Goal: Task Accomplishment & Management: Use online tool/utility

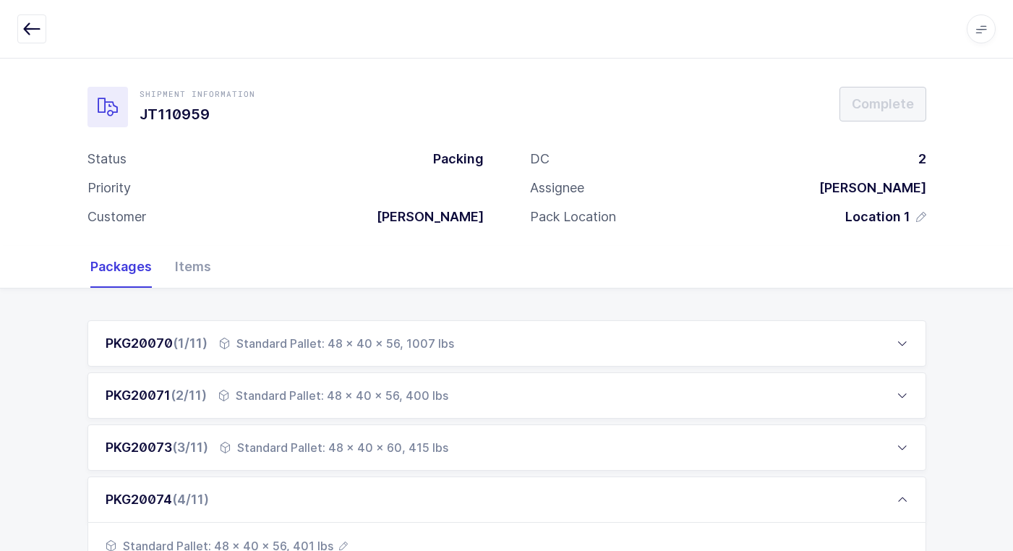
scroll to position [434, 0]
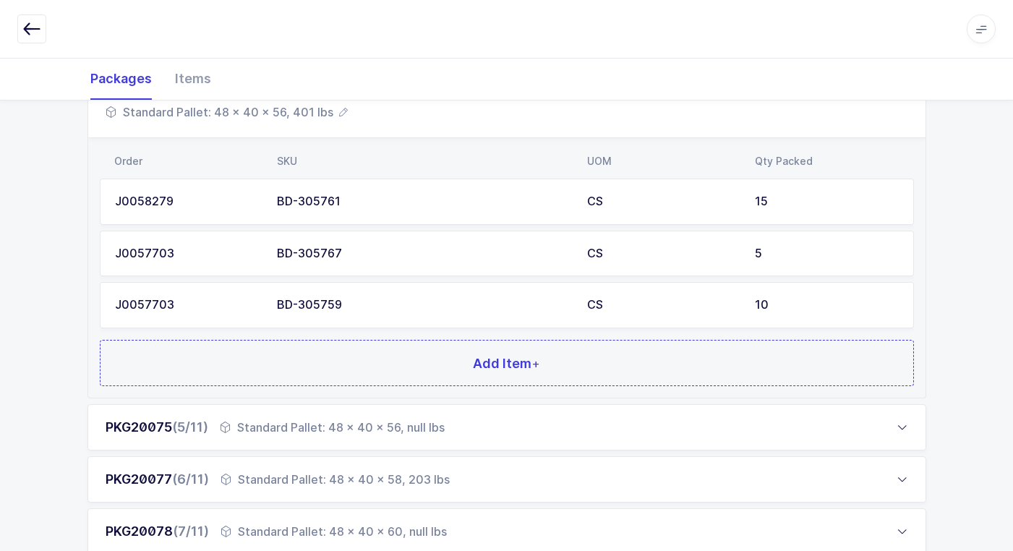
click at [279, 424] on div "Standard Pallet: 48 x 40 x 56, null lbs" at bounding box center [332, 427] width 225 height 17
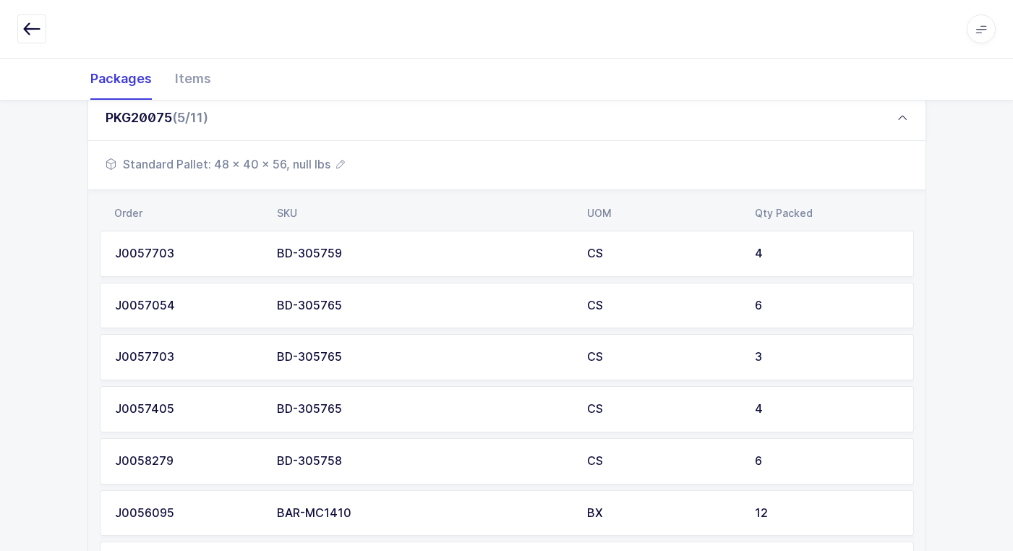
click at [301, 167] on span "Standard Pallet: 48 x 40 x 56, null lbs" at bounding box center [225, 163] width 239 height 17
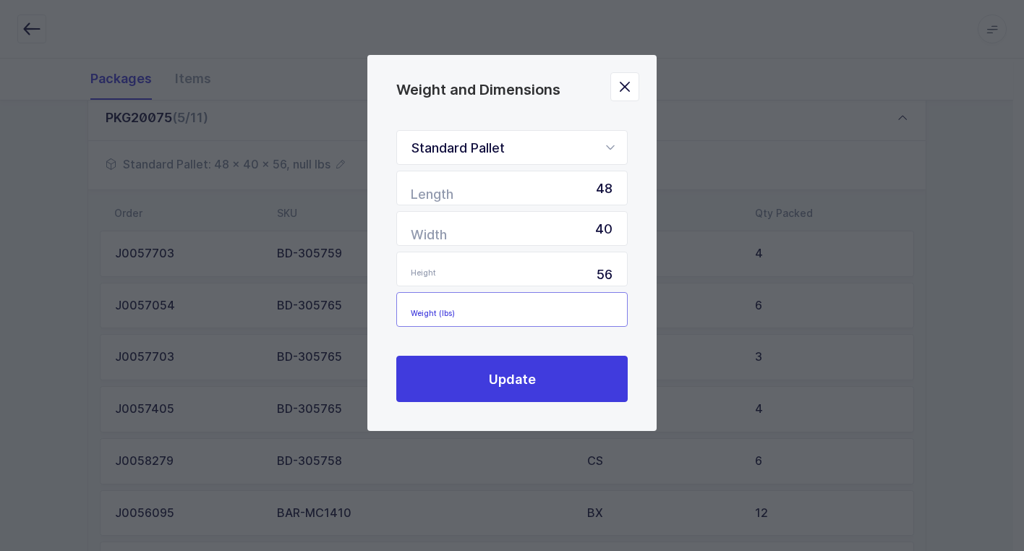
click at [606, 308] on input "Weight (lbs)" at bounding box center [511, 309] width 231 height 35
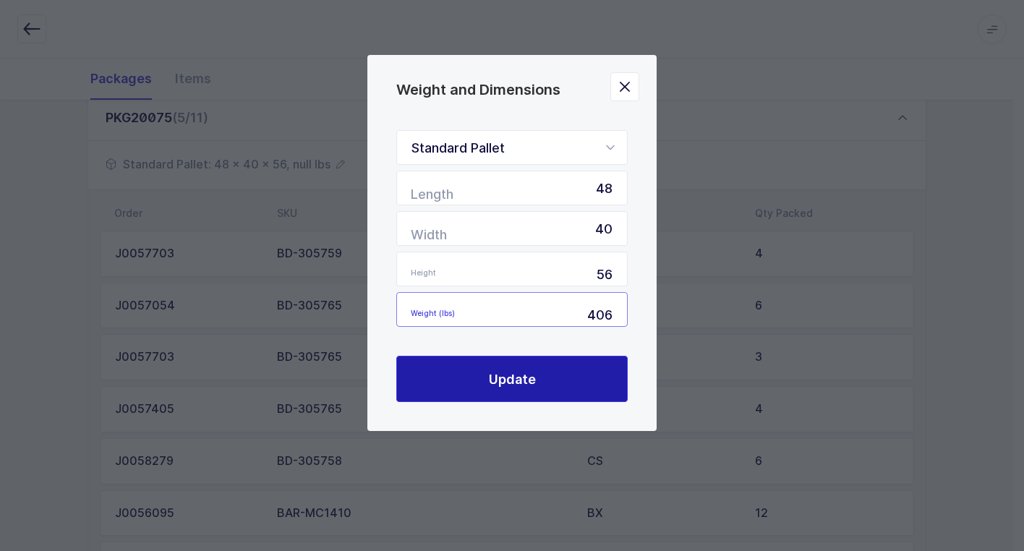
type input "406"
click at [493, 388] on span "Update" at bounding box center [512, 379] width 47 height 18
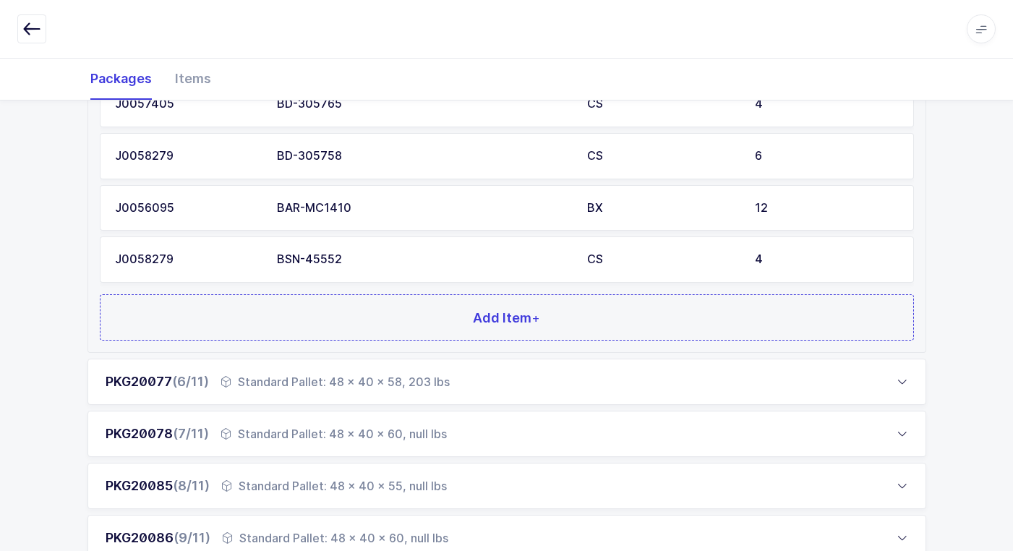
scroll to position [796, 0]
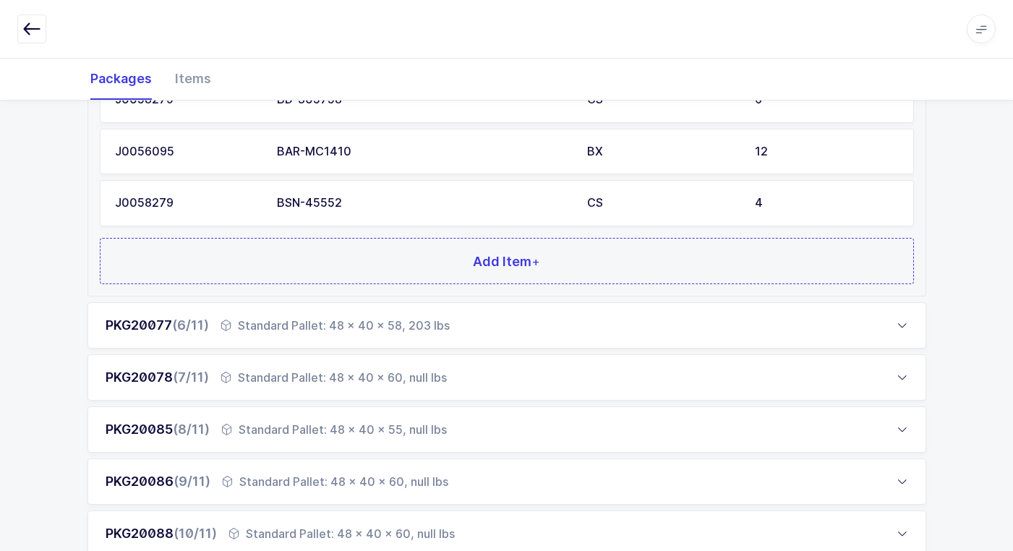
click at [291, 380] on div "Standard Pallet: 48 x 40 x 60, null lbs" at bounding box center [334, 377] width 226 height 17
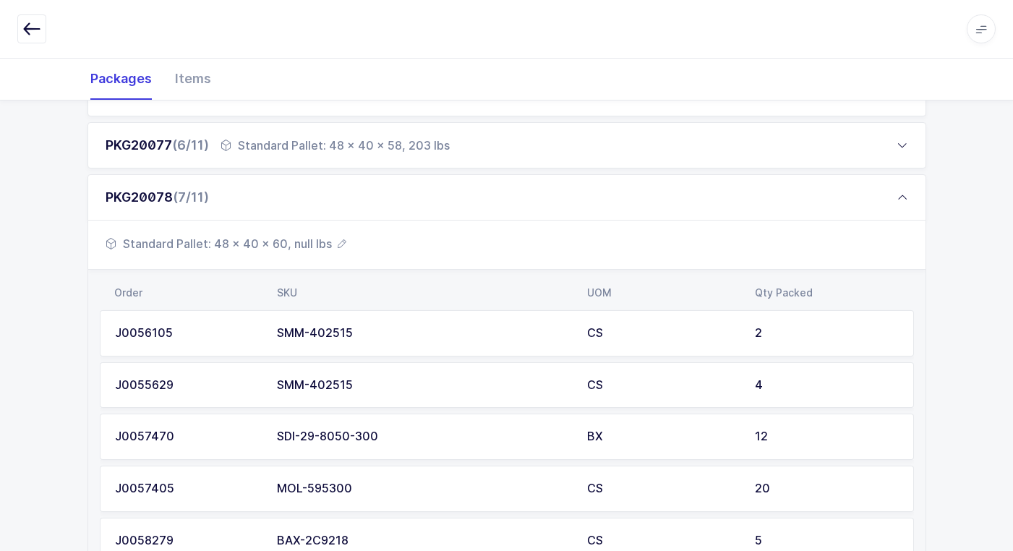
scroll to position [434, 0]
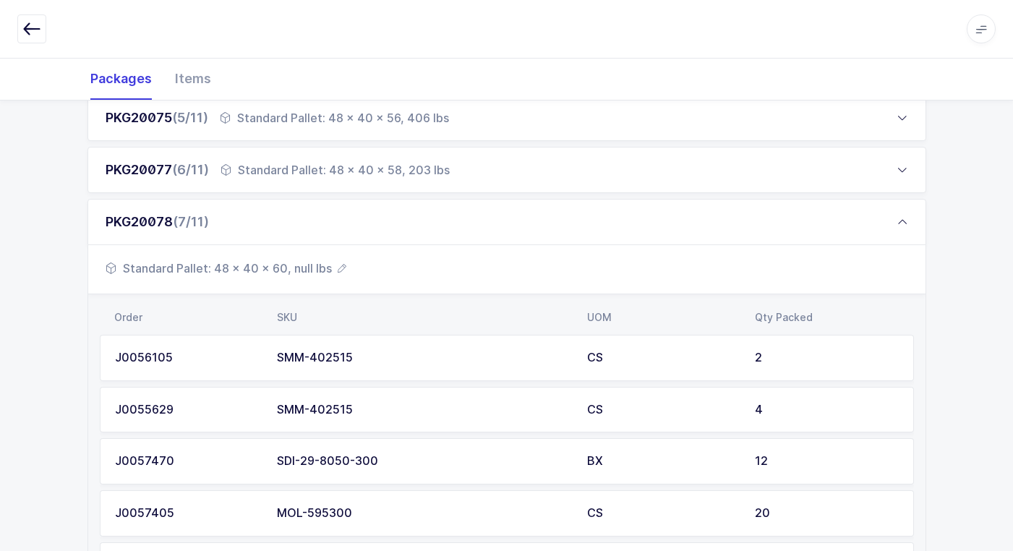
click at [305, 268] on span "Standard Pallet: 48 x 40 x 60, null lbs" at bounding box center [226, 268] width 241 height 17
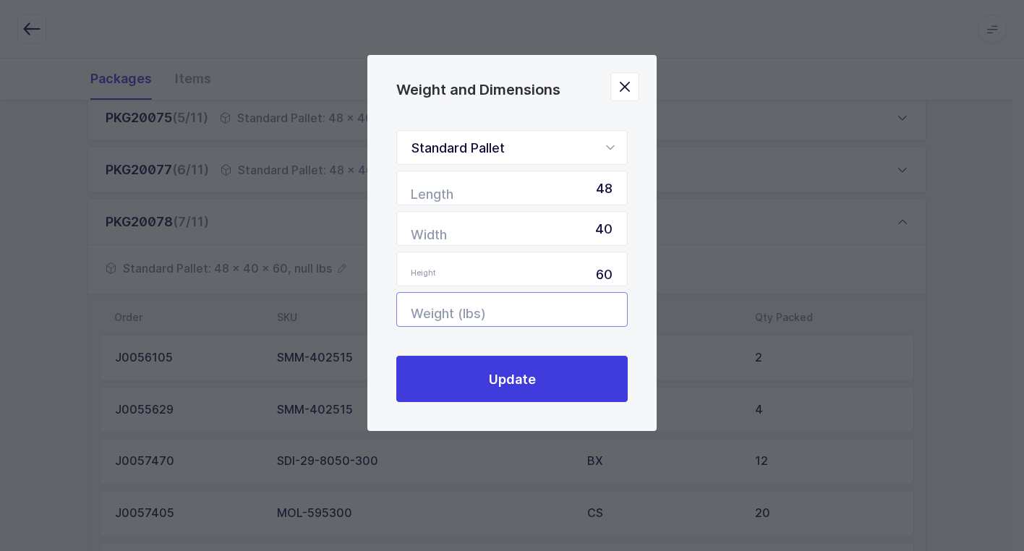
click at [562, 313] on input "Weight (lbs)" at bounding box center [511, 309] width 231 height 35
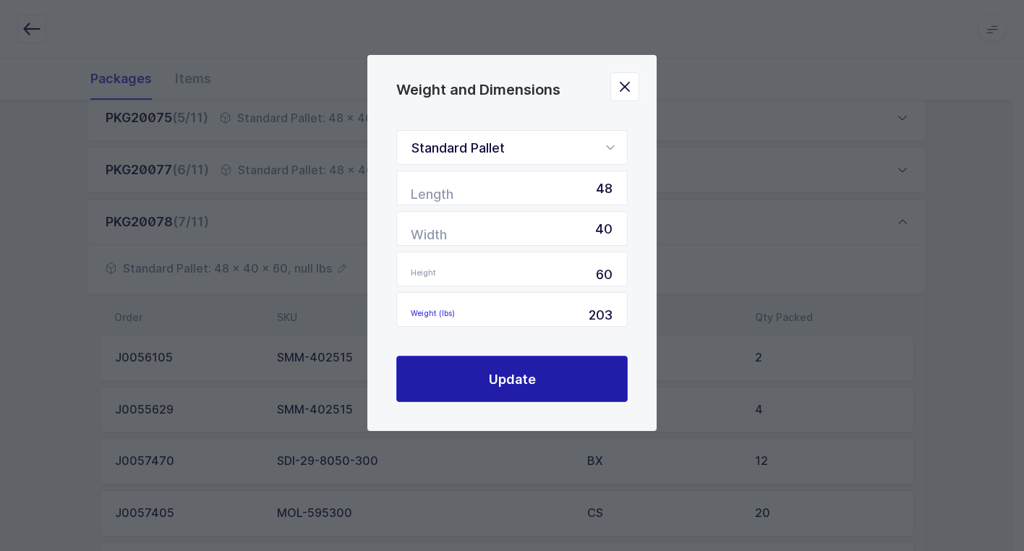
drag, startPoint x: 510, startPoint y: 372, endPoint x: 519, endPoint y: 404, distance: 32.3
click at [519, 404] on div "Standard Pallet Standard Pallet Euro Pallet Box Length 48 Width 40 Height 60 We…" at bounding box center [511, 266] width 289 height 330
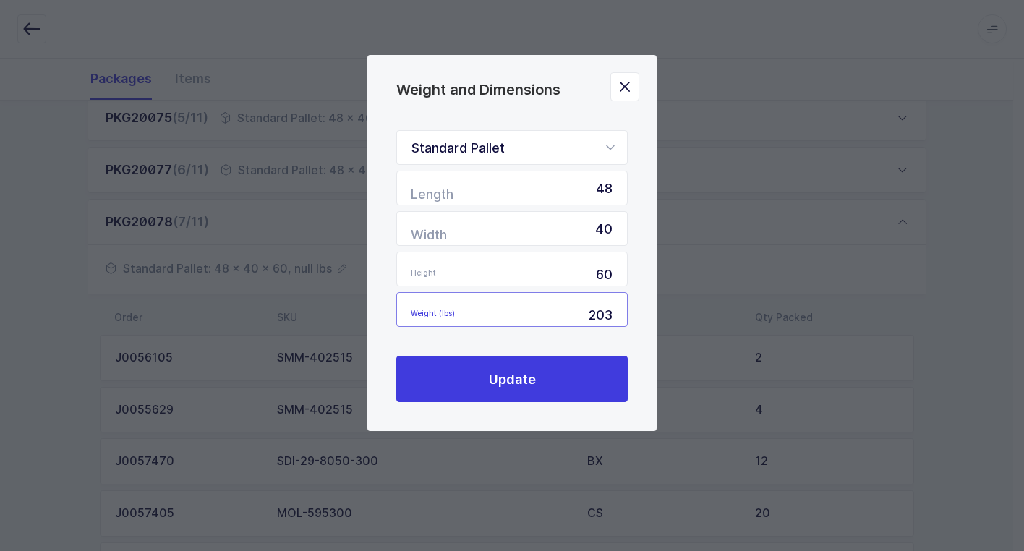
click at [623, 314] on input "203" at bounding box center [511, 309] width 231 height 35
type input "2"
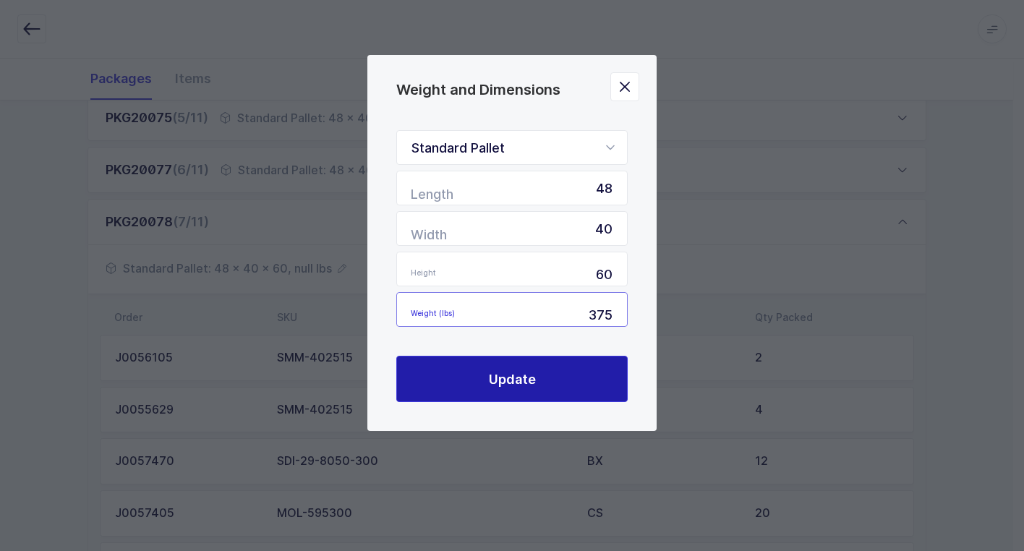
type input "375"
click at [544, 374] on button "Update" at bounding box center [511, 379] width 231 height 46
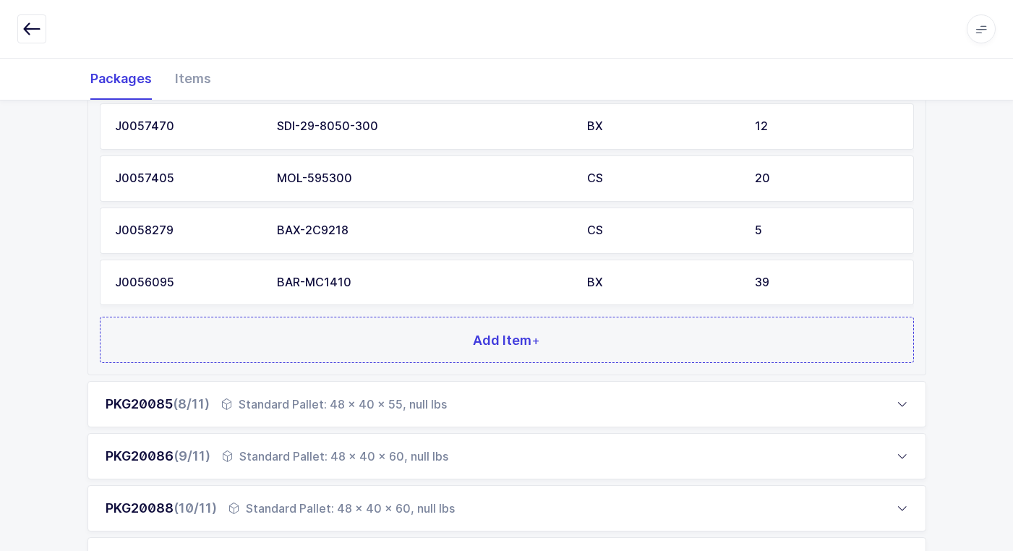
scroll to position [796, 0]
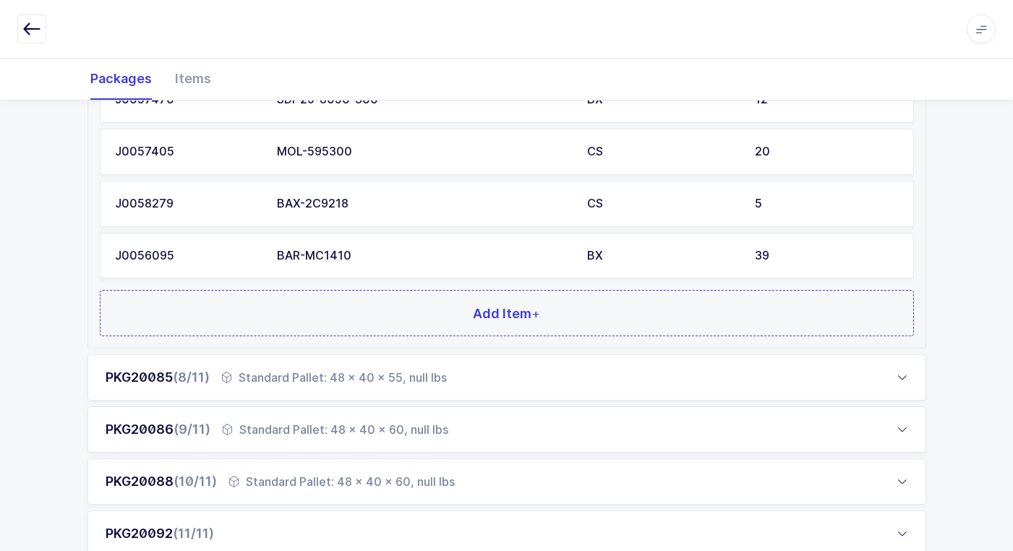
drag, startPoint x: 242, startPoint y: 378, endPoint x: 250, endPoint y: 372, distance: 9.4
click at [250, 372] on div "Standard Pallet: 48 x 40 x 55, null lbs" at bounding box center [334, 377] width 226 height 17
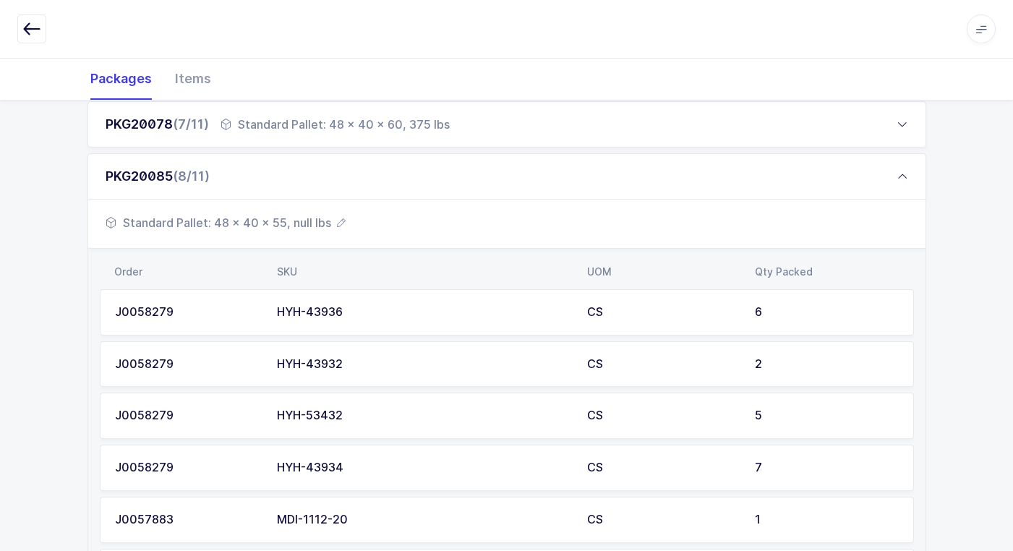
scroll to position [506, 0]
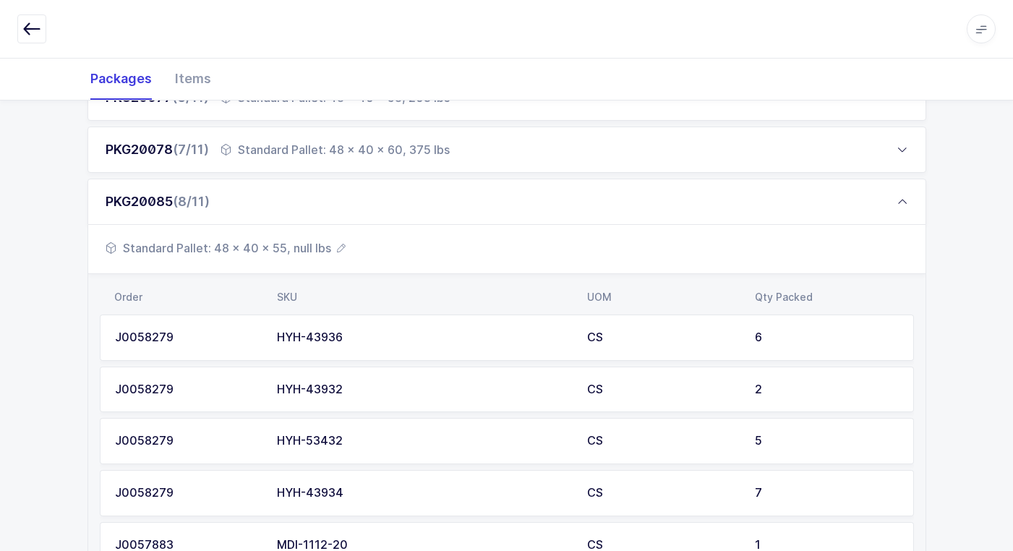
click at [313, 249] on span "Standard Pallet: 48 x 40 x 55, null lbs" at bounding box center [226, 247] width 240 height 17
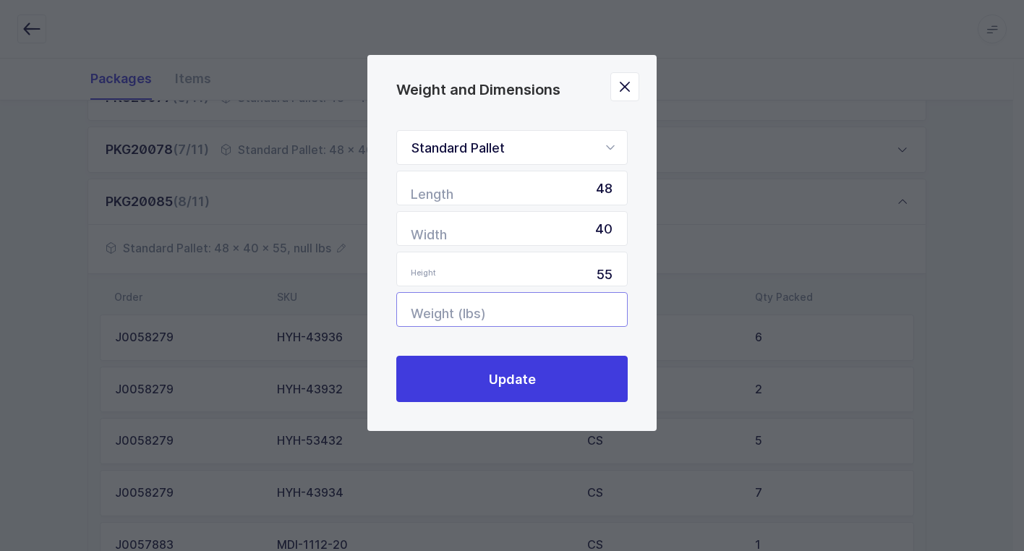
click at [577, 307] on input "Weight (lbs)" at bounding box center [511, 309] width 231 height 35
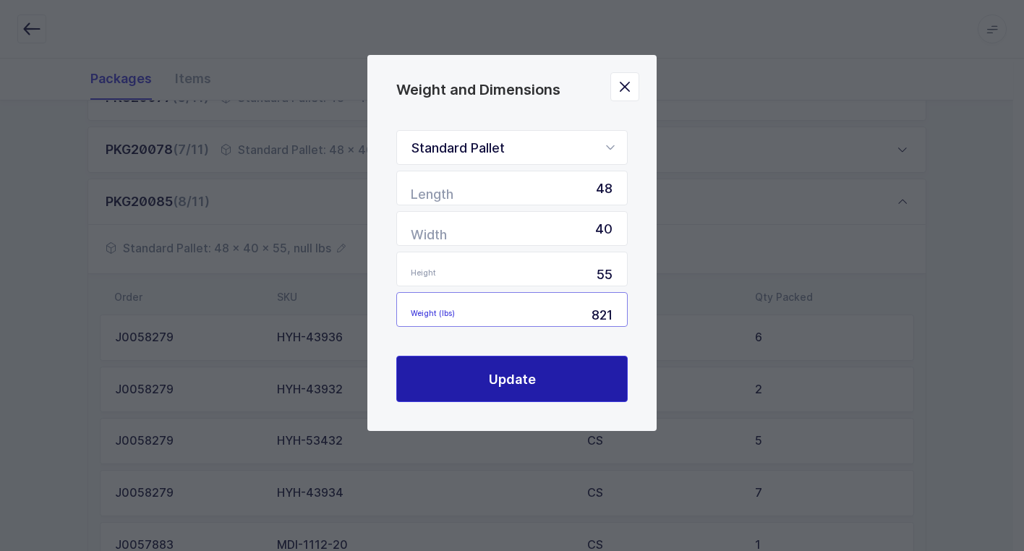
type input "821"
click at [523, 373] on span "Update" at bounding box center [512, 379] width 47 height 18
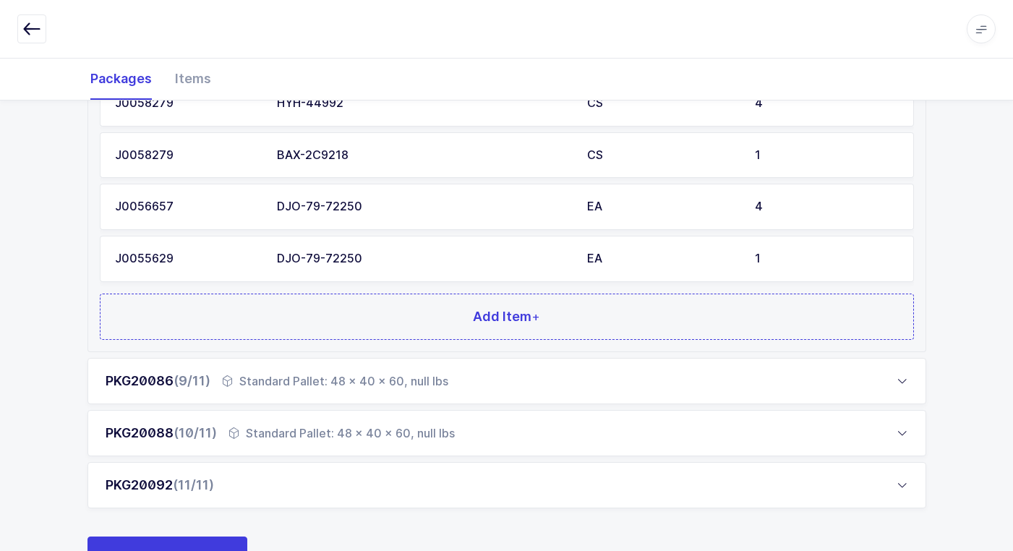
scroll to position [1157, 0]
click at [289, 380] on div "Standard Pallet: 48 x 40 x 60, null lbs" at bounding box center [335, 379] width 226 height 17
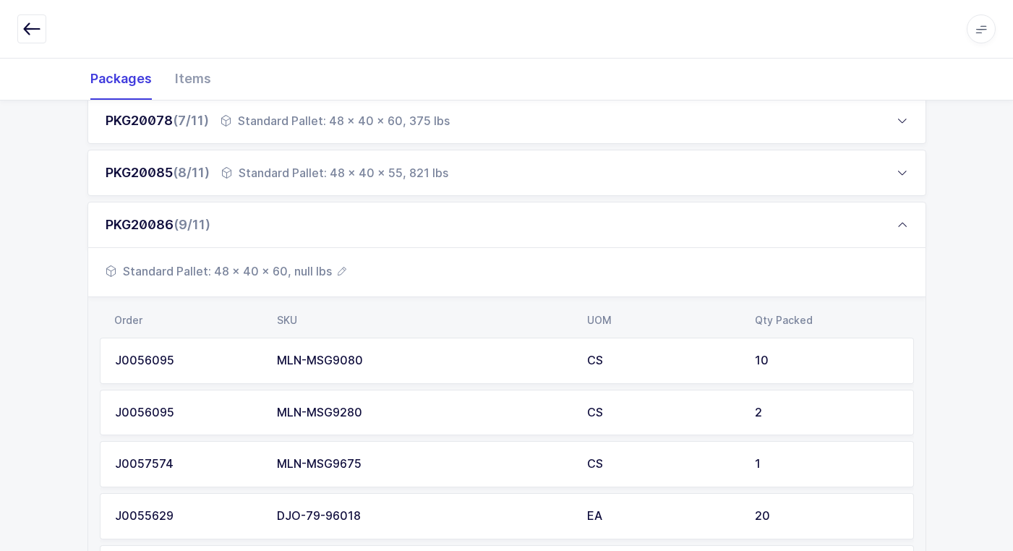
scroll to position [534, 0]
click at [309, 275] on span "Standard Pallet: 48 x 40 x 60, null lbs" at bounding box center [226, 272] width 241 height 17
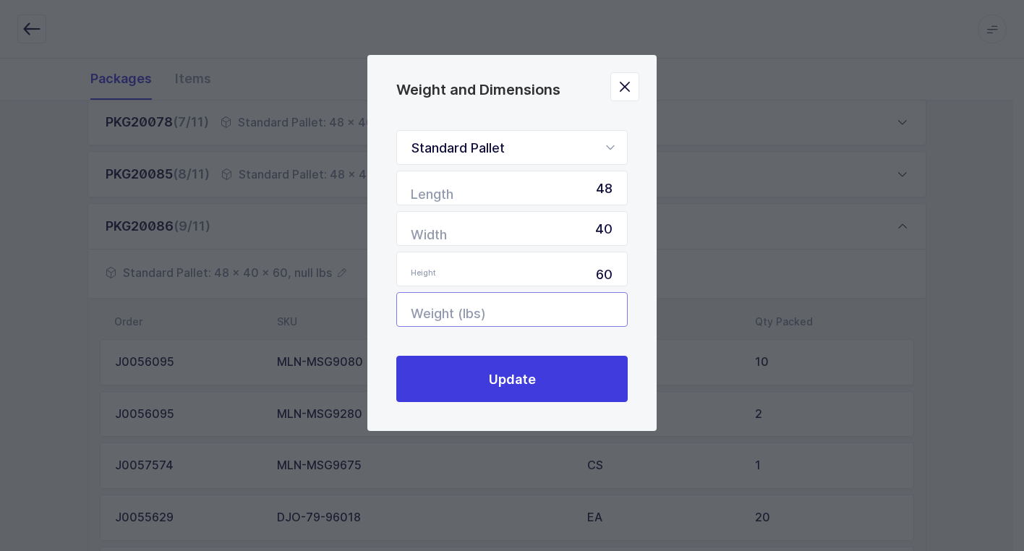
click at [590, 317] on input "Weight (lbs)" at bounding box center [511, 309] width 231 height 35
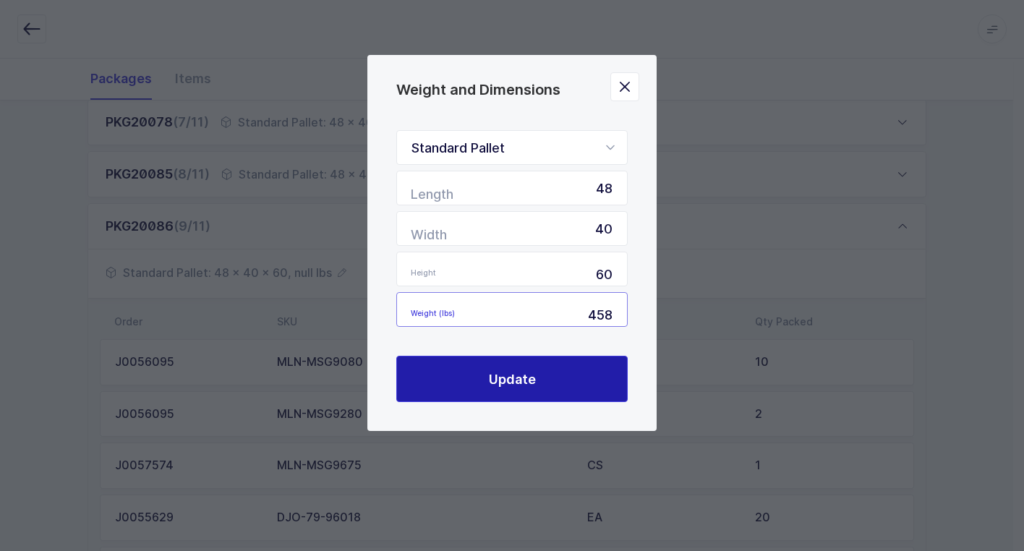
type input "458"
click at [501, 387] on span "Update" at bounding box center [512, 379] width 47 height 18
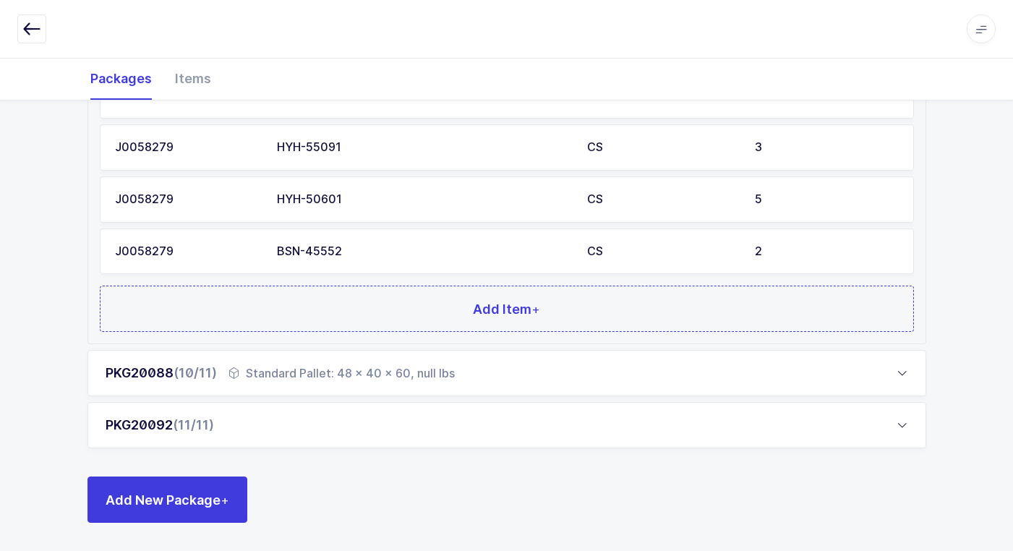
scroll to position [1112, 0]
click at [297, 374] on div "Standard Pallet: 48 x 40 x 60, null lbs" at bounding box center [342, 372] width 226 height 17
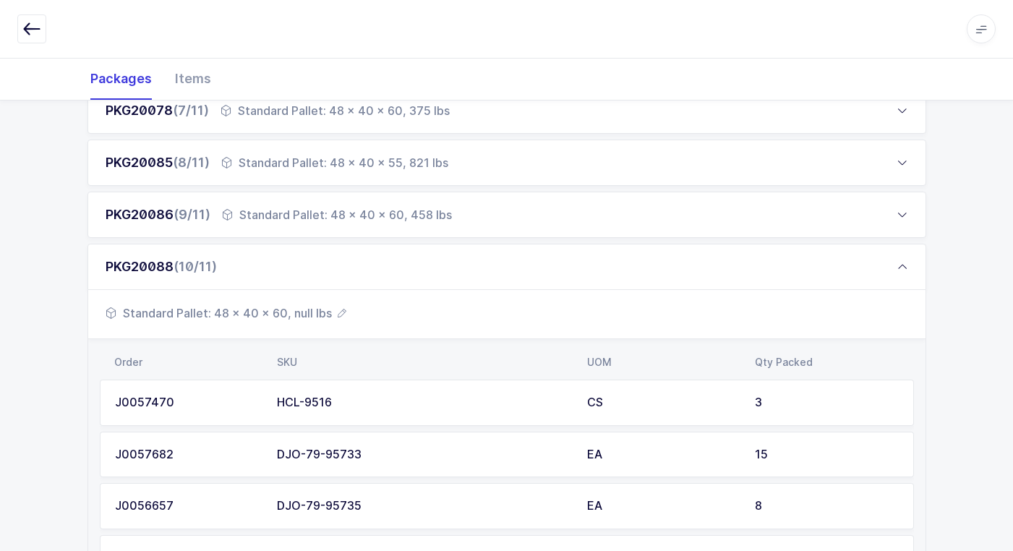
scroll to position [534, 0]
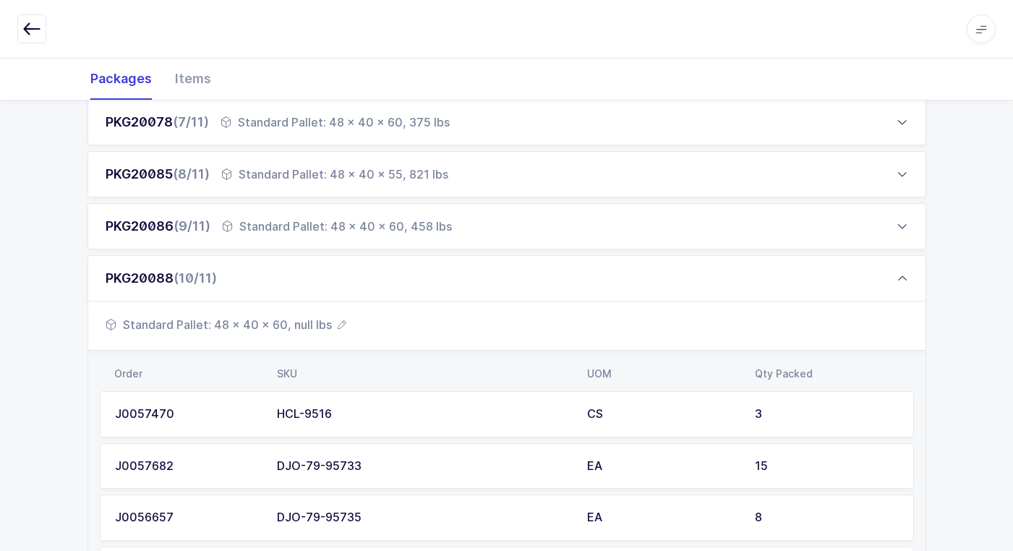
click at [304, 324] on span "Standard Pallet: 48 x 40 x 60, null lbs" at bounding box center [226, 324] width 241 height 17
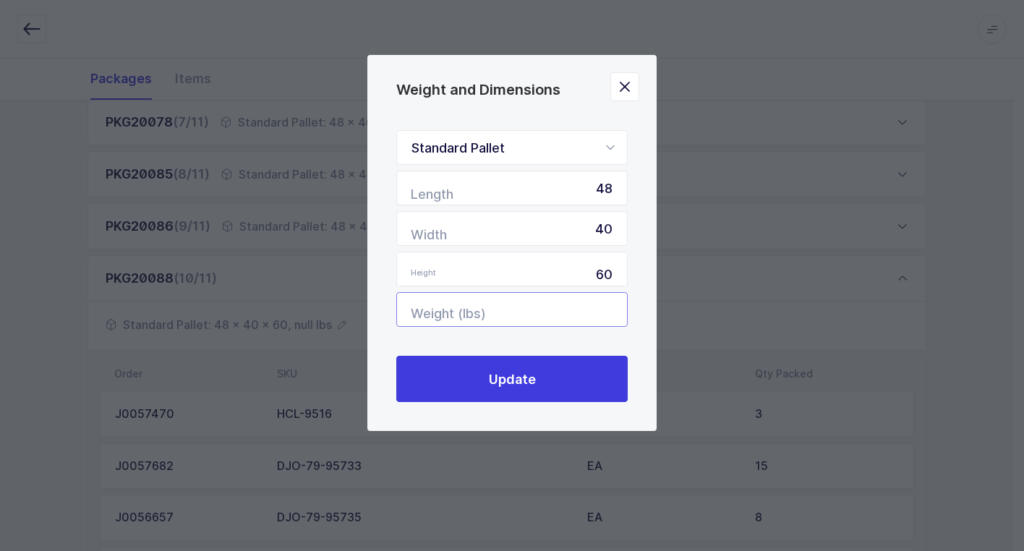
click at [589, 319] on input "Weight (lbs)" at bounding box center [511, 309] width 231 height 35
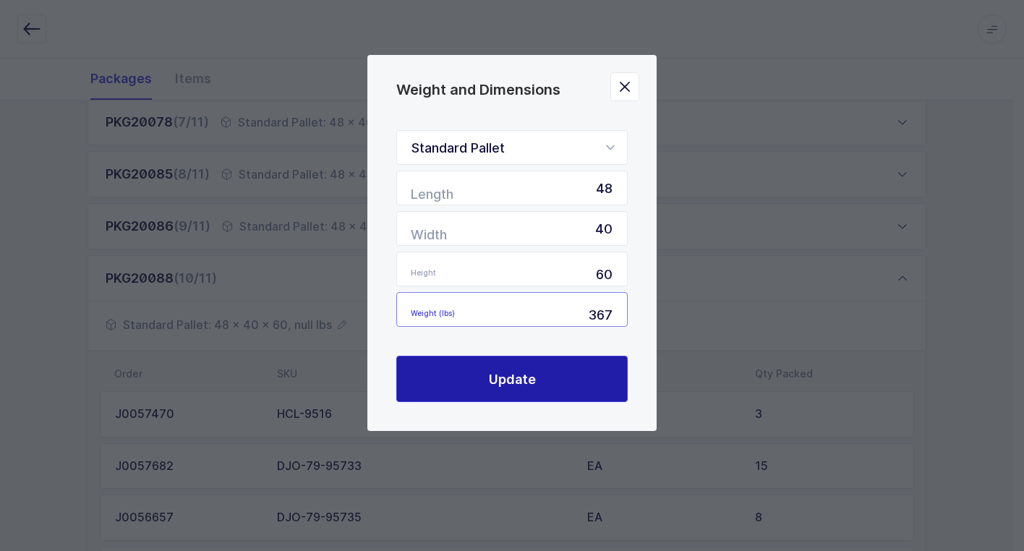
type input "367"
click at [505, 380] on span "Update" at bounding box center [512, 379] width 47 height 18
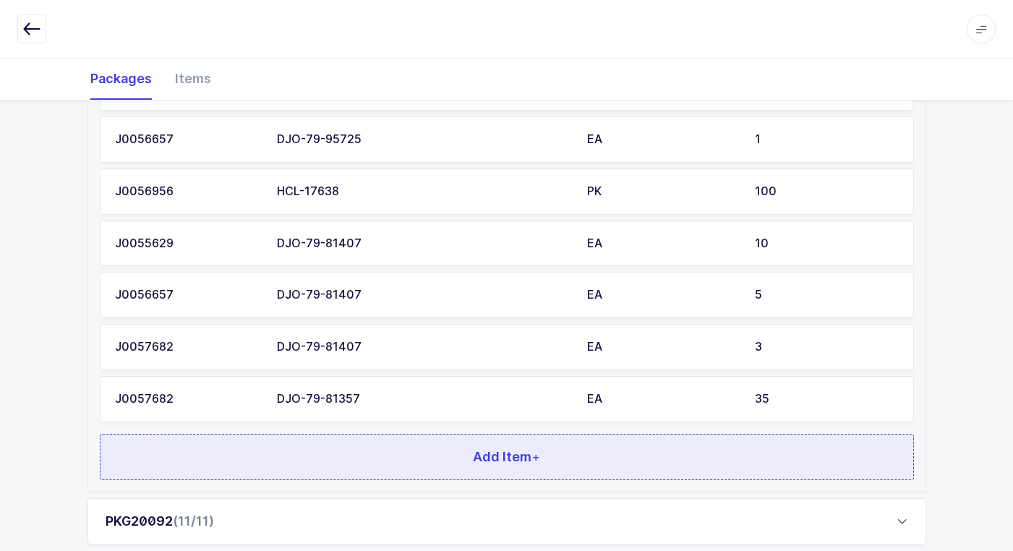
scroll to position [1476, 0]
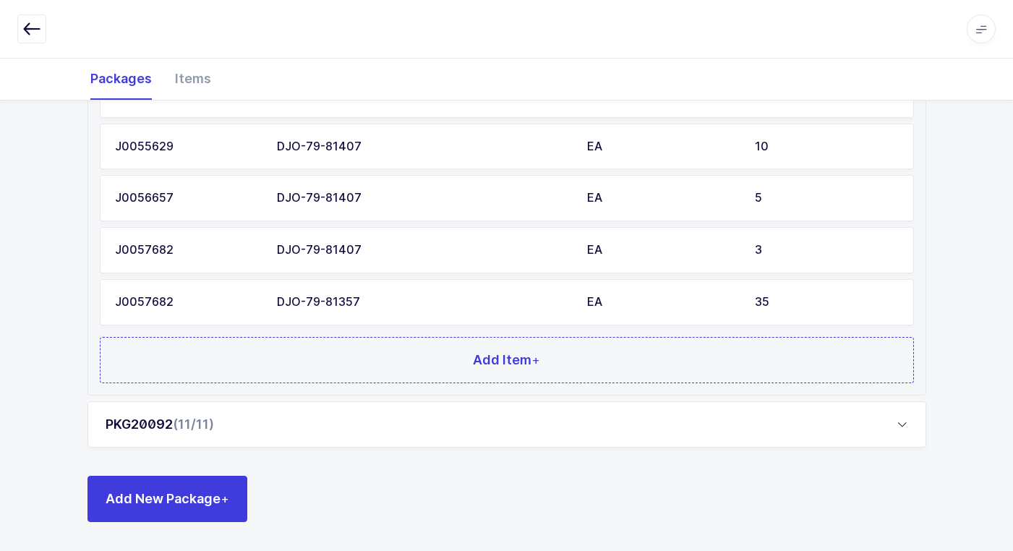
click at [294, 425] on div "PKG20092 (11/11)" at bounding box center [507, 424] width 839 height 46
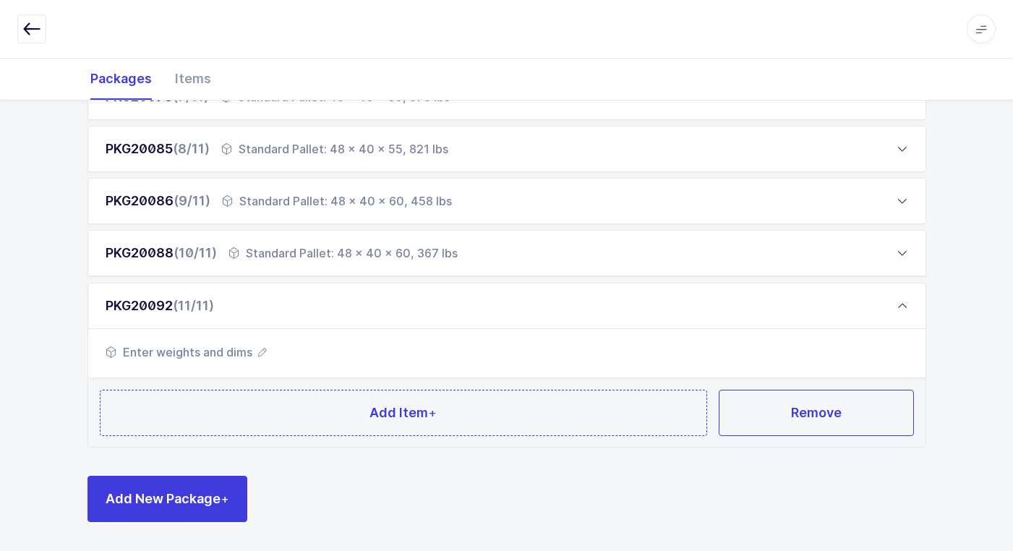
scroll to position [559, 0]
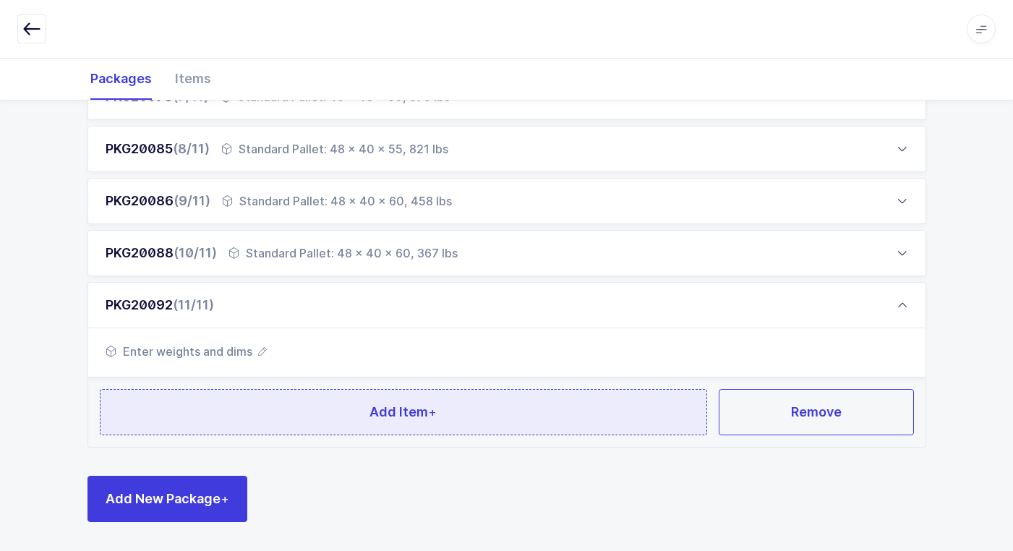
click at [295, 412] on button "Add Item +" at bounding box center [404, 412] width 608 height 46
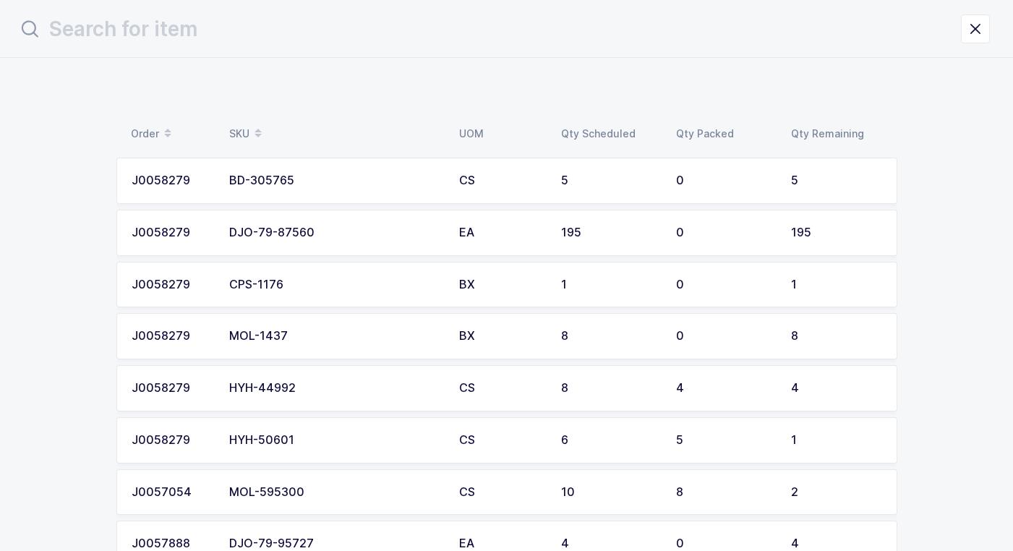
scroll to position [0, 0]
click at [330, 229] on div "DJO-79-87560" at bounding box center [340, 232] width 213 height 13
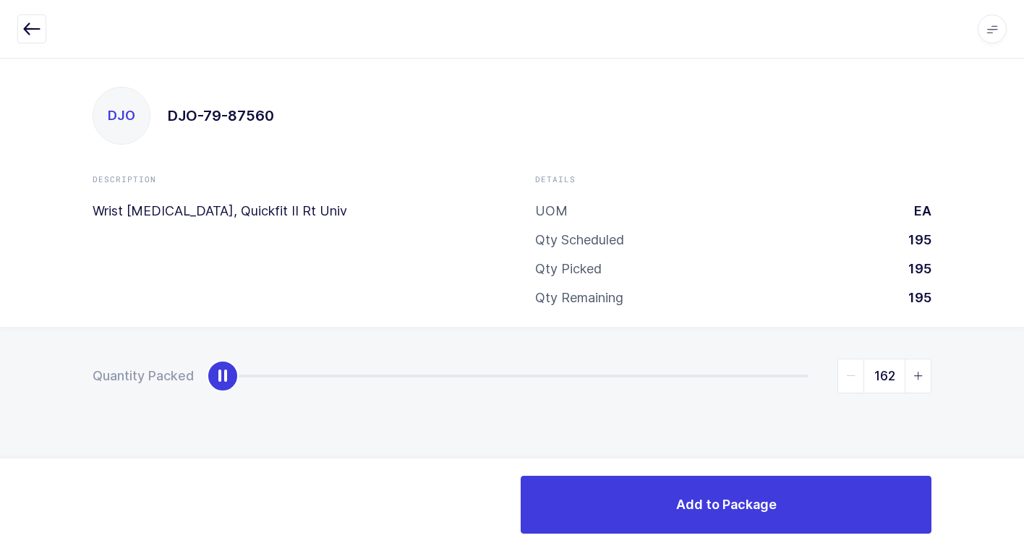
type input "195"
drag, startPoint x: 217, startPoint y: 385, endPoint x: 1032, endPoint y: 430, distance: 816.3
click at [1013, 430] on html "Apps Core [GEOGRAPHIC_DATA] Admin Mission Control Purchasing [PERSON_NAME] Logo…" at bounding box center [512, 275] width 1024 height 551
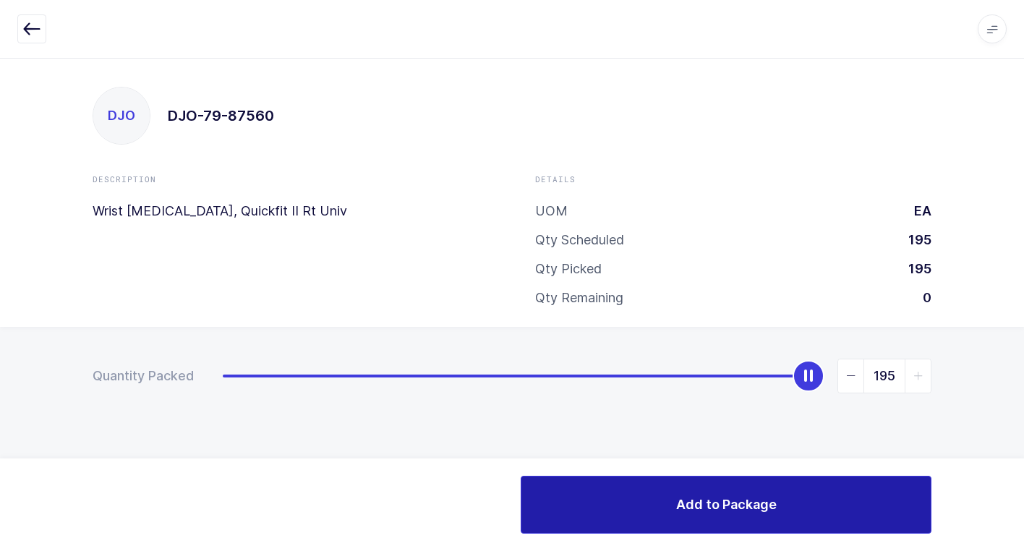
click at [694, 513] on span "Add to Package" at bounding box center [726, 504] width 101 height 18
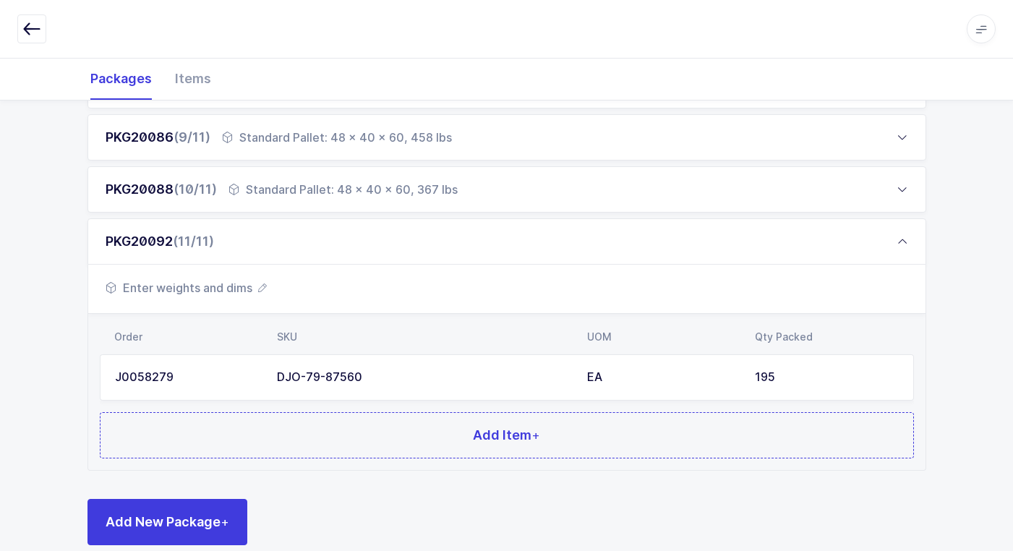
scroll to position [646, 0]
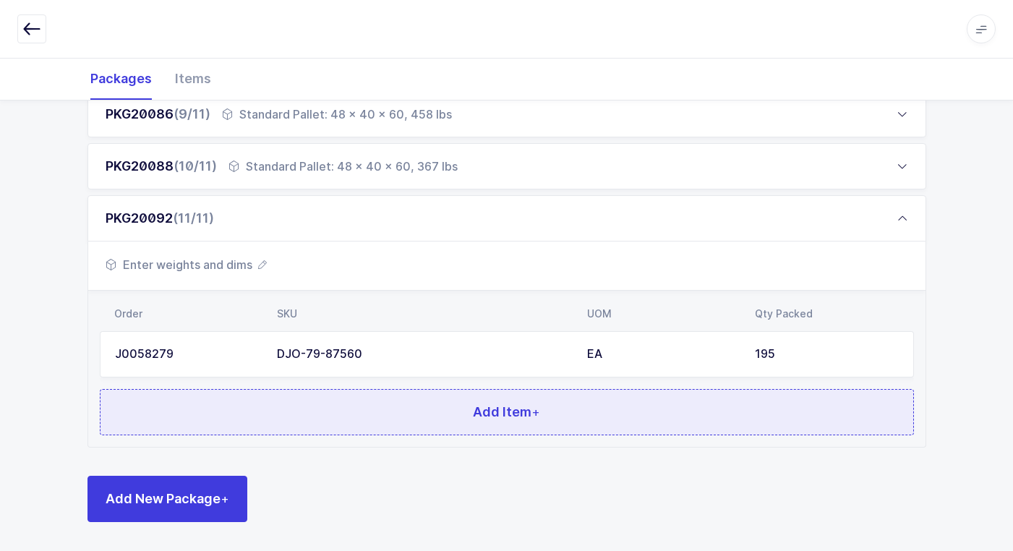
click at [340, 409] on button "Add Item +" at bounding box center [507, 412] width 814 height 46
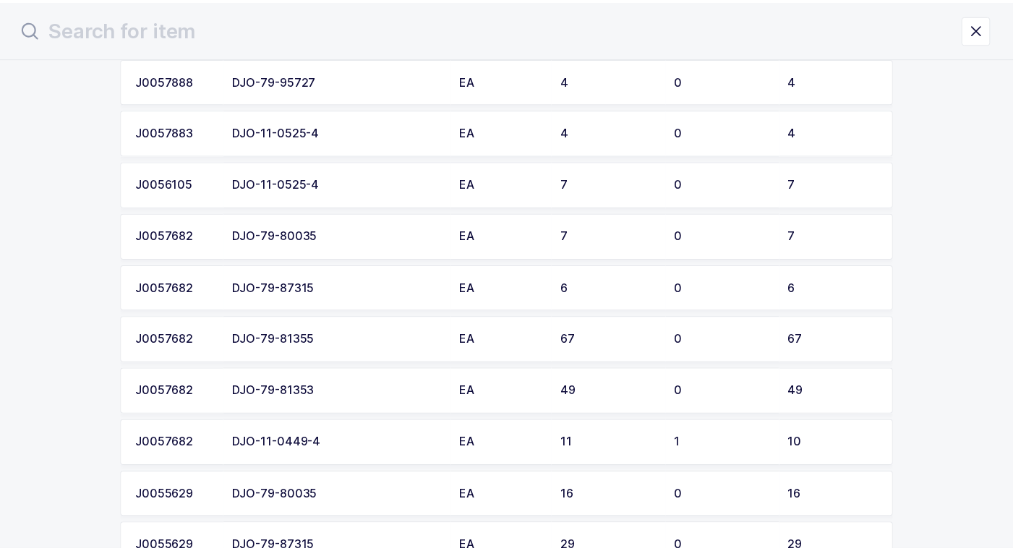
scroll to position [434, 0]
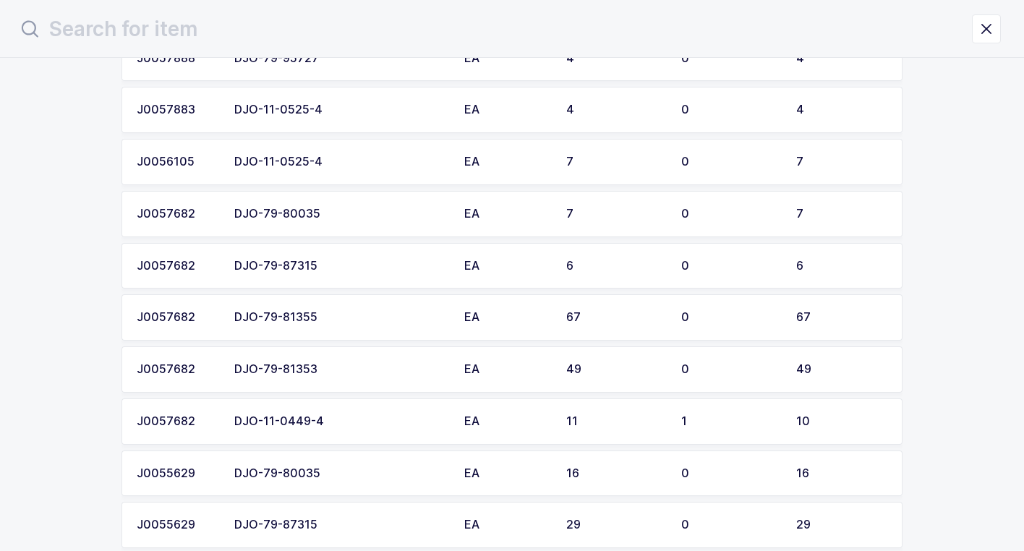
click at [339, 372] on div "DJO-79-81353" at bounding box center [340, 369] width 213 height 13
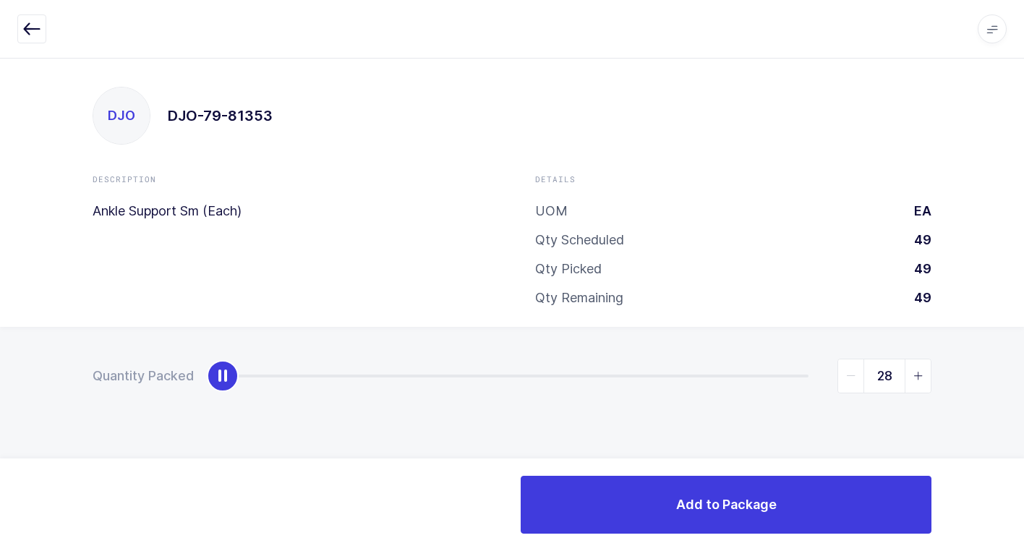
type input "49"
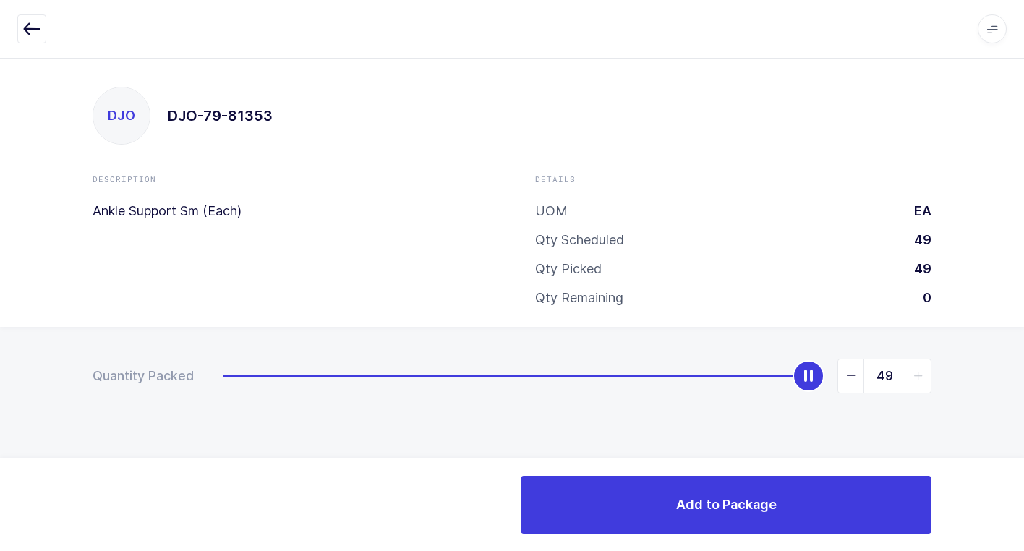
drag, startPoint x: 216, startPoint y: 381, endPoint x: 947, endPoint y: 453, distance: 734.7
click at [976, 432] on div "Quantity Packed 49" at bounding box center [512, 427] width 1024 height 200
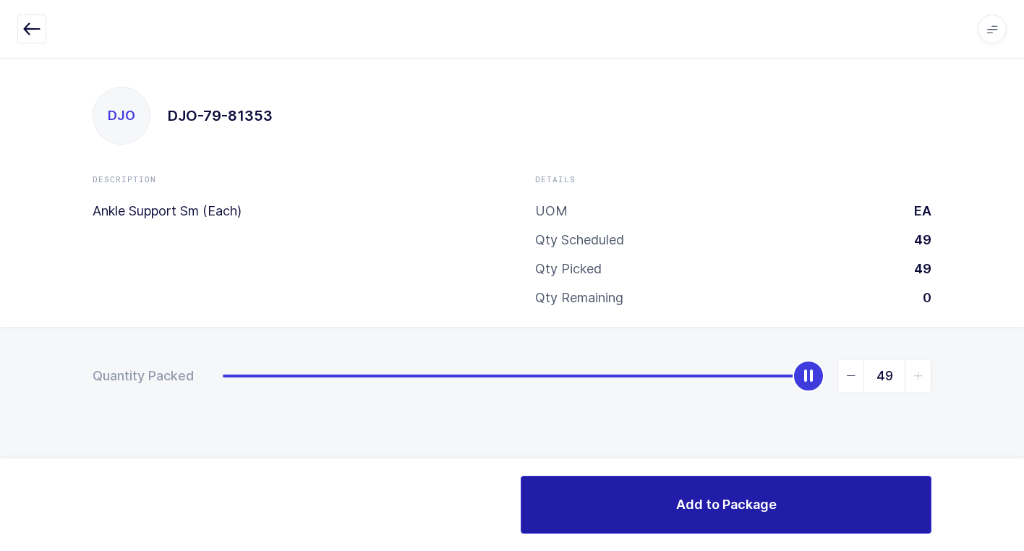
click at [775, 503] on button "Add to Package" at bounding box center [726, 505] width 411 height 58
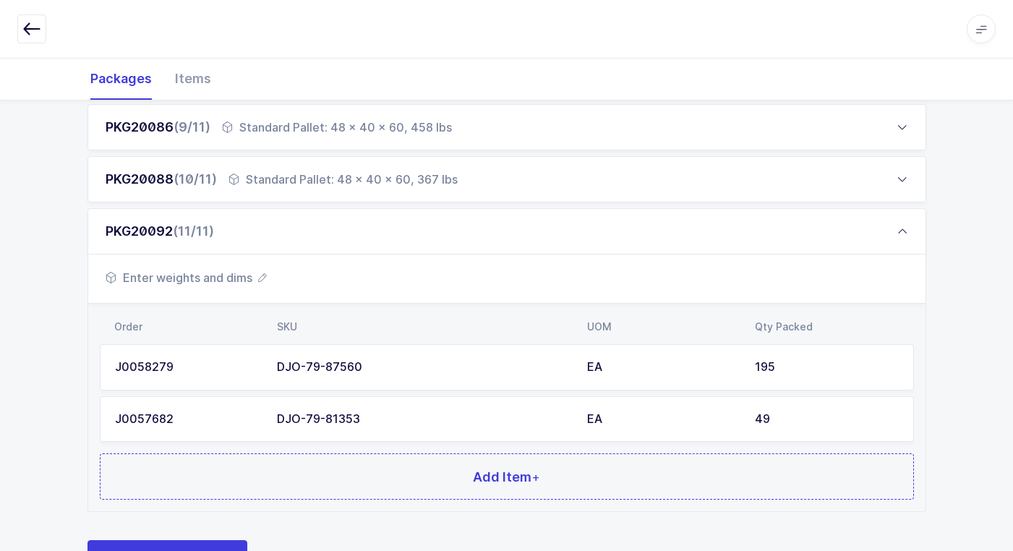
scroll to position [697, 0]
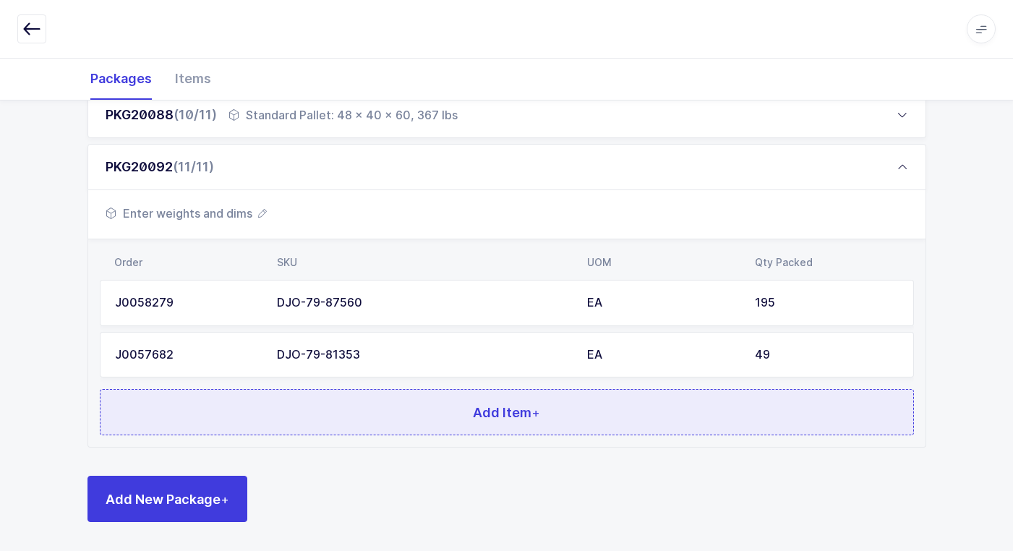
click at [346, 424] on button "Add Item +" at bounding box center [507, 412] width 814 height 46
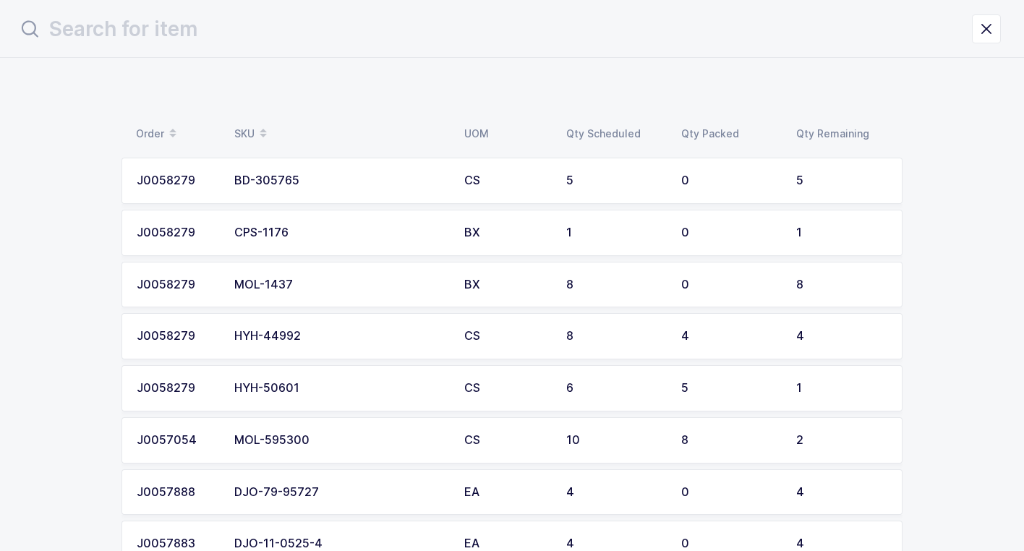
click at [310, 231] on div "CPS-1176" at bounding box center [340, 232] width 213 height 13
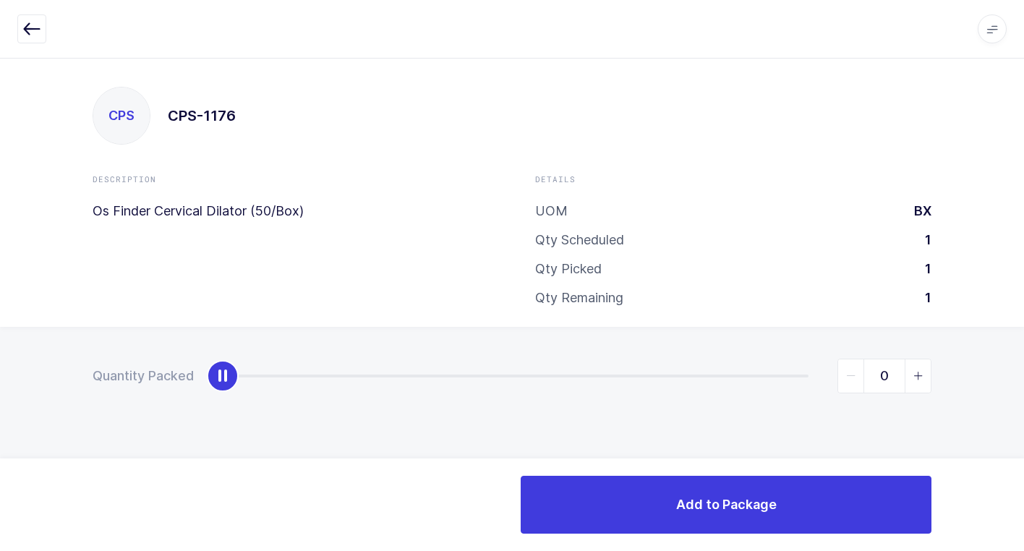
type input "1"
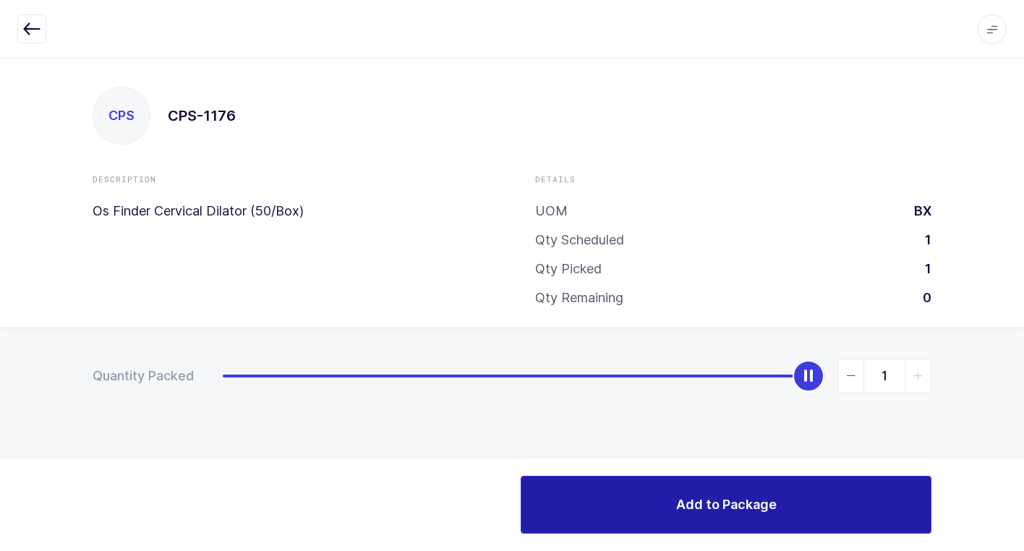
drag, startPoint x: 250, startPoint y: 375, endPoint x: 843, endPoint y: 481, distance: 601.7
click at [1013, 391] on html "Apps Core [GEOGRAPHIC_DATA] Admin Mission Control Purchasing [PERSON_NAME] Logo…" at bounding box center [512, 275] width 1024 height 551
click at [817, 498] on button "Add to Package" at bounding box center [726, 505] width 411 height 58
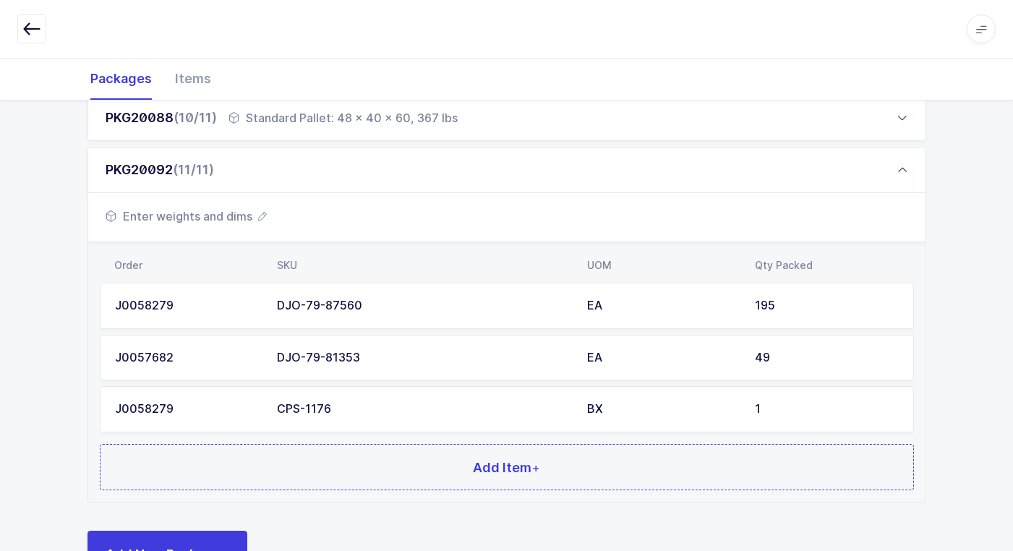
scroll to position [749, 0]
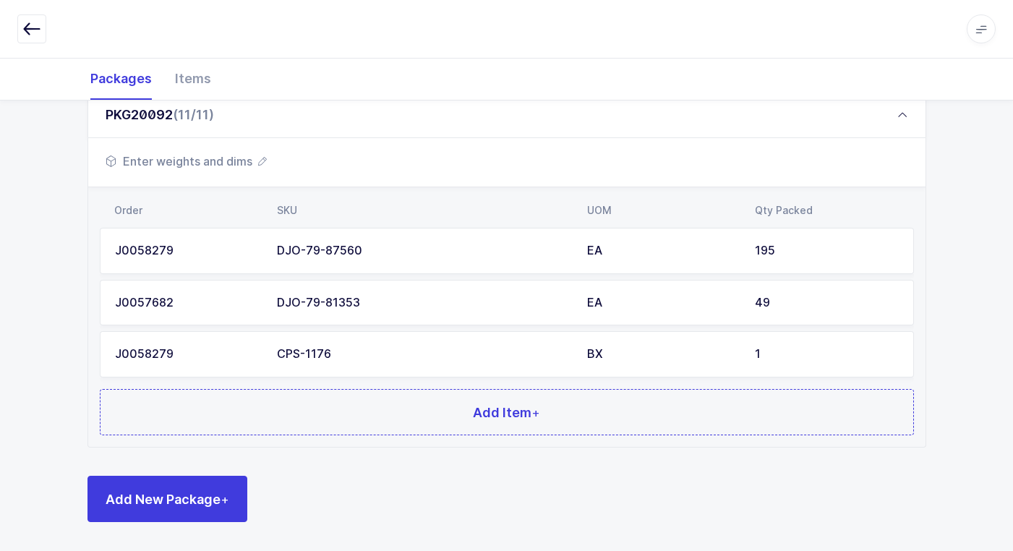
drag, startPoint x: 351, startPoint y: 447, endPoint x: 357, endPoint y: 440, distance: 8.2
click at [355, 442] on div "Order SKU UOM Qty Packed J0058279 DJO-79-87560 EA 195 J0057682 DJO-79-81353 EA …" at bounding box center [506, 317] width 837 height 260
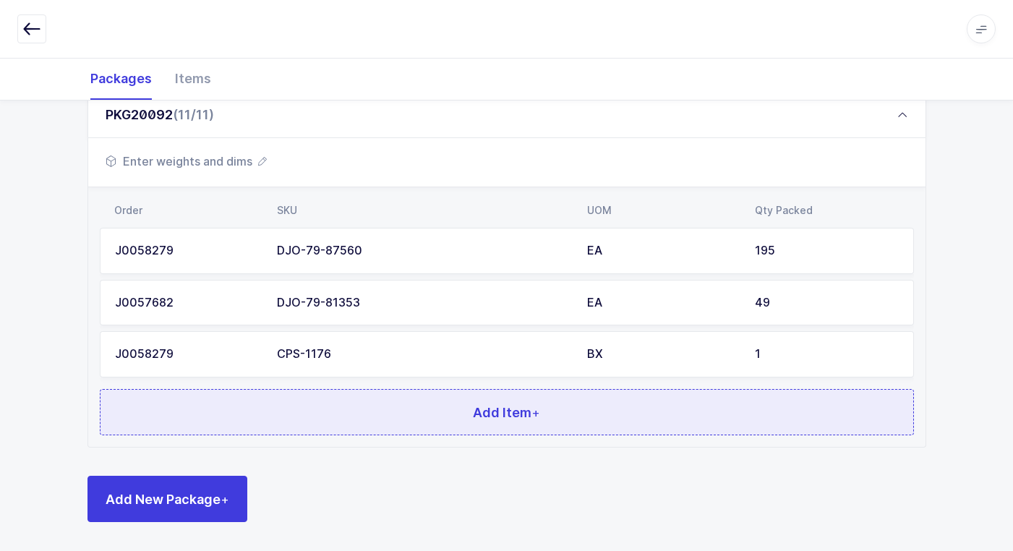
click at [370, 410] on button "Add Item +" at bounding box center [507, 412] width 814 height 46
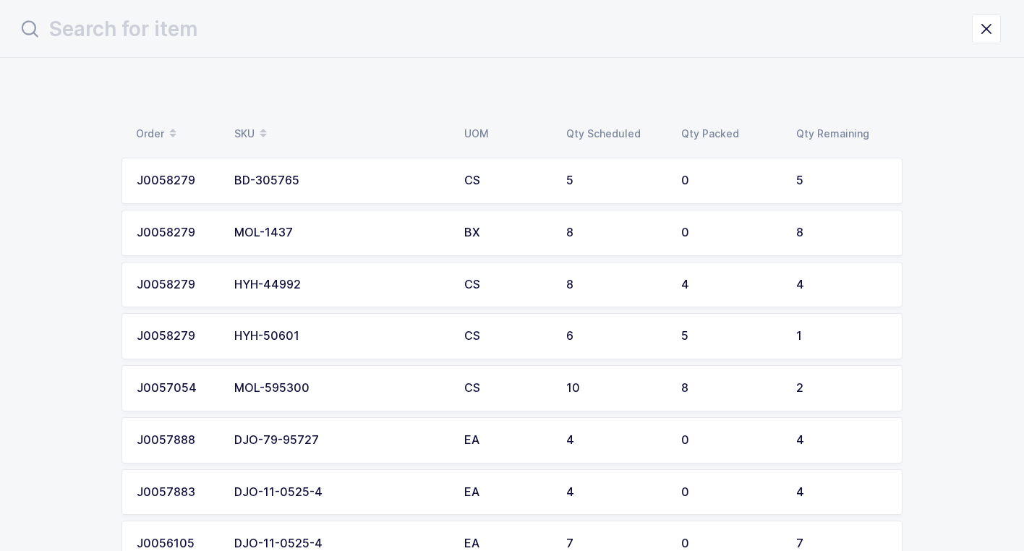
click at [342, 235] on div "MOL-1437" at bounding box center [340, 232] width 213 height 13
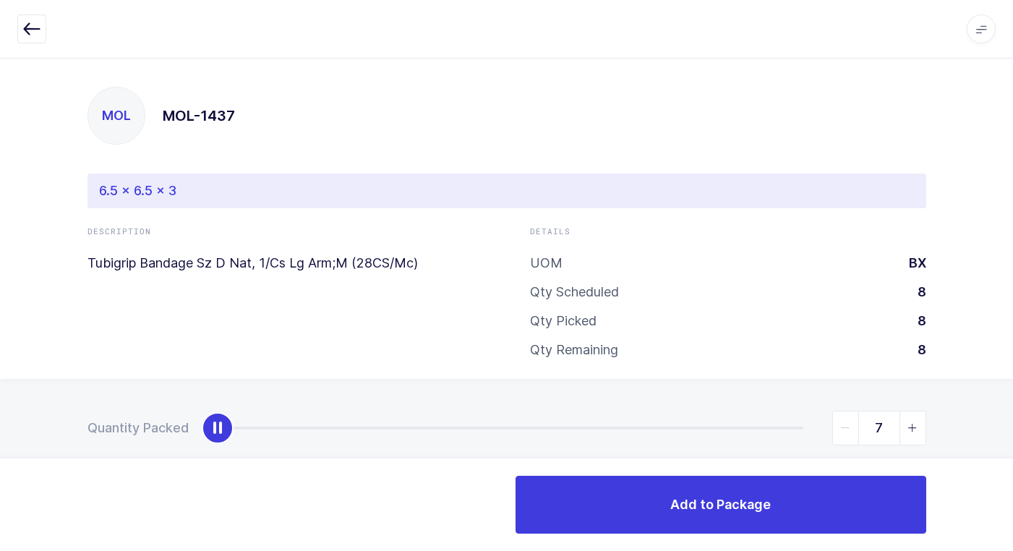
type input "8"
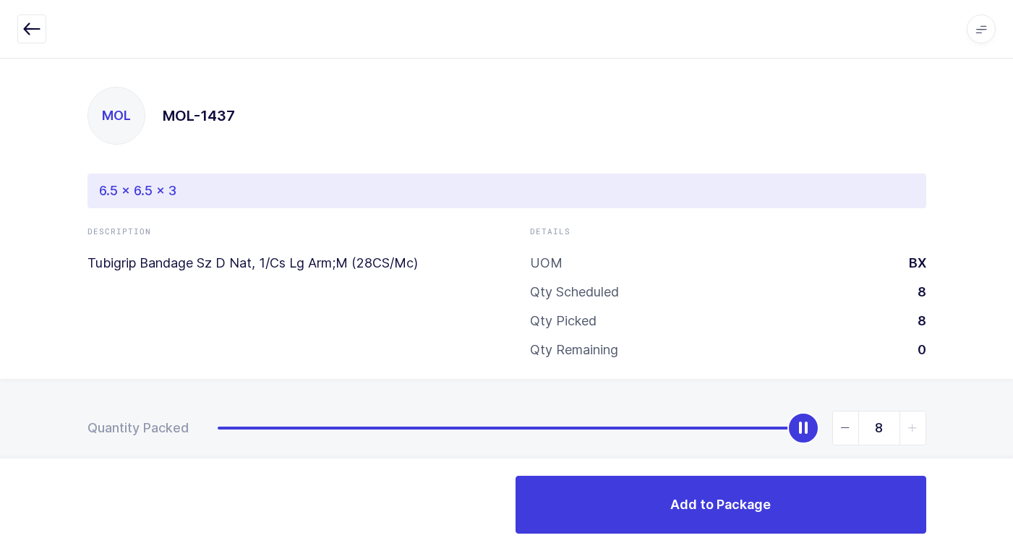
drag, startPoint x: 223, startPoint y: 422, endPoint x: 945, endPoint y: 482, distance: 723.6
click at [1013, 446] on html "Apps Core [GEOGRAPHIC_DATA] Admin Mission Control Purchasing [PERSON_NAME] Logo…" at bounding box center [506, 289] width 1013 height 579
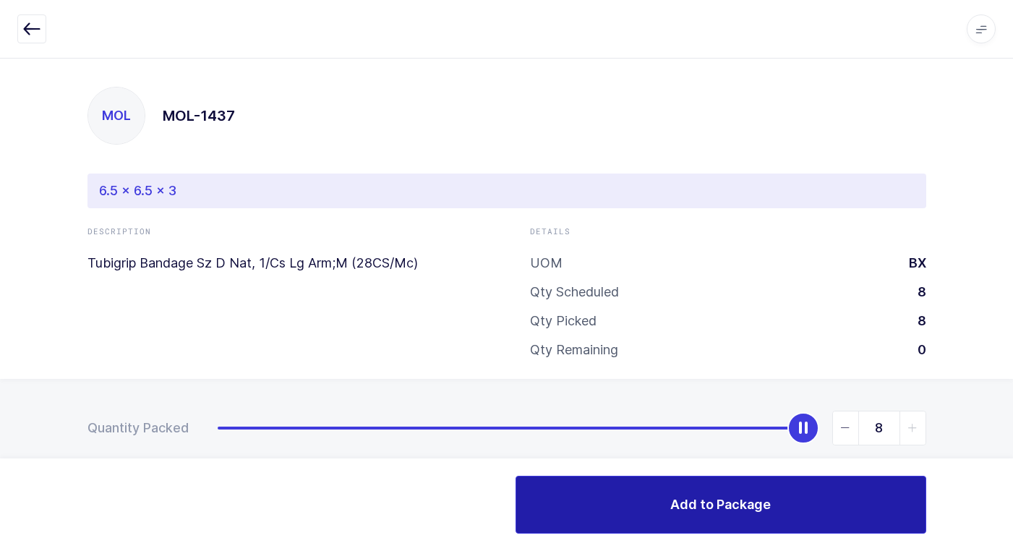
click at [834, 521] on button "Add to Package" at bounding box center [721, 505] width 411 height 58
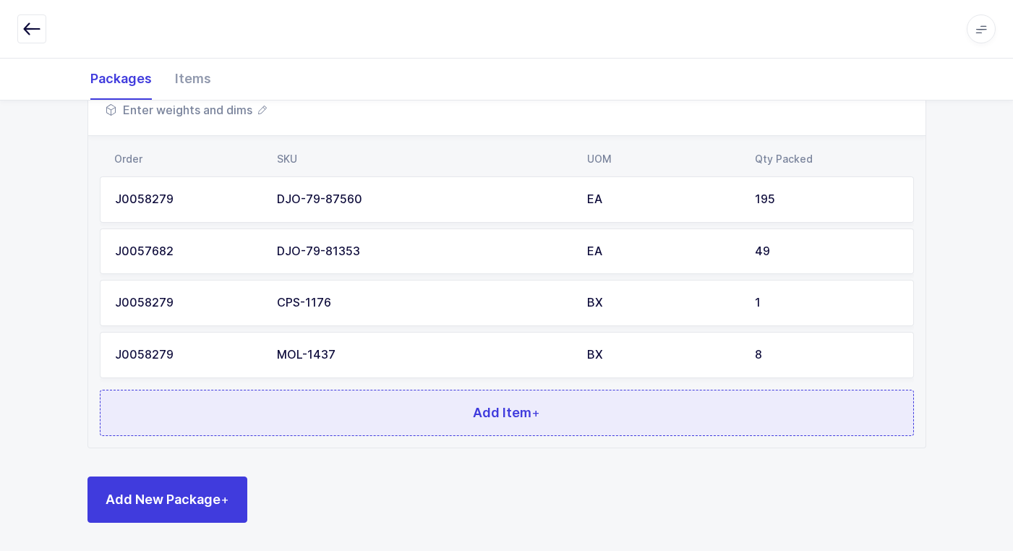
scroll to position [801, 0]
drag, startPoint x: 385, startPoint y: 412, endPoint x: 395, endPoint y: 412, distance: 10.2
click at [395, 412] on button "Add Item +" at bounding box center [507, 412] width 814 height 46
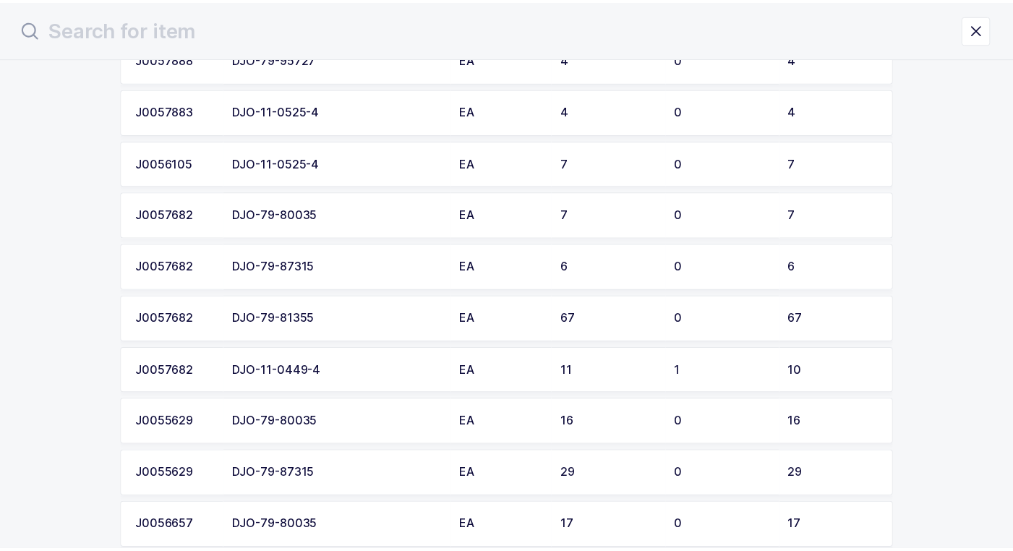
scroll to position [362, 0]
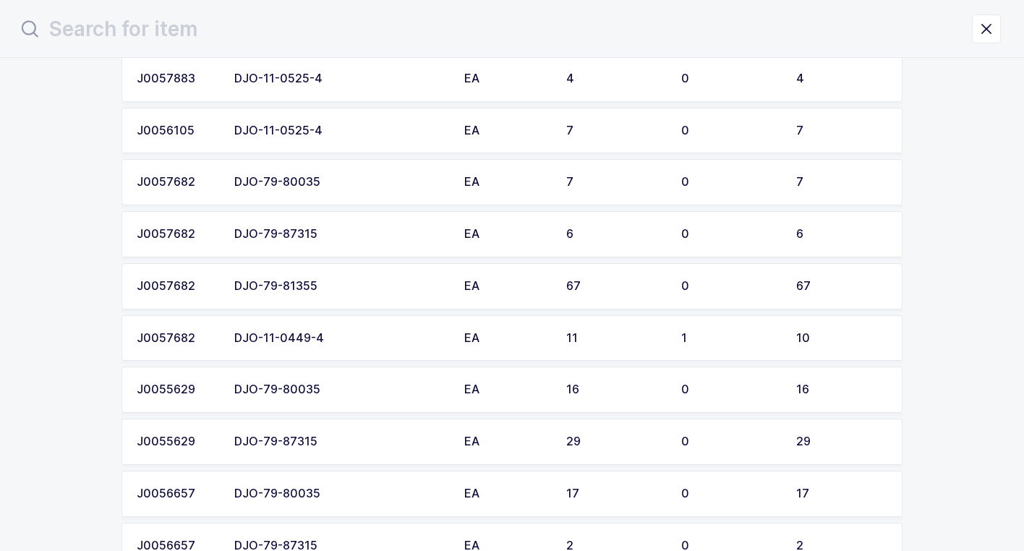
click at [349, 290] on div "DJO-79-81355" at bounding box center [340, 286] width 213 height 13
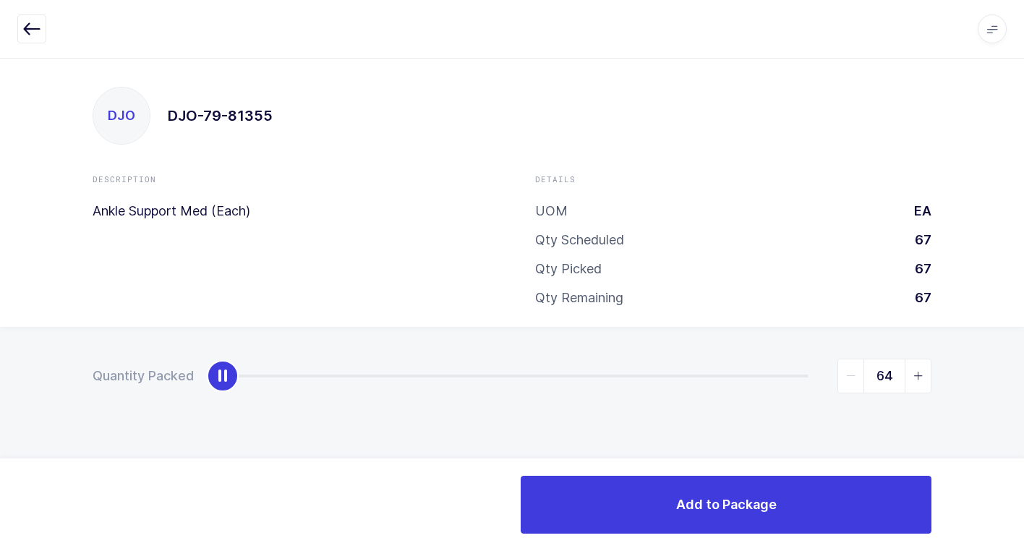
type input "67"
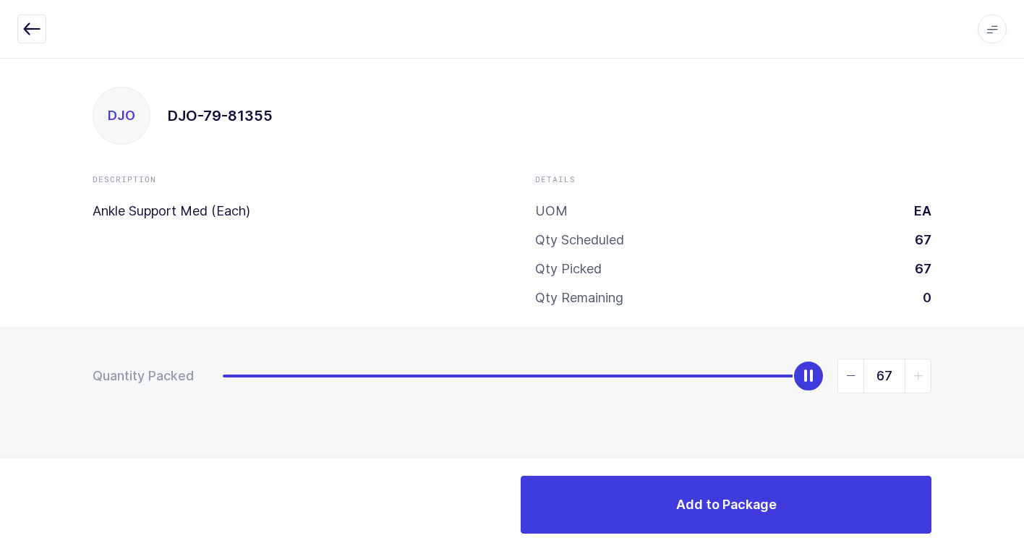
drag, startPoint x: 231, startPoint y: 380, endPoint x: 818, endPoint y: 440, distance: 590.3
click at [1013, 349] on div "Quantity Packed 67" at bounding box center [512, 427] width 1024 height 200
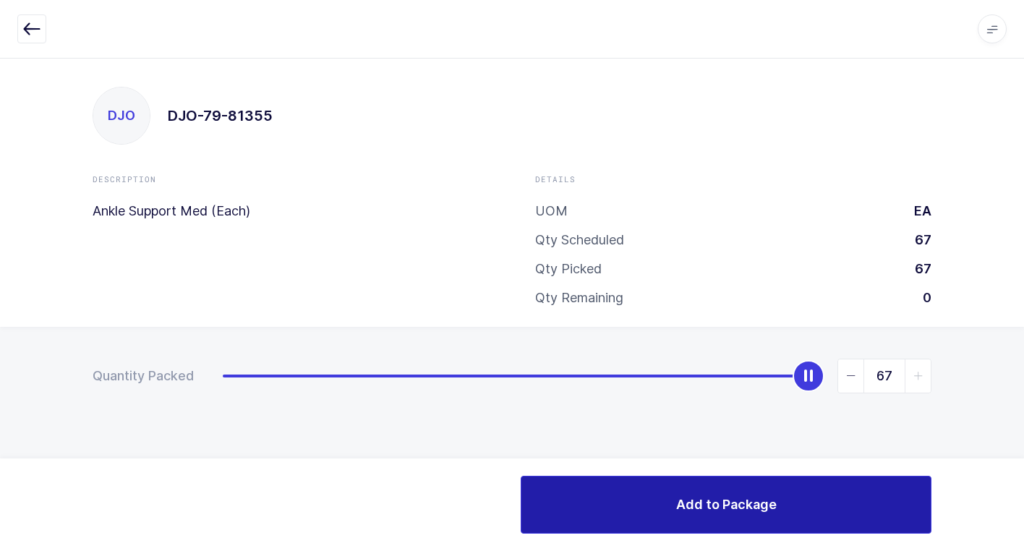
click at [670, 491] on button "Add to Package" at bounding box center [726, 505] width 411 height 58
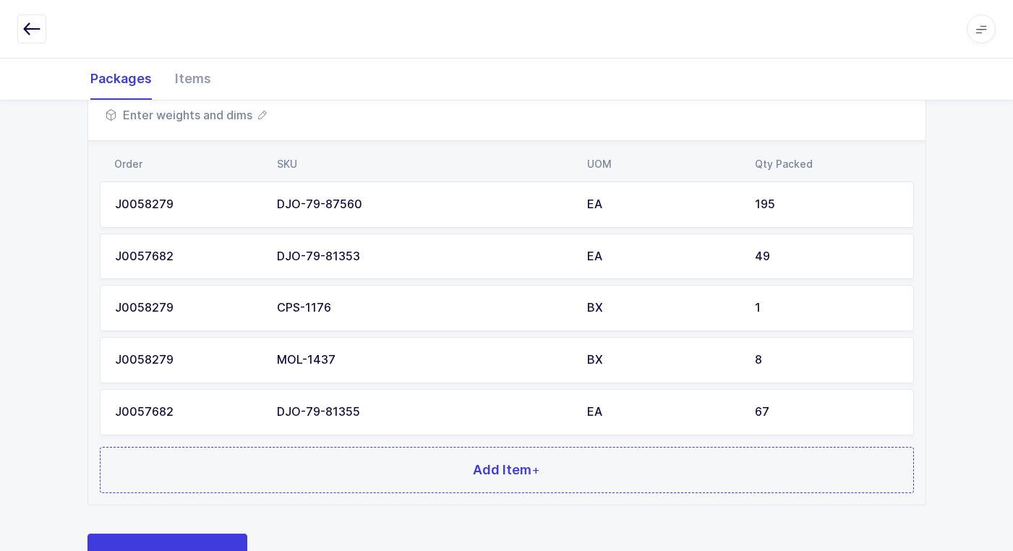
scroll to position [853, 0]
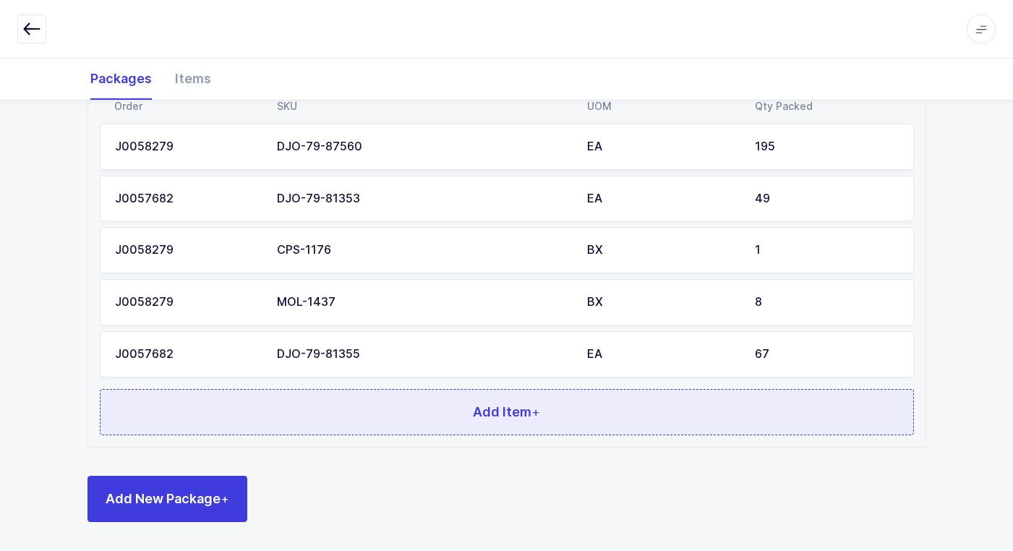
click at [353, 402] on button "Add Item +" at bounding box center [507, 412] width 814 height 46
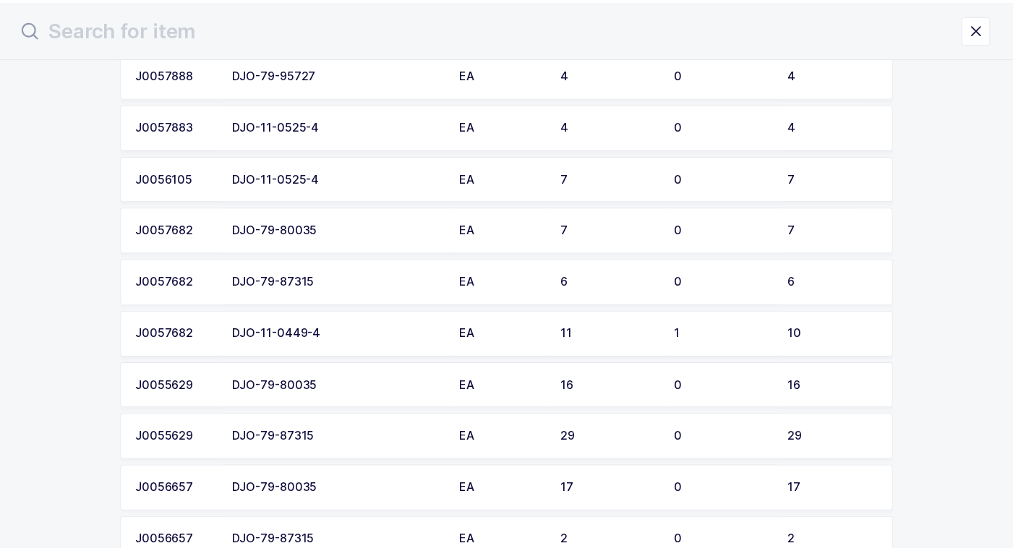
scroll to position [414, 0]
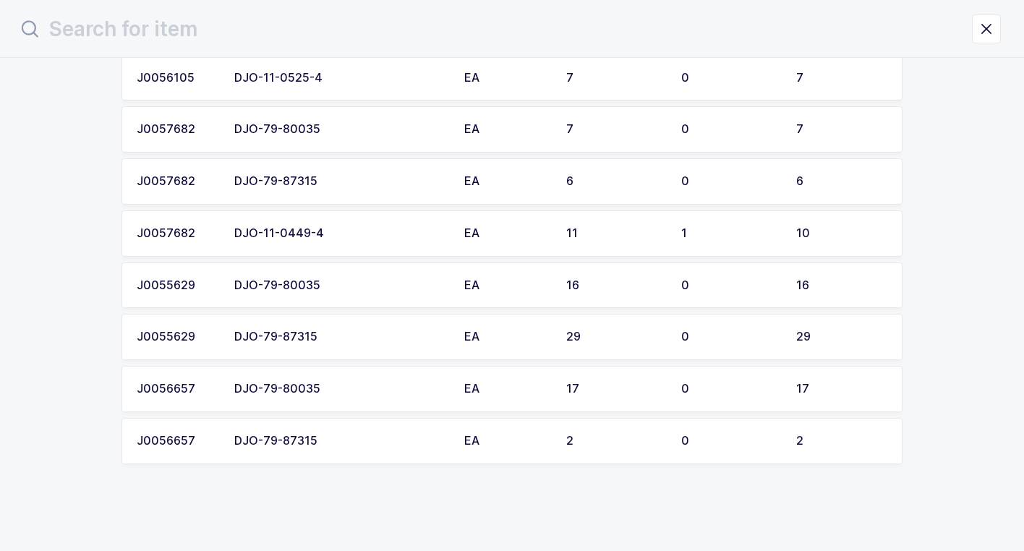
click at [354, 391] on div "DJO-79-80035" at bounding box center [340, 389] width 213 height 13
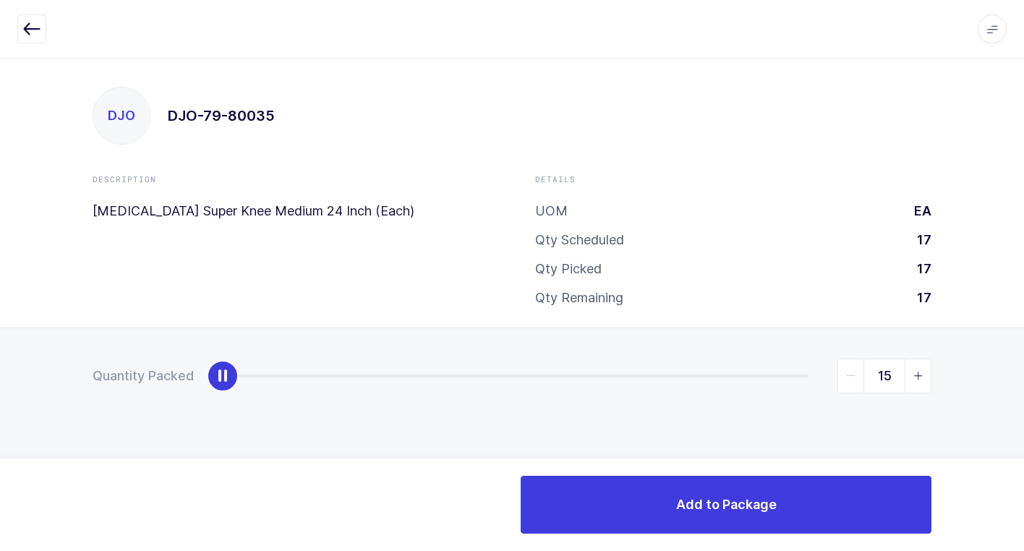
type input "17"
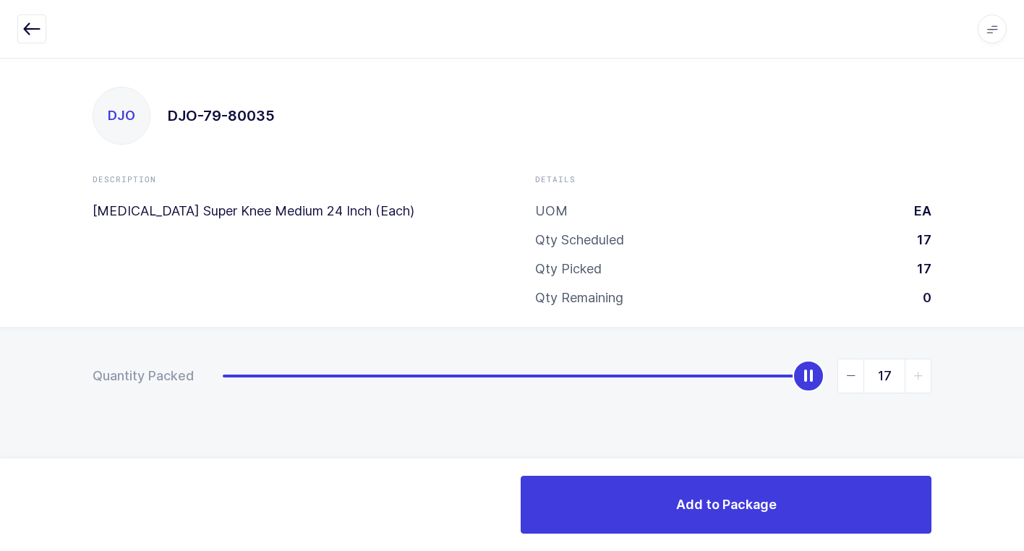
drag, startPoint x: 220, startPoint y: 388, endPoint x: 1032, endPoint y: 374, distance: 812.3
click at [1013, 374] on html "Apps Core [GEOGRAPHIC_DATA] Admin Mission Control Purchasing [PERSON_NAME] Logo…" at bounding box center [512, 275] width 1024 height 551
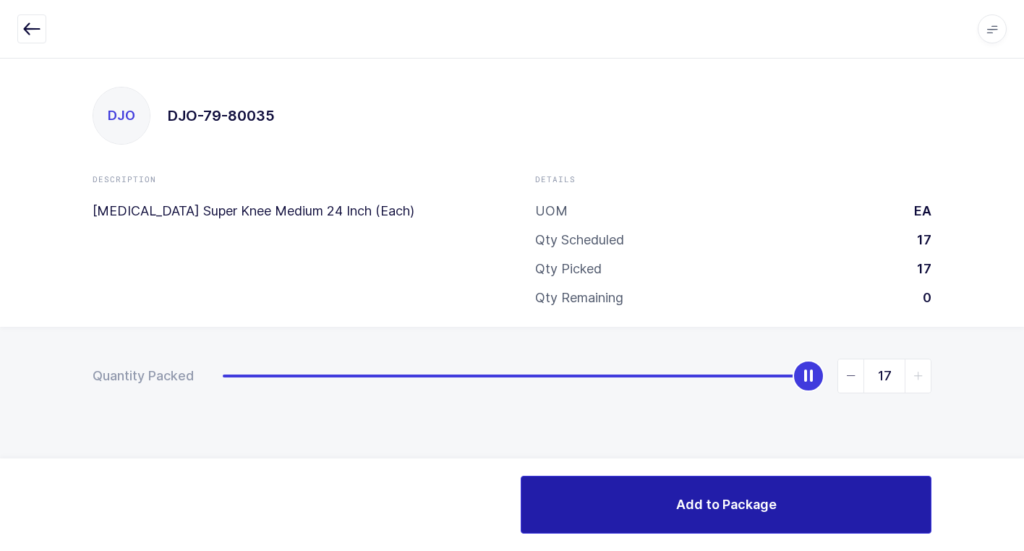
click at [578, 503] on button "Add to Package" at bounding box center [726, 505] width 411 height 58
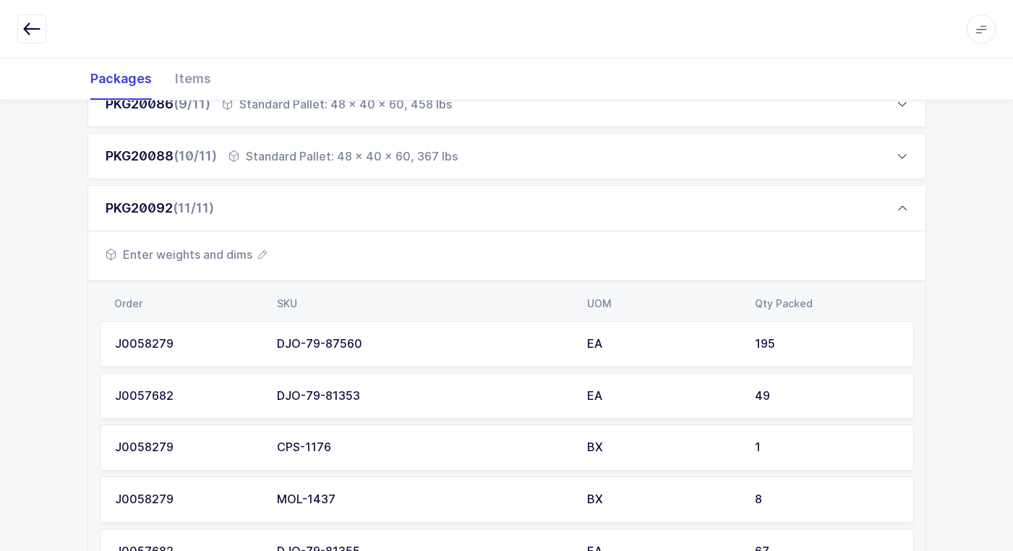
scroll to position [905, 0]
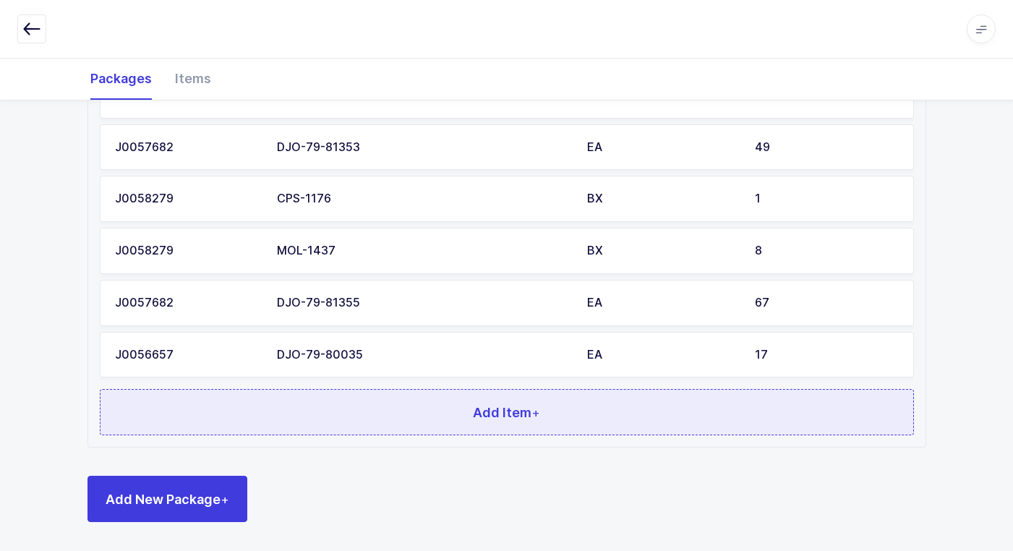
click at [478, 407] on button "Add Item +" at bounding box center [507, 412] width 814 height 46
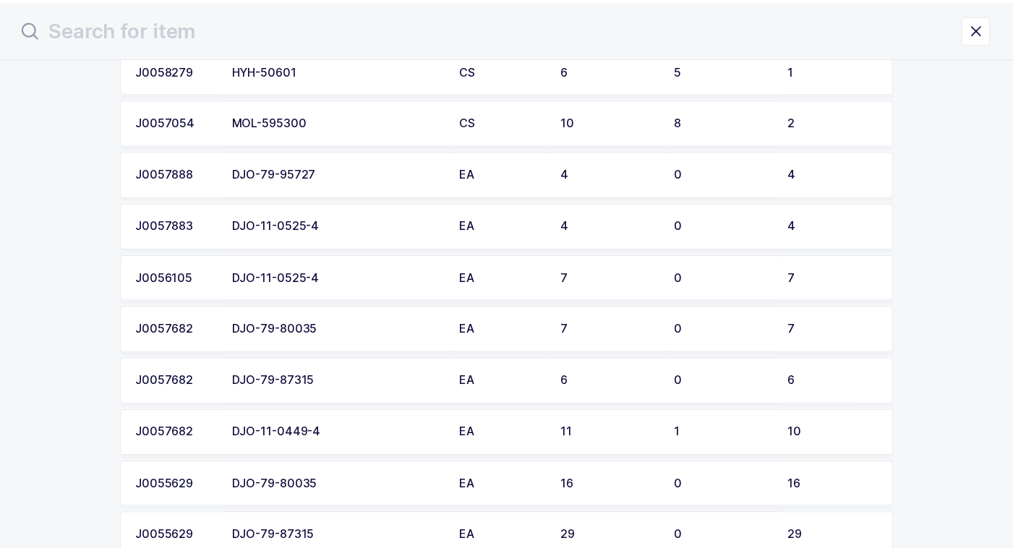
scroll to position [217, 0]
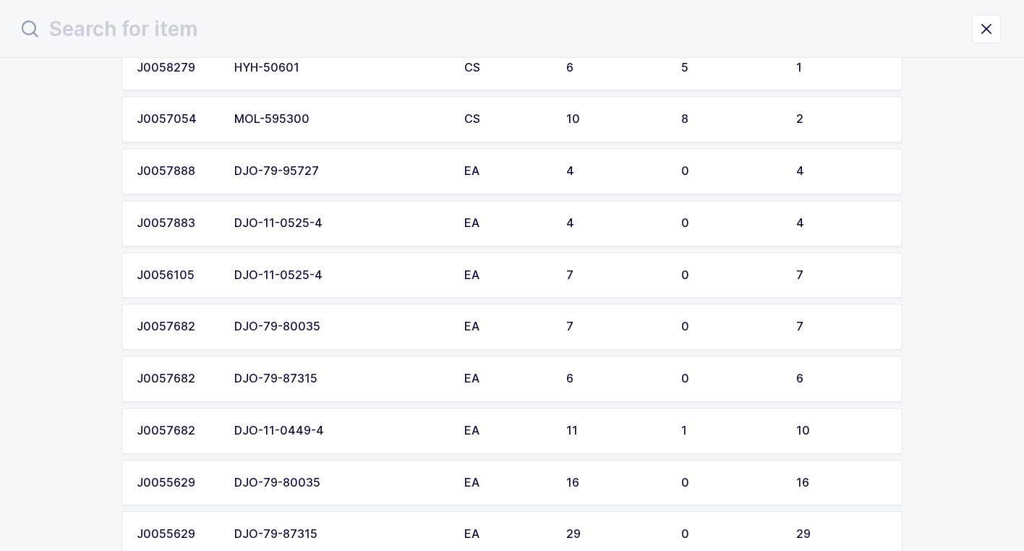
click at [357, 326] on div "DJO-79-80035" at bounding box center [340, 326] width 213 height 13
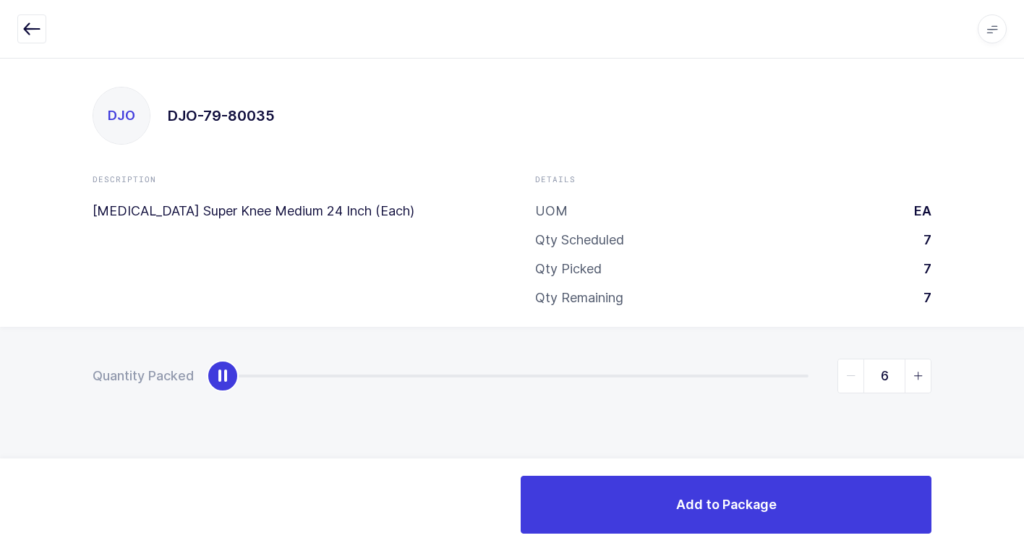
type input "7"
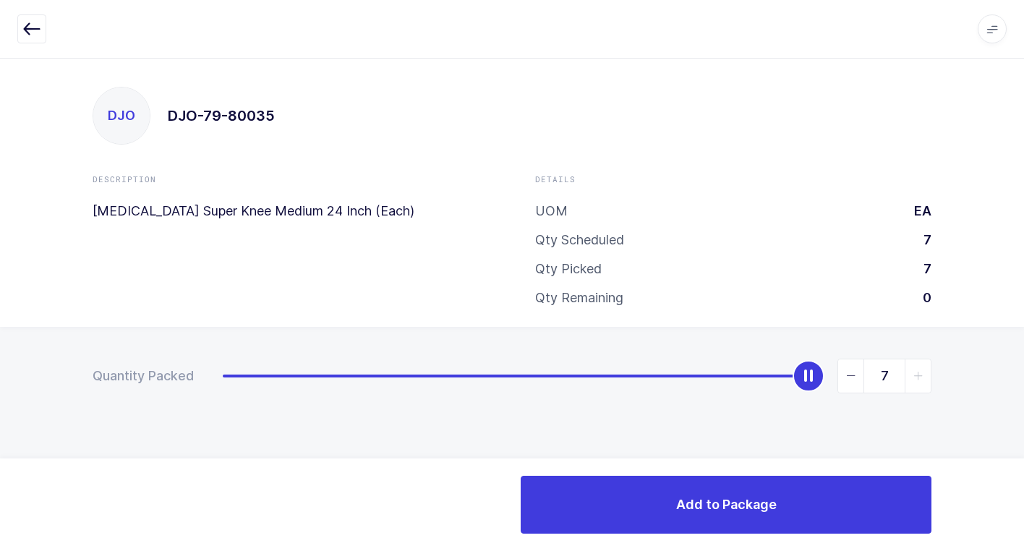
drag, startPoint x: 229, startPoint y: 380, endPoint x: 883, endPoint y: 449, distance: 658.1
click at [1013, 401] on html "Apps Core [GEOGRAPHIC_DATA] Admin Mission Control Purchasing [PERSON_NAME] Logo…" at bounding box center [512, 275] width 1024 height 551
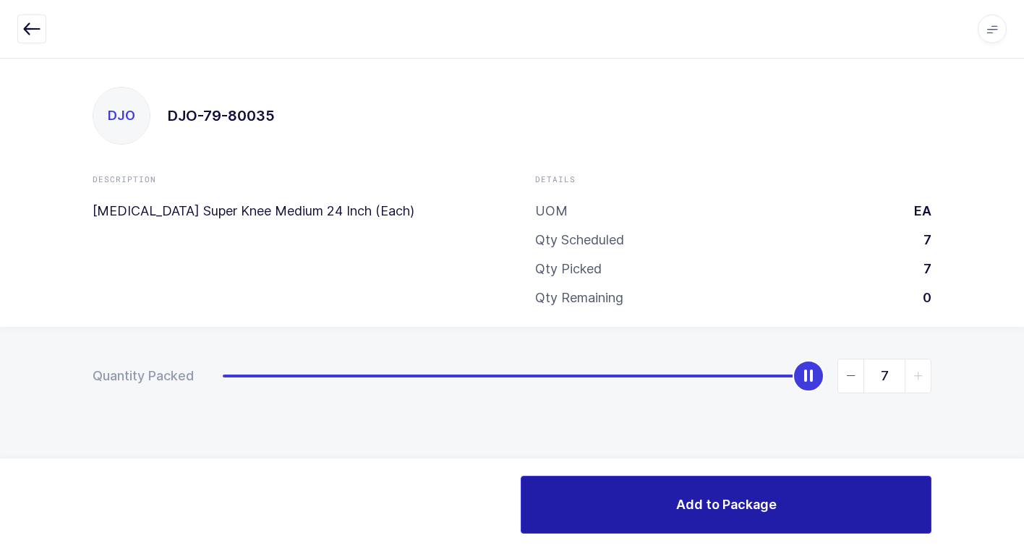
click at [612, 498] on button "Add to Package" at bounding box center [726, 505] width 411 height 58
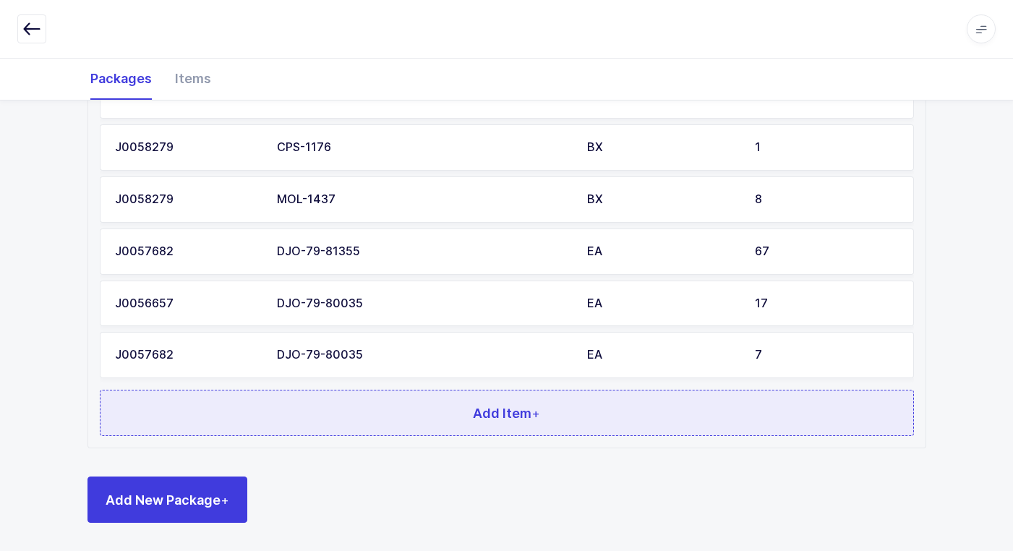
scroll to position [957, 0]
drag, startPoint x: 474, startPoint y: 432, endPoint x: 479, endPoint y: 426, distance: 8.2
click at [479, 426] on button "Add Item +" at bounding box center [507, 412] width 814 height 46
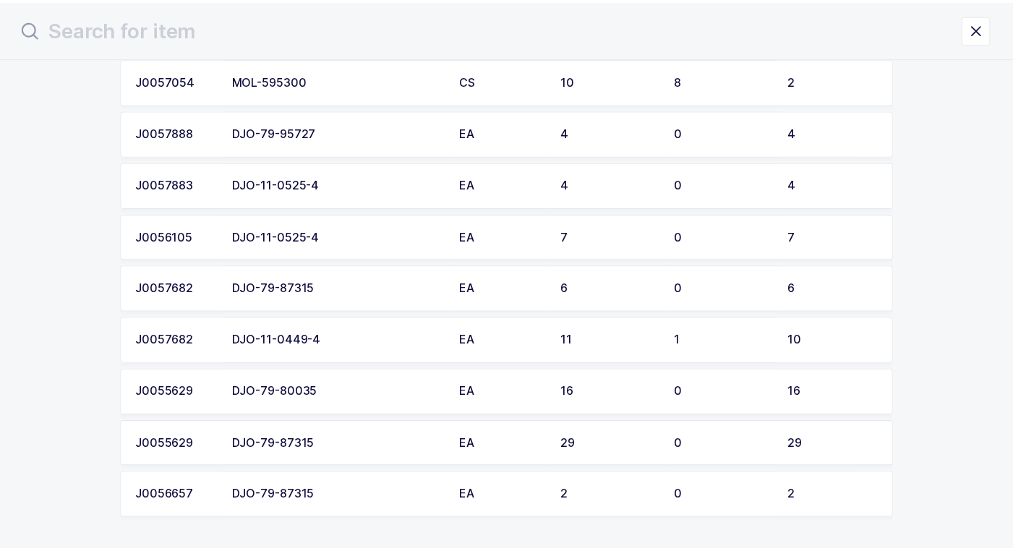
scroll to position [289, 0]
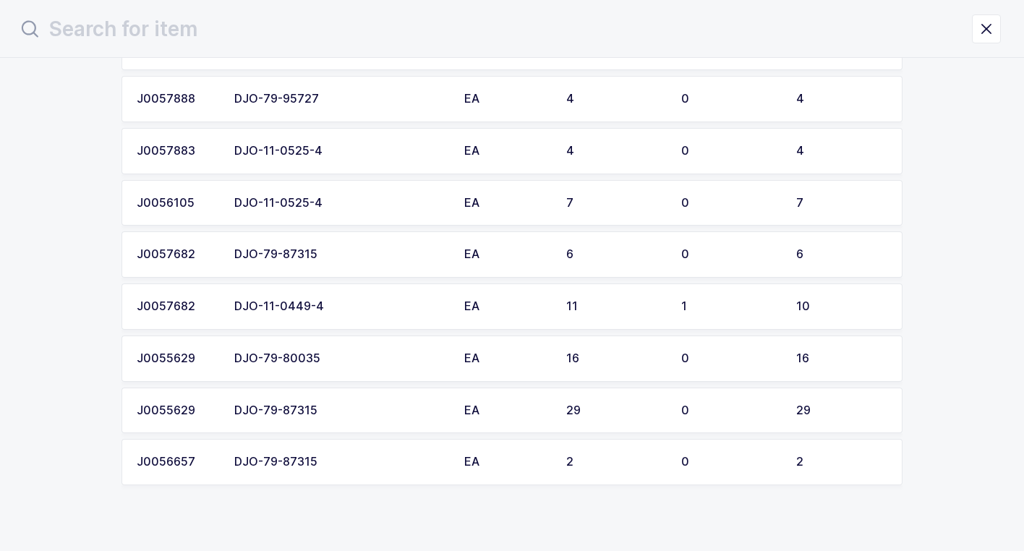
click at [407, 358] on div "DJO-79-80035" at bounding box center [340, 358] width 213 height 13
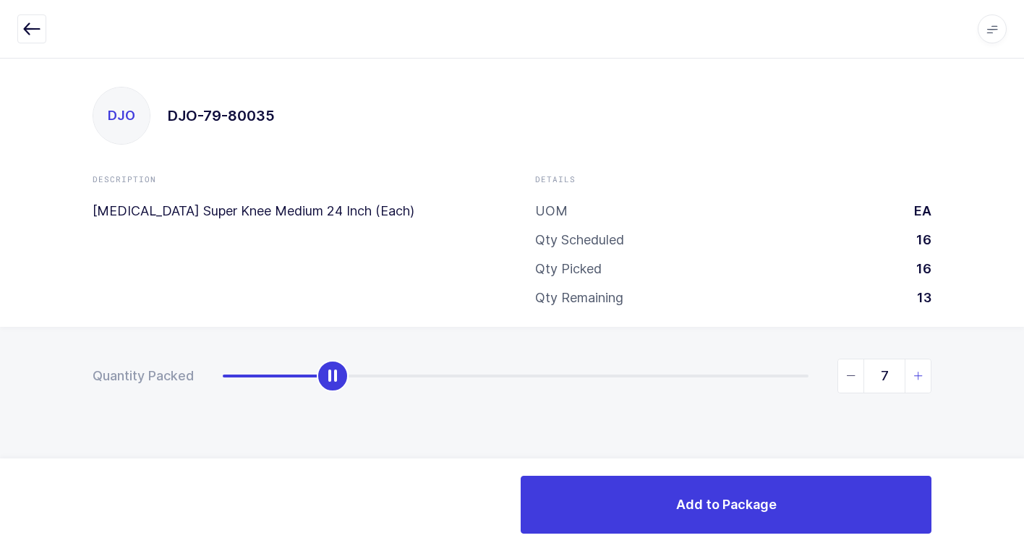
type input "16"
drag, startPoint x: 218, startPoint y: 385, endPoint x: 1023, endPoint y: 423, distance: 805.9
click at [1013, 415] on html "Apps Core [GEOGRAPHIC_DATA] Admin Mission Control Purchasing [PERSON_NAME] Logo…" at bounding box center [512, 275] width 1024 height 551
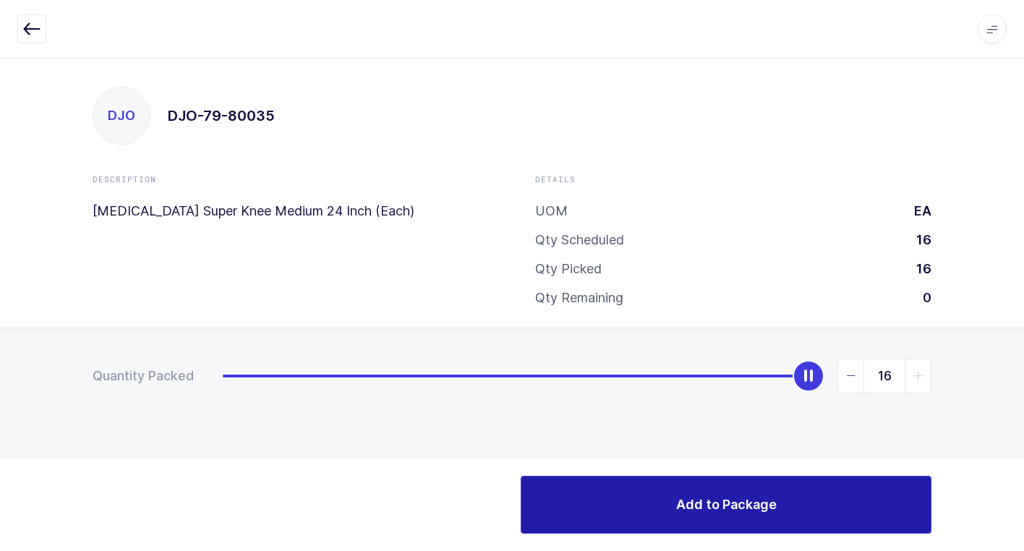
drag, startPoint x: 759, startPoint y: 511, endPoint x: 730, endPoint y: 501, distance: 30.0
click at [751, 506] on span "Add to Package" at bounding box center [726, 504] width 101 height 18
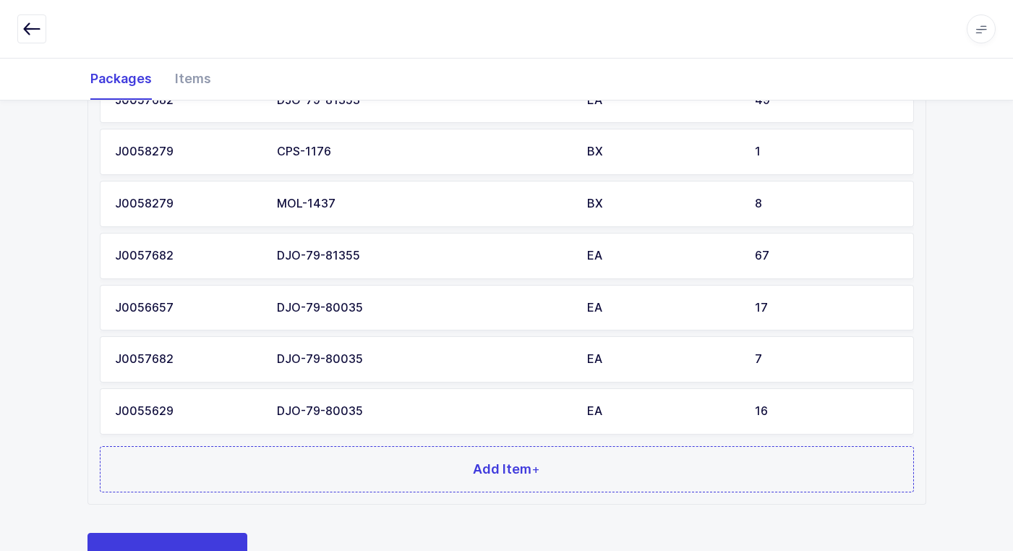
scroll to position [1009, 0]
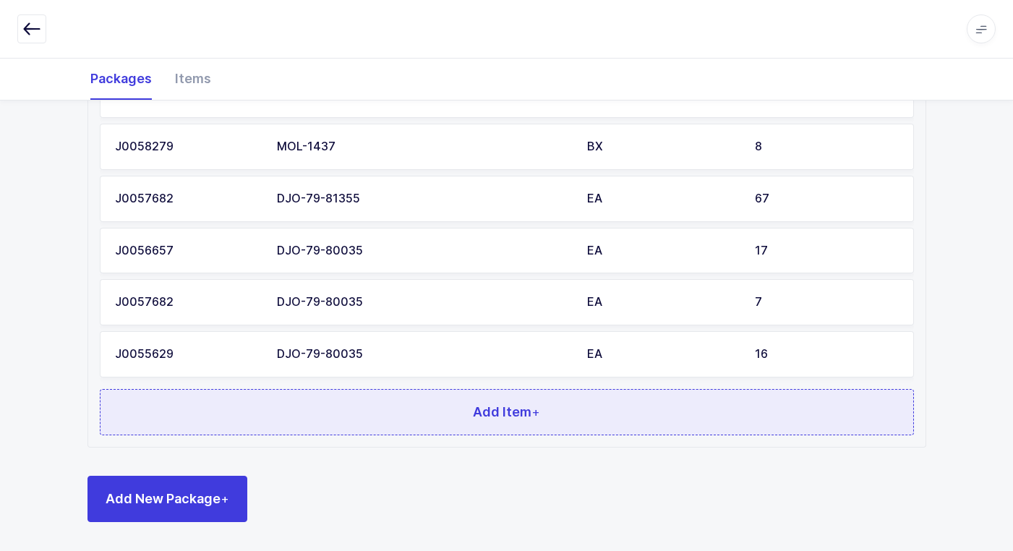
click at [470, 417] on button "Add Item +" at bounding box center [507, 412] width 814 height 46
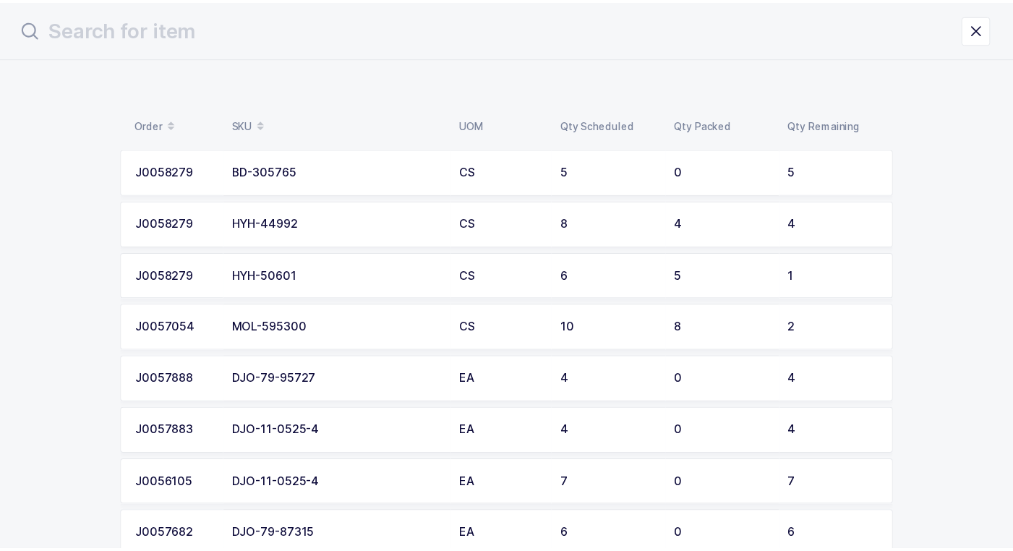
scroll to position [0, 0]
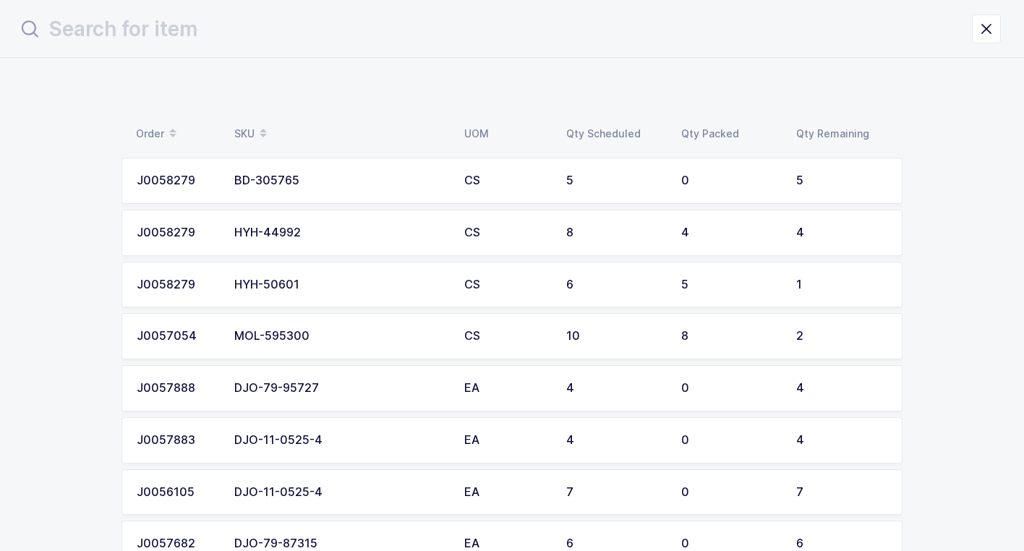
click at [377, 229] on div "HYH-44992" at bounding box center [340, 232] width 213 height 13
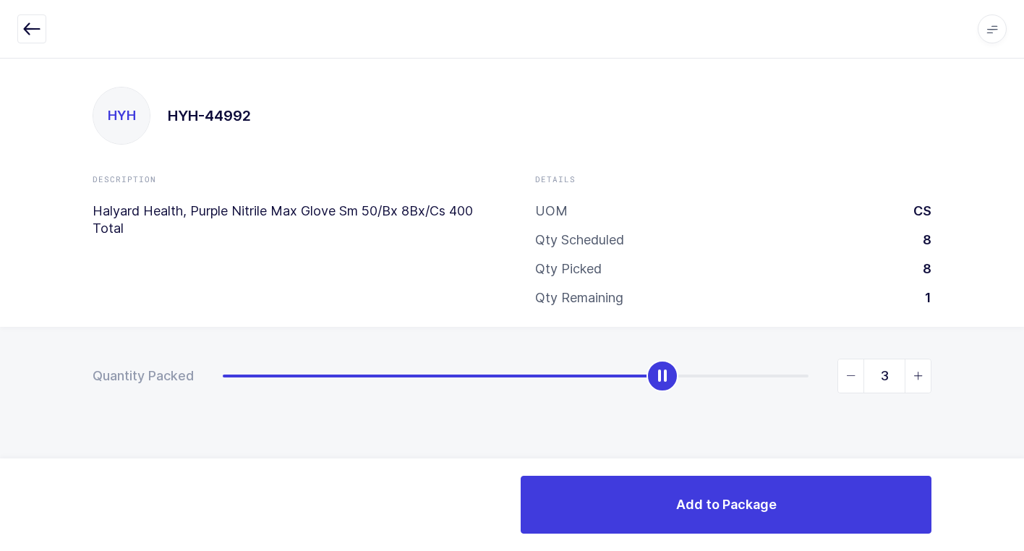
type input "4"
drag, startPoint x: 230, startPoint y: 385, endPoint x: 1032, endPoint y: 543, distance: 817.4
click at [1013, 543] on html "Apps Core [GEOGRAPHIC_DATA] Admin Mission Control Purchasing [PERSON_NAME] Logo…" at bounding box center [512, 275] width 1024 height 551
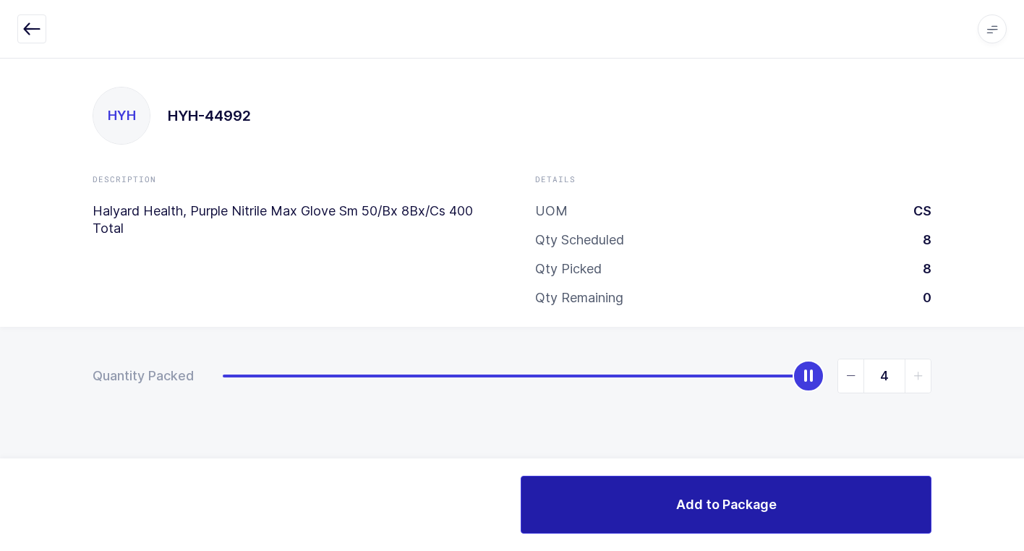
click at [778, 509] on button "Add to Package" at bounding box center [726, 505] width 411 height 58
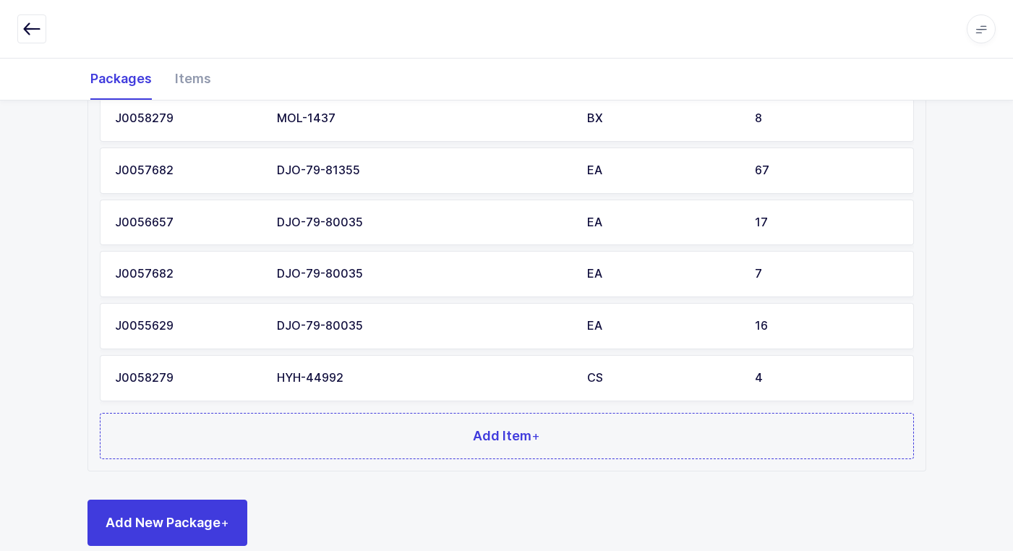
scroll to position [1061, 0]
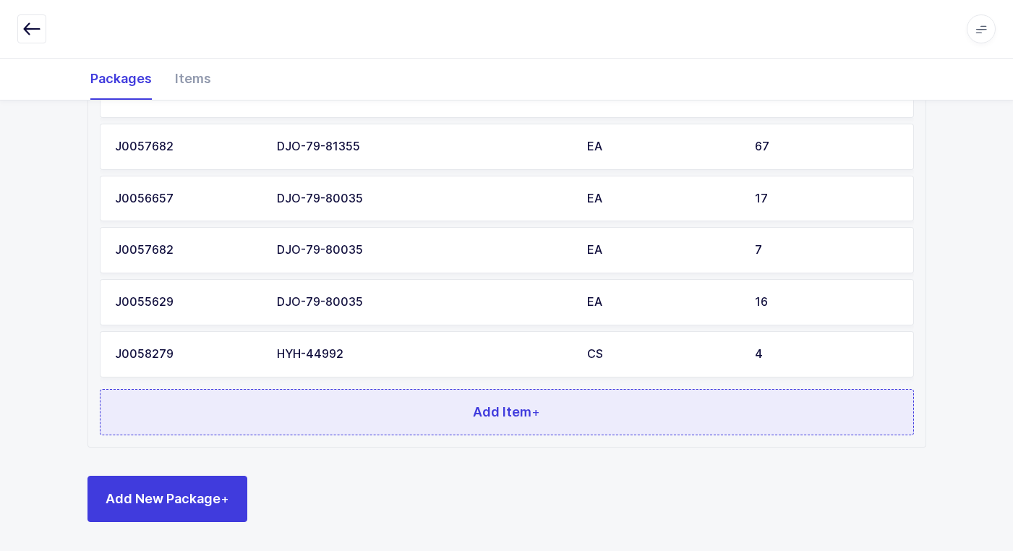
click at [472, 414] on button "Add Item +" at bounding box center [507, 412] width 814 height 46
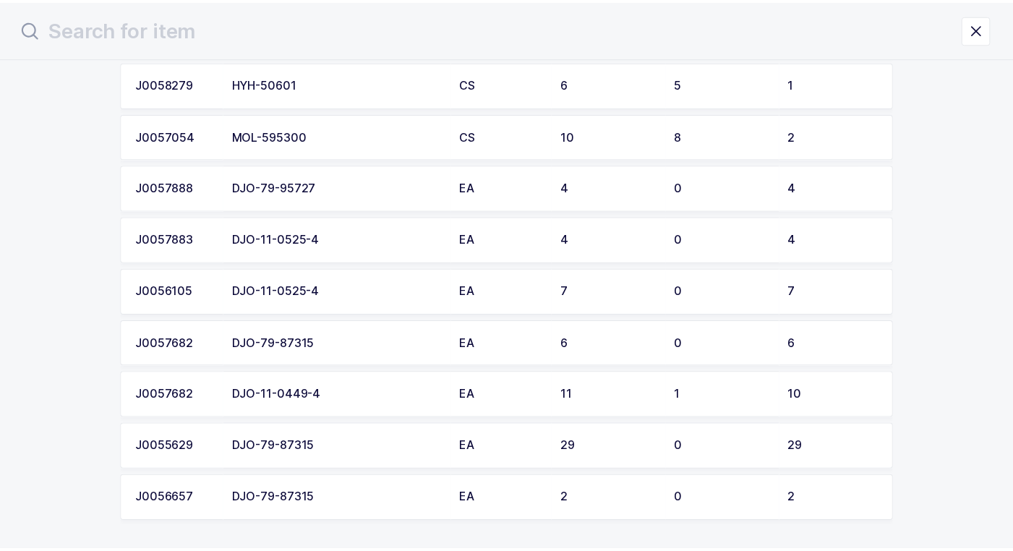
scroll to position [207, 0]
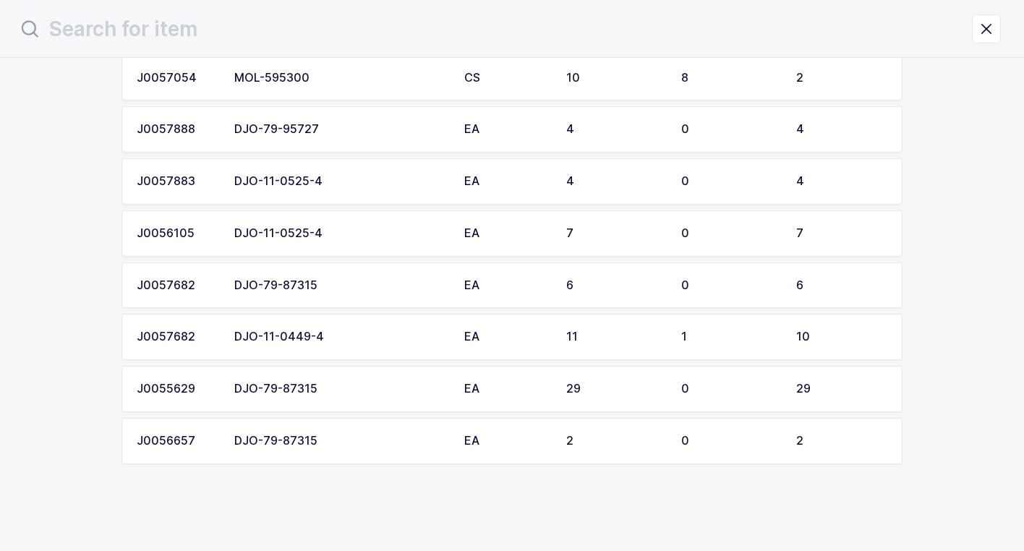
click at [381, 129] on div "DJO-79-95727" at bounding box center [340, 129] width 213 height 13
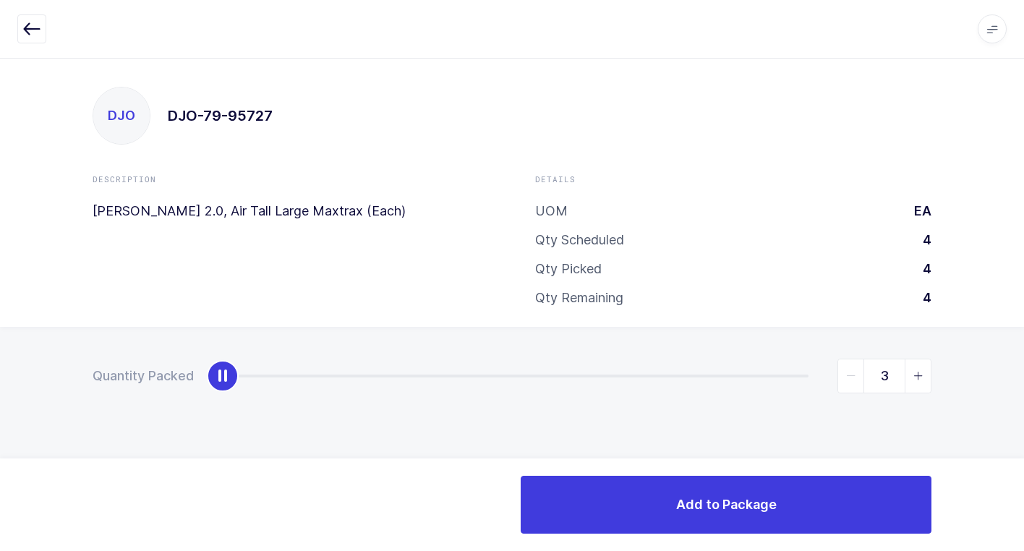
type input "4"
drag, startPoint x: 221, startPoint y: 380, endPoint x: 1032, endPoint y: 399, distance: 811.0
click at [1013, 399] on html "Apps Core [GEOGRAPHIC_DATA] Admin Mission Control Purchasing [PERSON_NAME] Logo…" at bounding box center [512, 275] width 1024 height 551
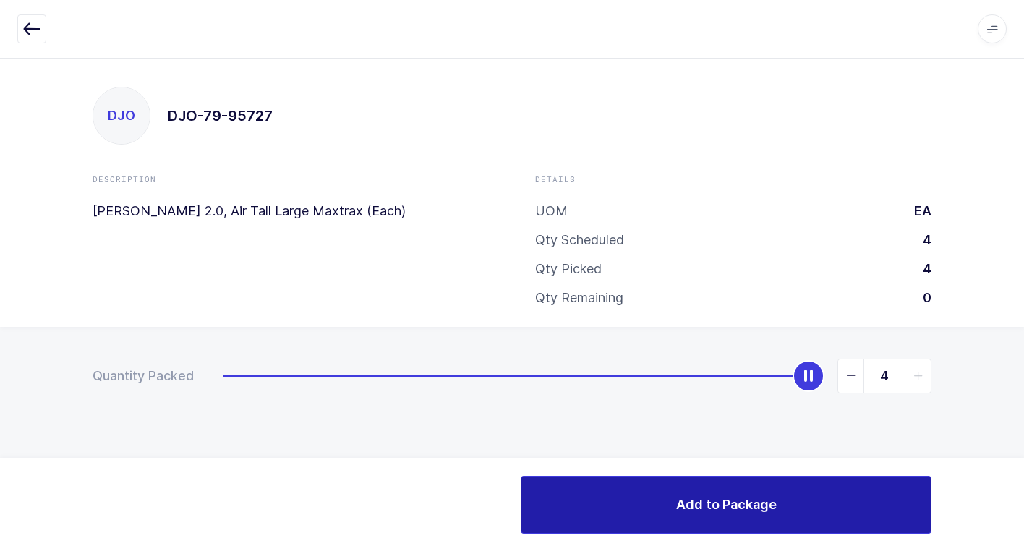
click at [746, 505] on span "Add to Package" at bounding box center [726, 504] width 101 height 18
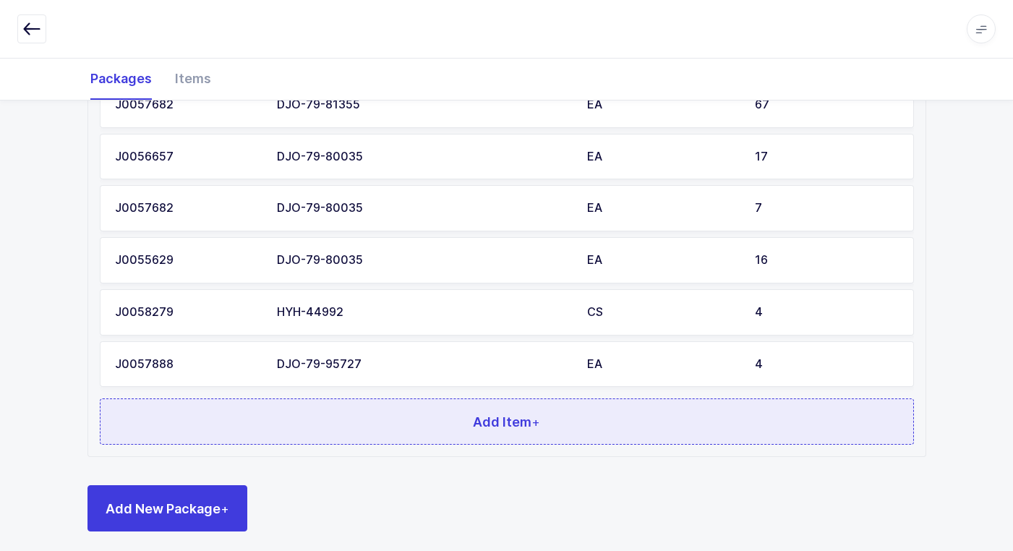
scroll to position [1112, 0]
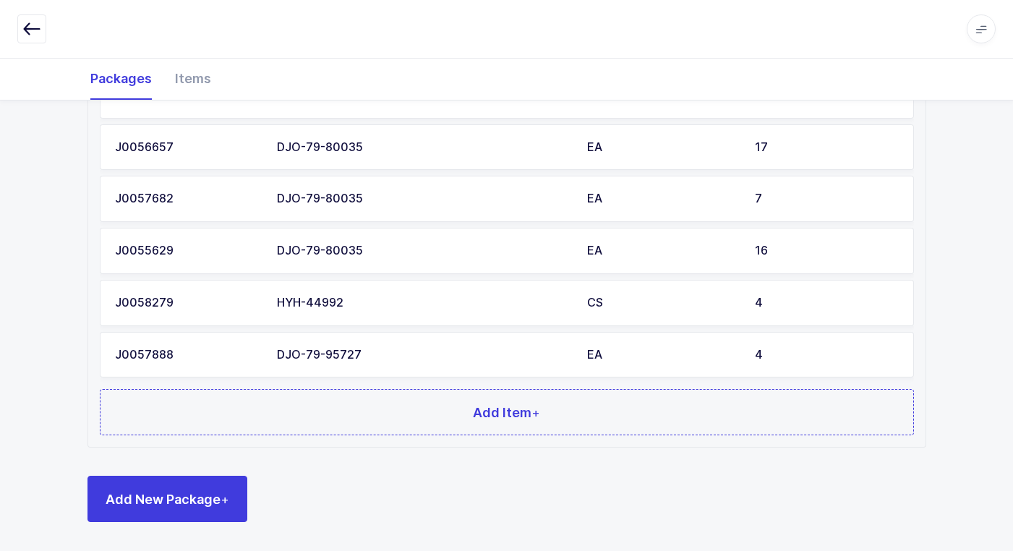
click at [388, 438] on div "Order SKU UOM Qty Packed J0058279 DJO-79-87560 EA 195 J0057682 DJO-79-81353 EA …" at bounding box center [506, 135] width 837 height 623
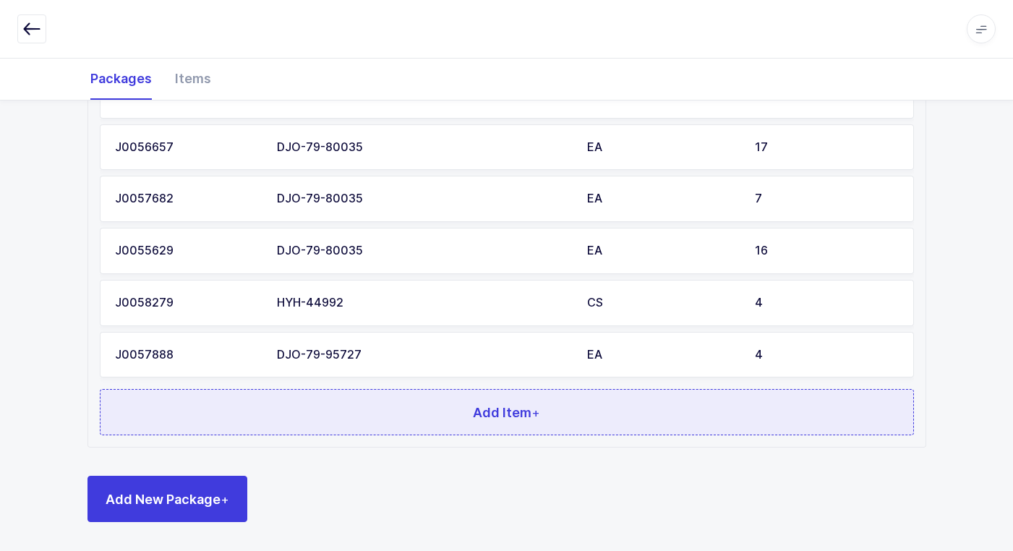
click at [397, 412] on button "Add Item +" at bounding box center [507, 412] width 814 height 46
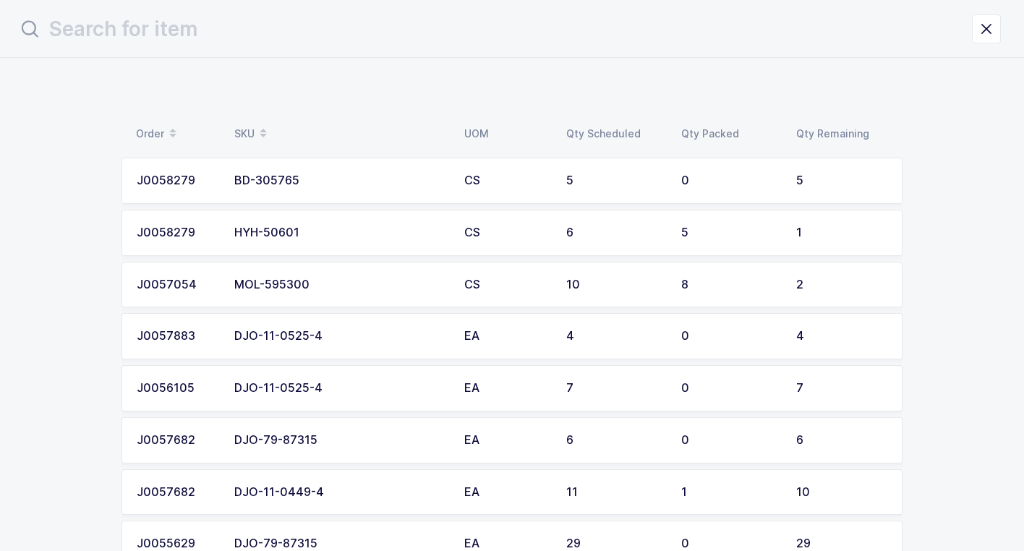
click at [367, 336] on div "DJO-11-0525-4" at bounding box center [340, 336] width 213 height 13
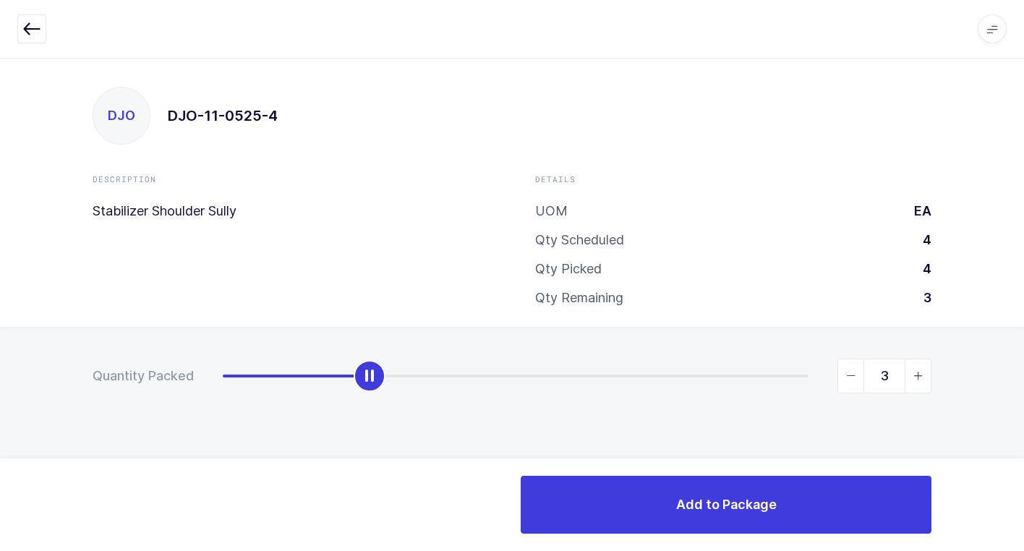
type input "4"
drag, startPoint x: 223, startPoint y: 378, endPoint x: 1004, endPoint y: 547, distance: 798.6
click at [1013, 547] on html "Apps Core [GEOGRAPHIC_DATA] Admin Mission Control Purchasing [PERSON_NAME] Logo…" at bounding box center [512, 275] width 1024 height 551
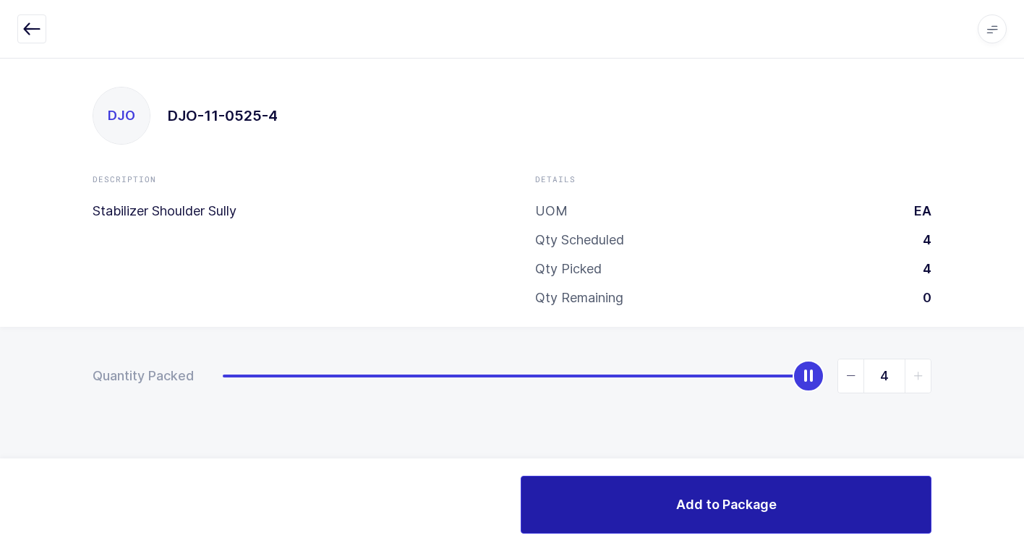
click at [650, 518] on button "Add to Package" at bounding box center [726, 505] width 411 height 58
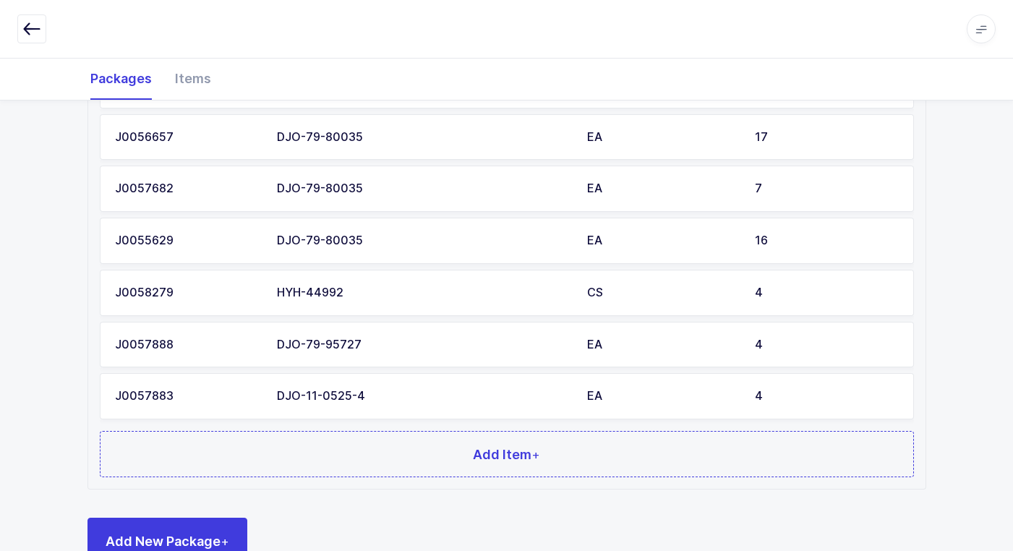
scroll to position [1164, 0]
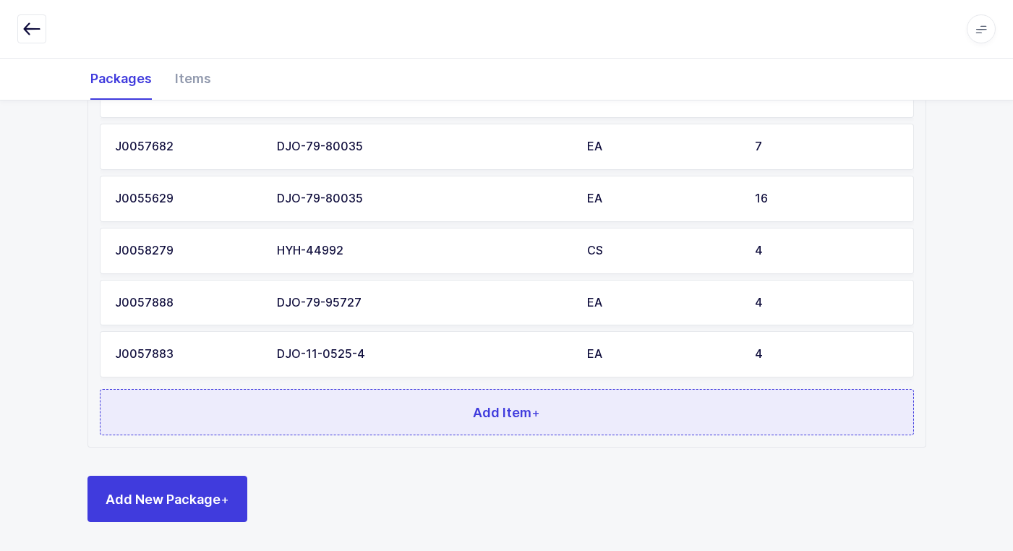
click at [349, 408] on button "Add Item +" at bounding box center [507, 412] width 814 height 46
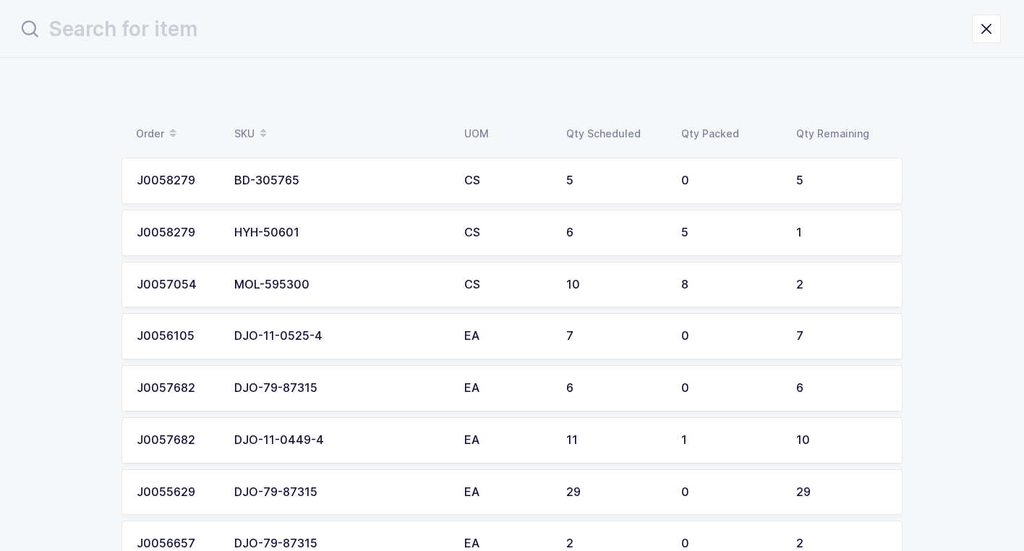
click at [333, 331] on div "DJO-11-0525-4" at bounding box center [340, 336] width 213 height 13
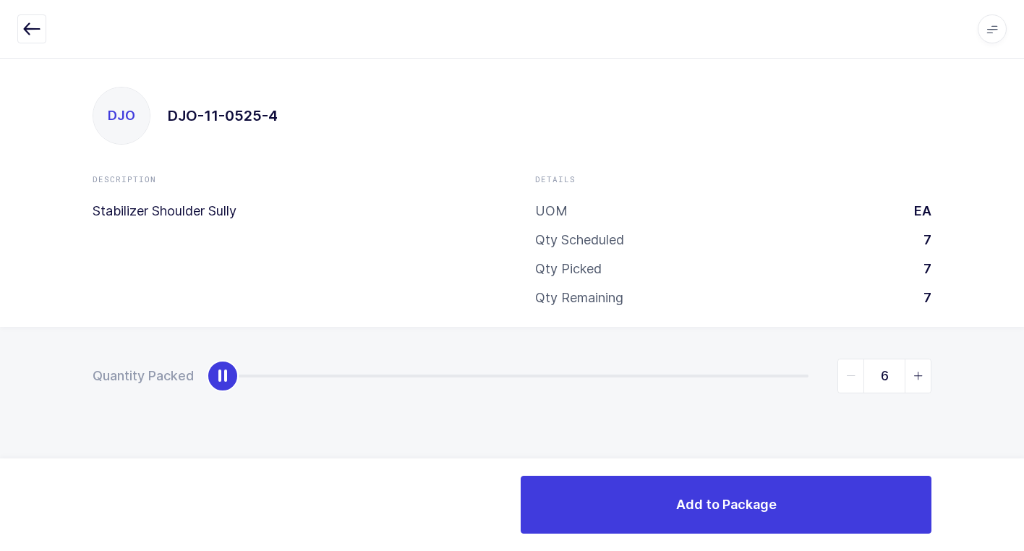
type input "7"
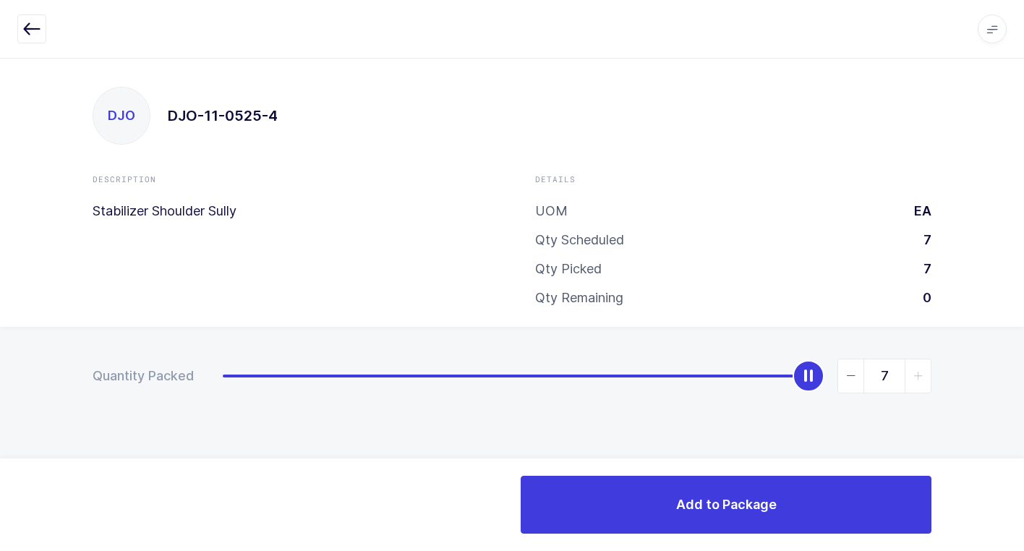
drag, startPoint x: 387, startPoint y: 391, endPoint x: 1032, endPoint y: 588, distance: 674.4
click at [1013, 550] on html "Apps Core [GEOGRAPHIC_DATA] Admin Mission Control Purchasing [PERSON_NAME] Logo…" at bounding box center [512, 275] width 1024 height 551
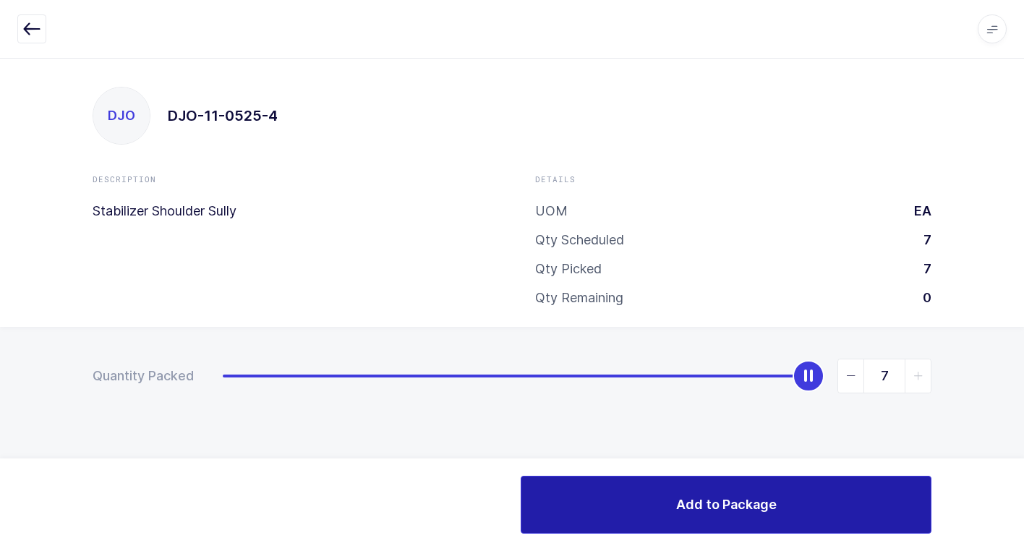
click at [629, 526] on button "Add to Package" at bounding box center [726, 505] width 411 height 58
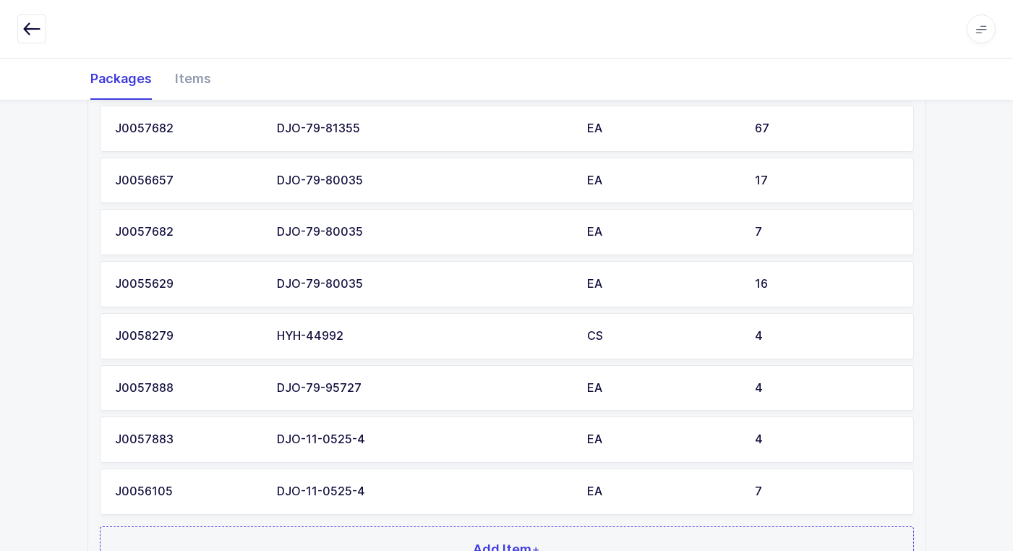
scroll to position [1216, 0]
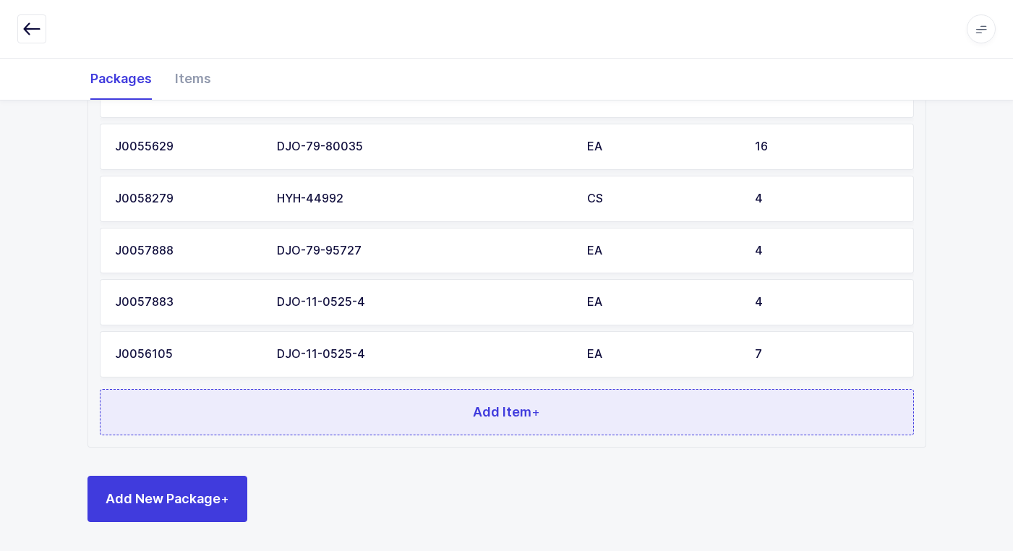
click at [301, 399] on button "Add Item +" at bounding box center [507, 412] width 814 height 46
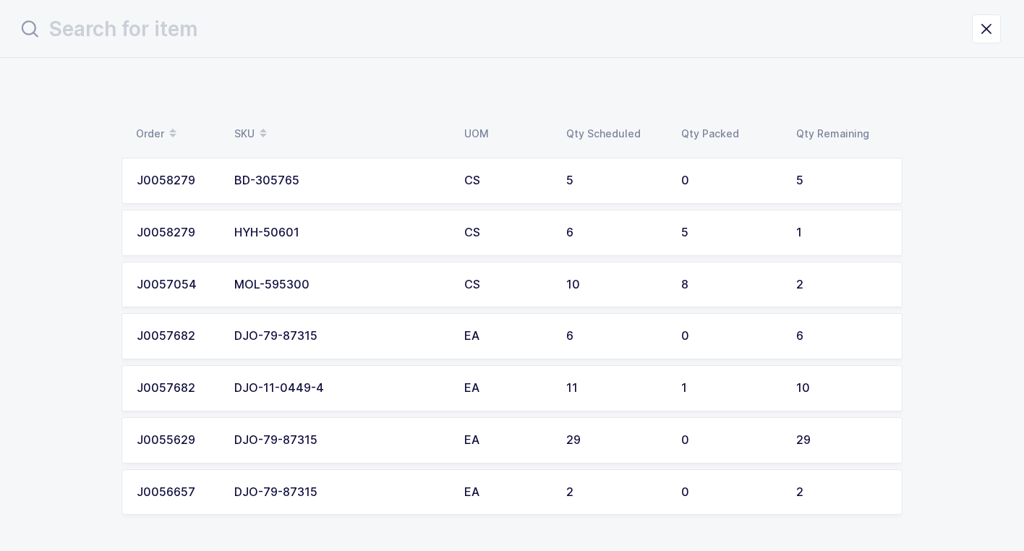
click at [318, 333] on div "DJO-79-87315" at bounding box center [340, 336] width 213 height 13
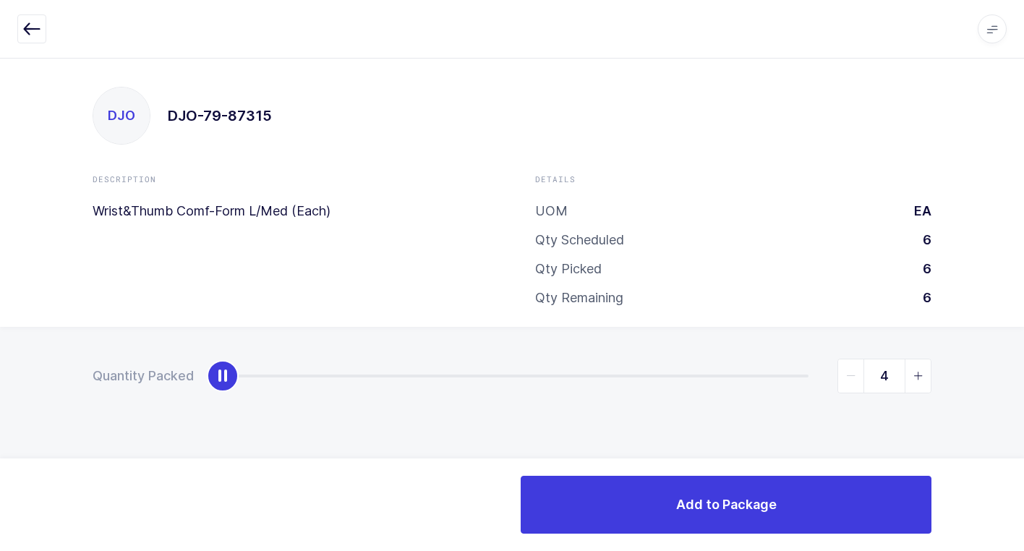
type input "6"
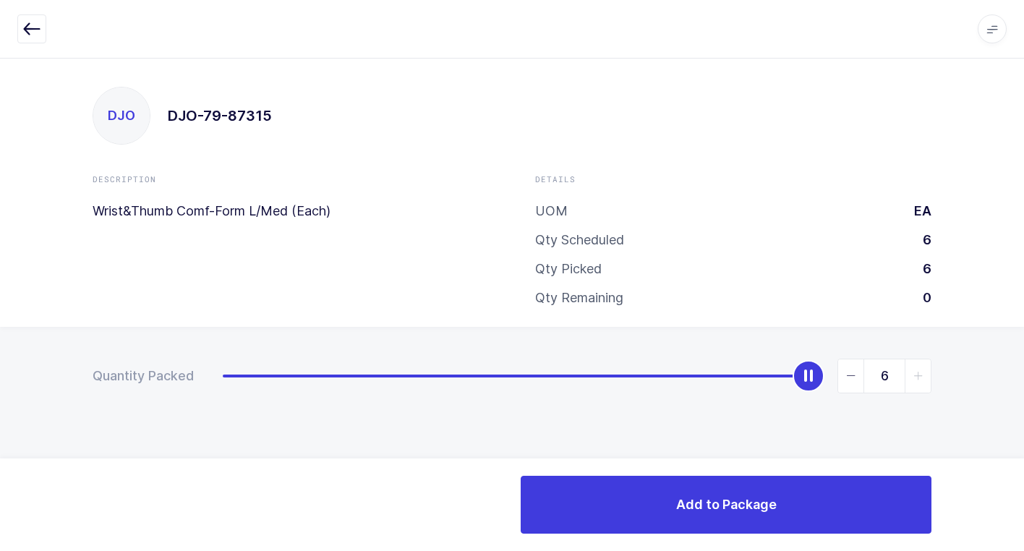
drag, startPoint x: 221, startPoint y: 380, endPoint x: 962, endPoint y: 516, distance: 753.0
click at [1013, 482] on html "Apps Core [GEOGRAPHIC_DATA] Admin Mission Control Purchasing [PERSON_NAME] Logo…" at bounding box center [512, 275] width 1024 height 551
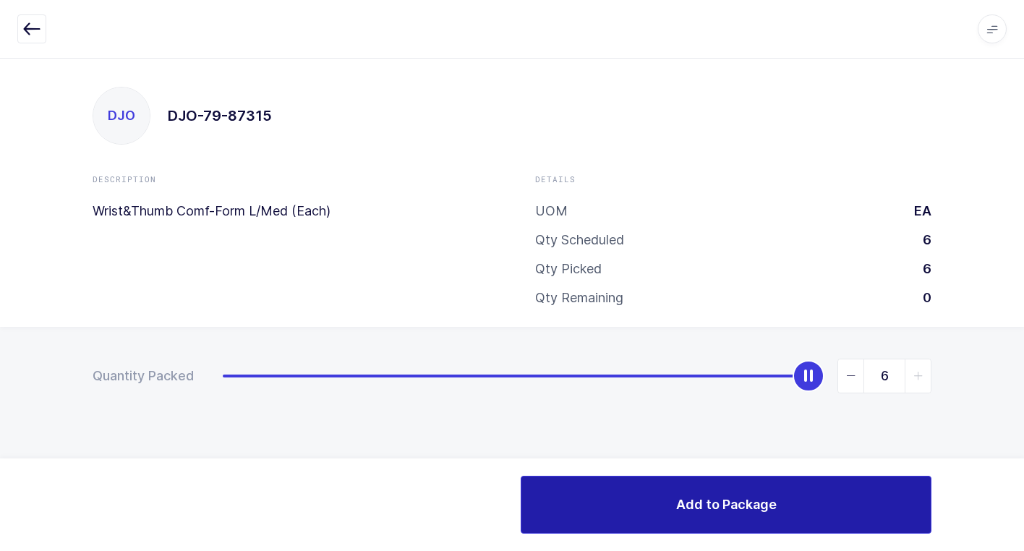
drag, startPoint x: 710, startPoint y: 509, endPoint x: 696, endPoint y: 516, distance: 15.2
click at [704, 511] on span "Add to Package" at bounding box center [726, 504] width 101 height 18
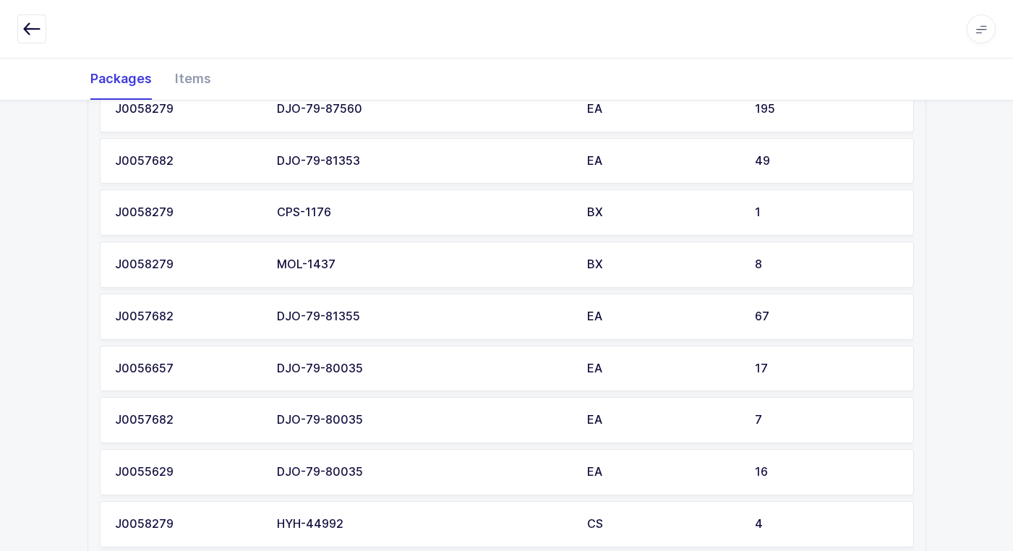
scroll to position [1269, 0]
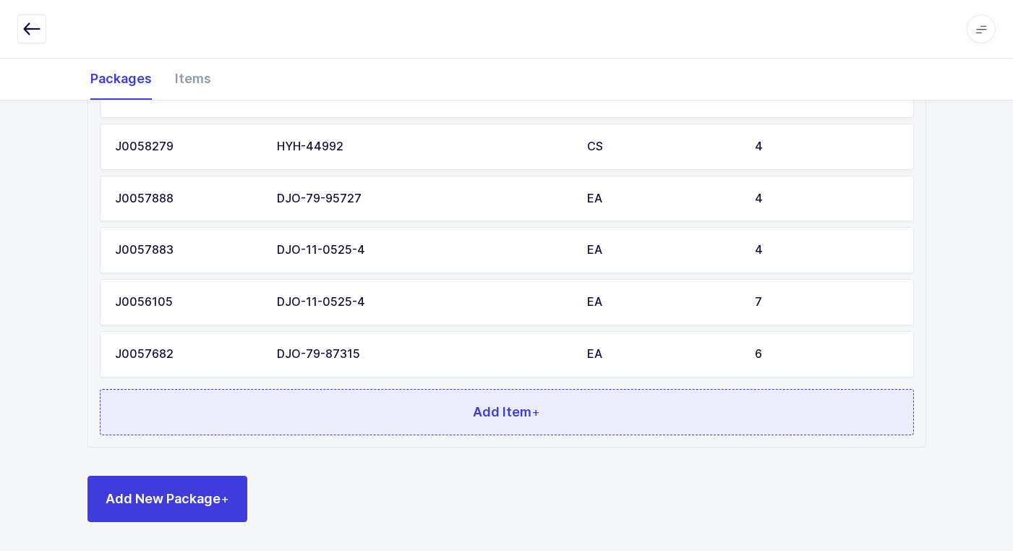
click at [478, 411] on span "Add Item +" at bounding box center [506, 412] width 67 height 18
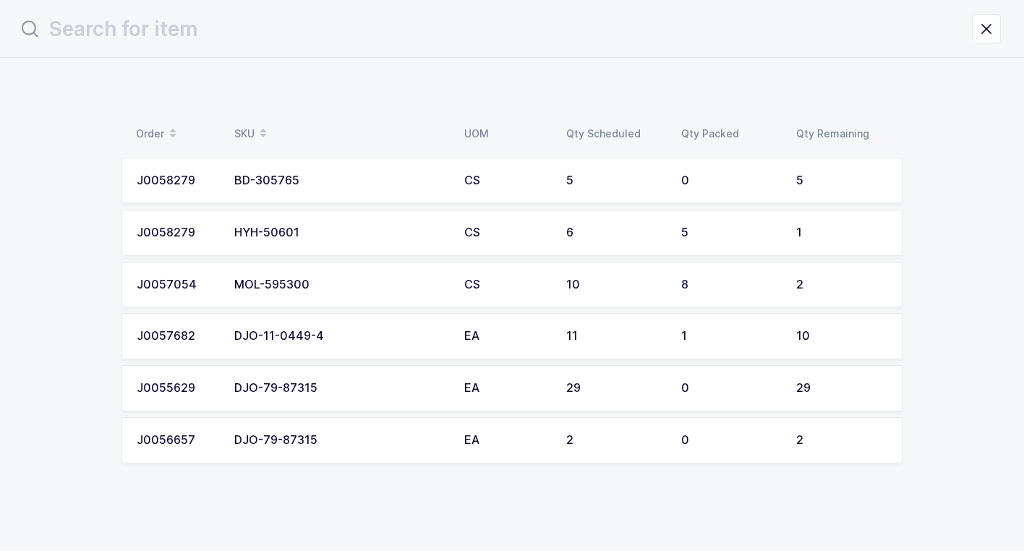
click at [351, 387] on div "DJO-79-87315" at bounding box center [340, 388] width 213 height 13
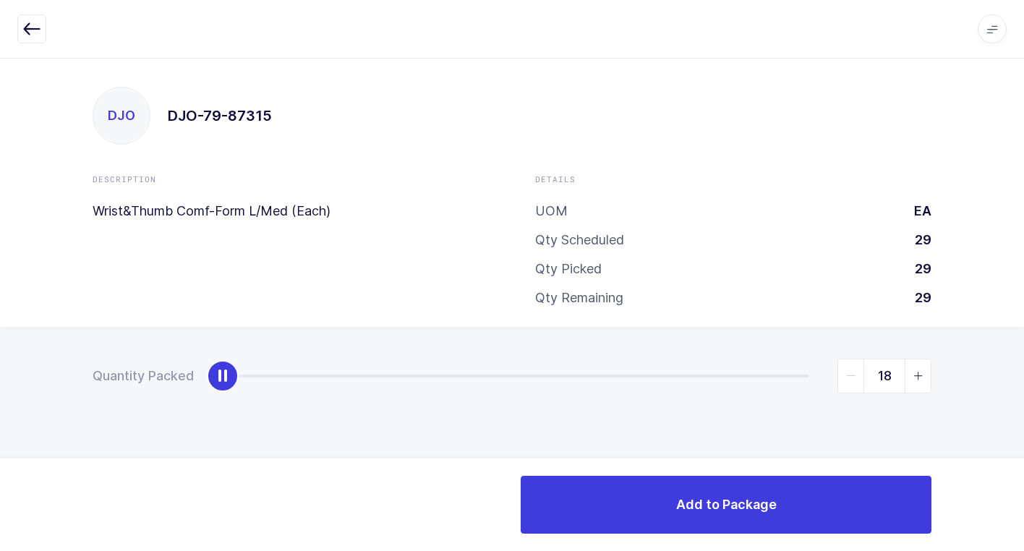
type input "29"
drag, startPoint x: 231, startPoint y: 379, endPoint x: 1032, endPoint y: 540, distance: 817.2
click at [1013, 540] on html "Apps Core [GEOGRAPHIC_DATA] Admin Mission Control Purchasing [PERSON_NAME] Logo…" at bounding box center [512, 275] width 1024 height 551
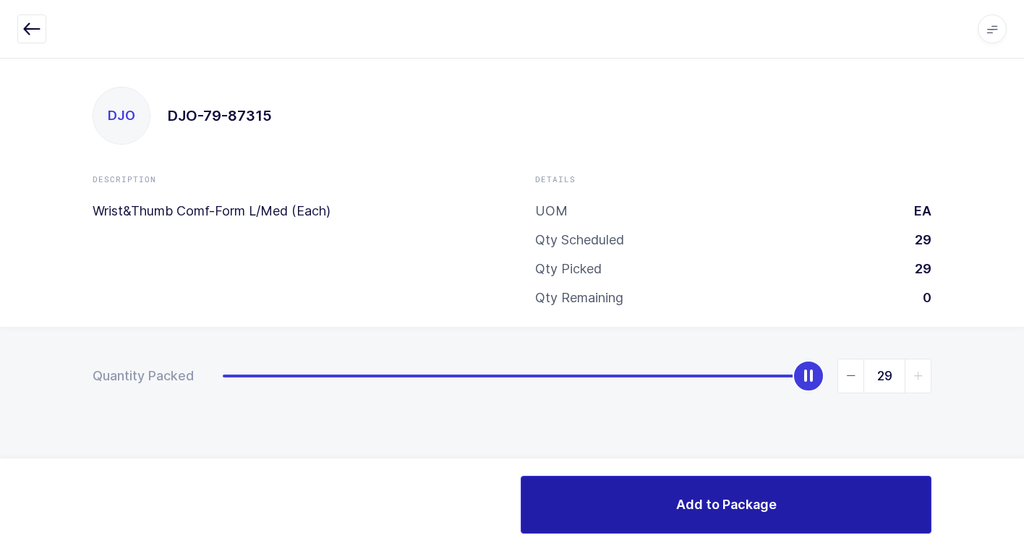
click at [665, 500] on button "Add to Package" at bounding box center [726, 505] width 411 height 58
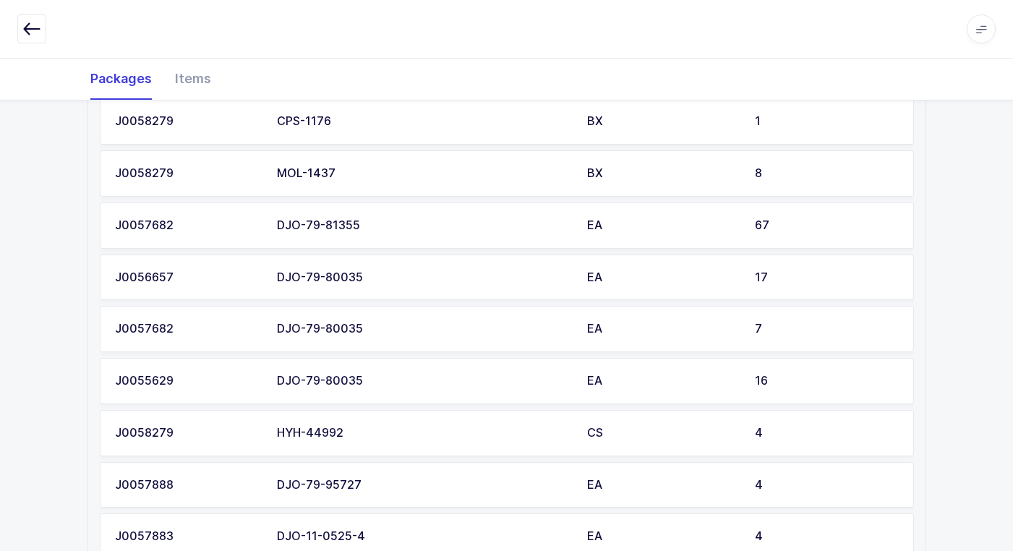
scroll to position [1320, 0]
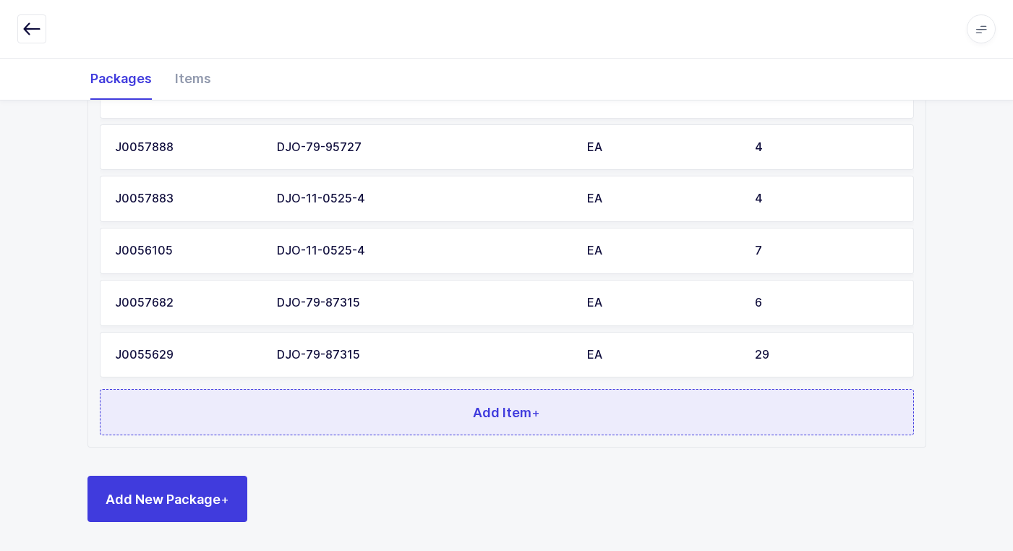
click at [265, 389] on button "Add Item +" at bounding box center [507, 412] width 814 height 46
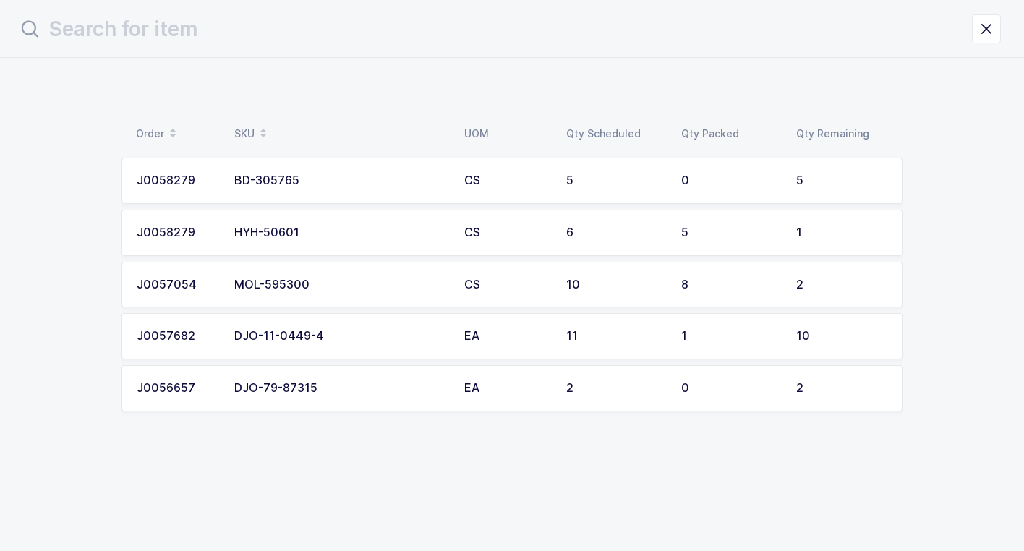
click at [330, 232] on div "HYH-50601" at bounding box center [340, 232] width 213 height 13
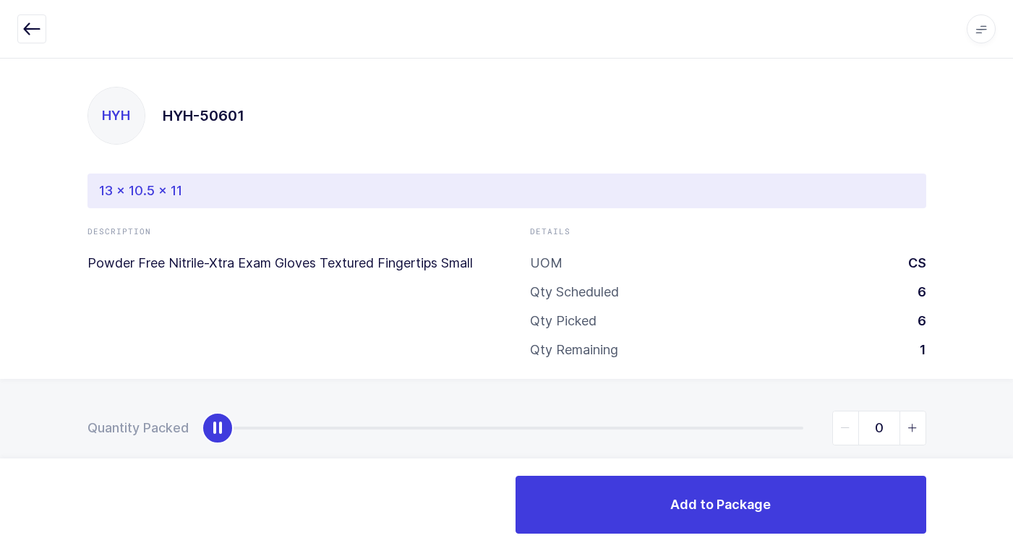
type input "1"
drag, startPoint x: 223, startPoint y: 435, endPoint x: 992, endPoint y: 464, distance: 770.1
click at [1013, 435] on html "Apps Core [GEOGRAPHIC_DATA] Admin Mission Control Purchasing [PERSON_NAME] Logo…" at bounding box center [506, 289] width 1013 height 579
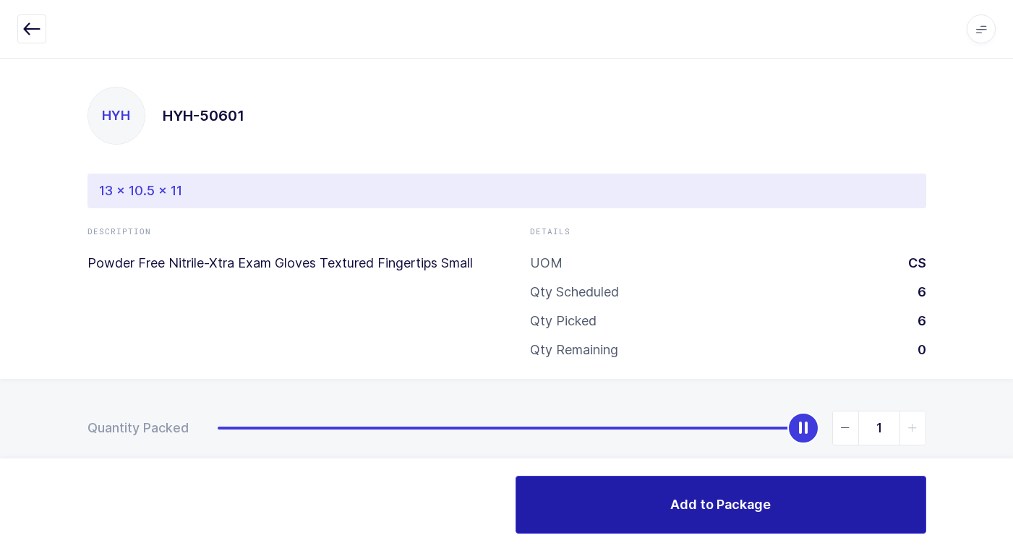
click at [730, 514] on button "Add to Package" at bounding box center [721, 505] width 411 height 58
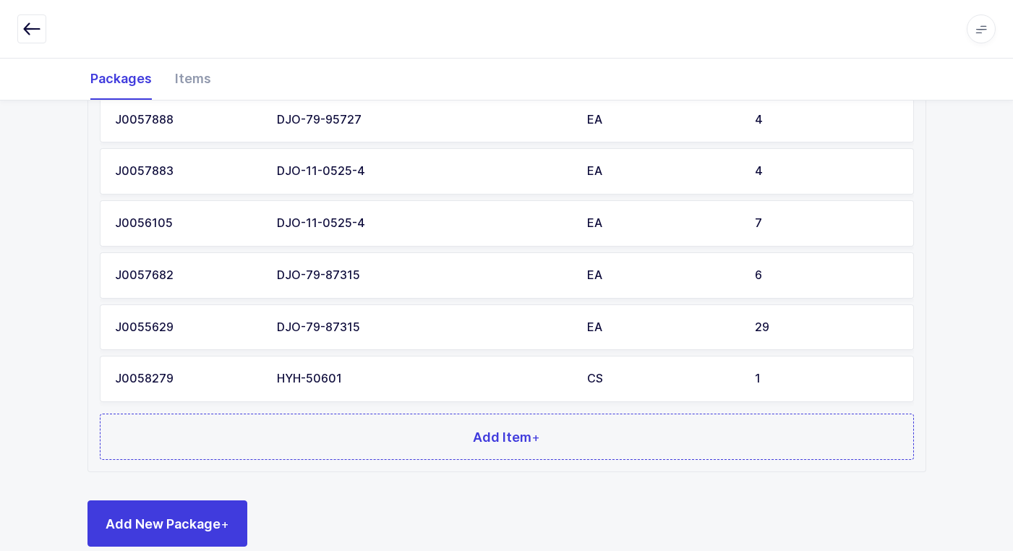
scroll to position [1372, 0]
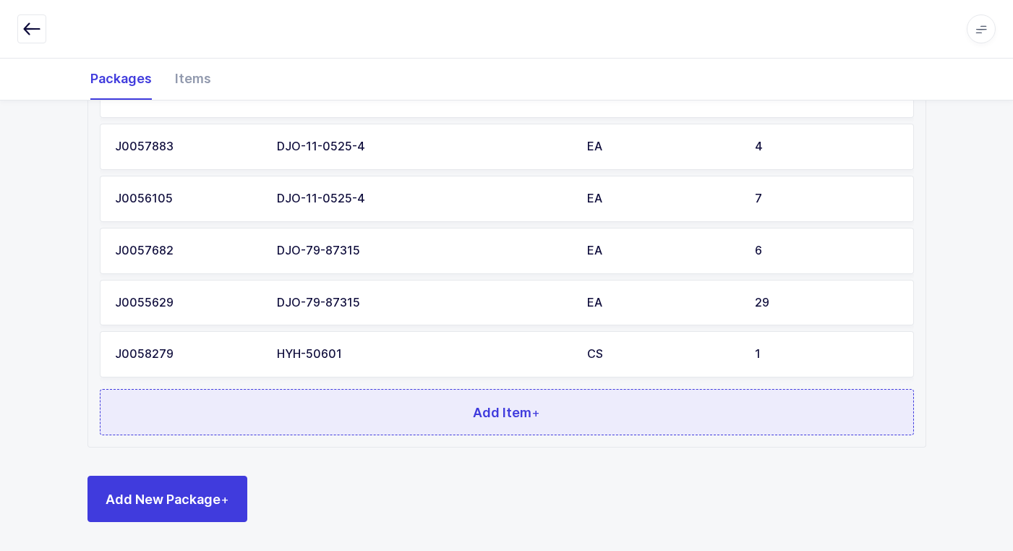
click at [400, 415] on button "Add Item +" at bounding box center [507, 412] width 814 height 46
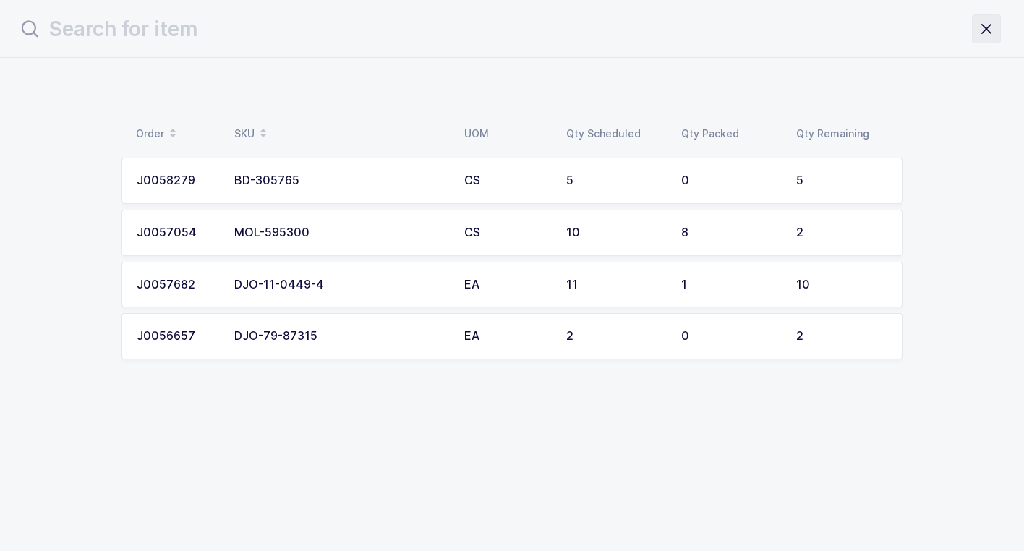
click at [992, 37] on icon "close drawer" at bounding box center [986, 29] width 20 height 20
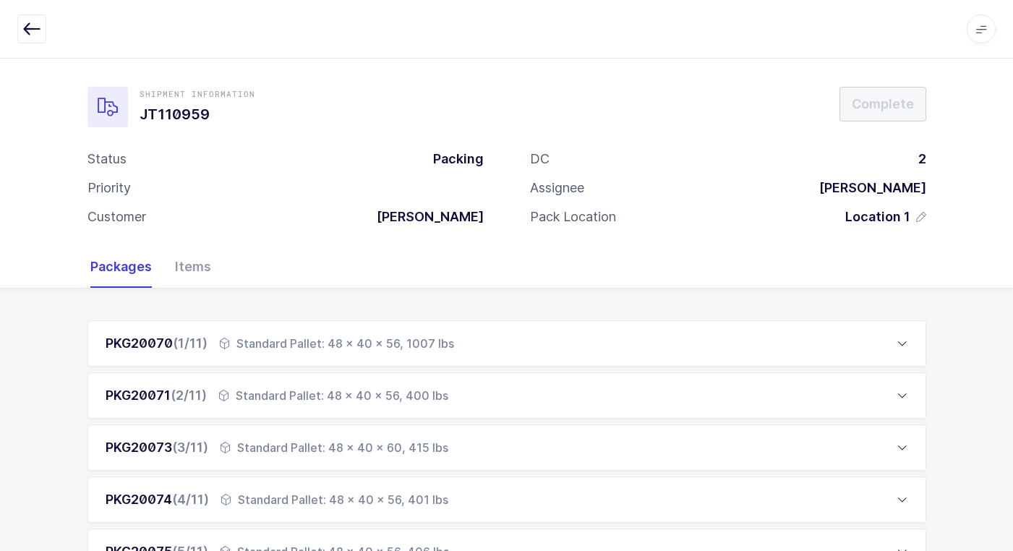
click at [266, 438] on div "PKG20073 (3/11) Standard Pallet: 48 x 40 x 60, 415 lbs" at bounding box center [507, 448] width 839 height 46
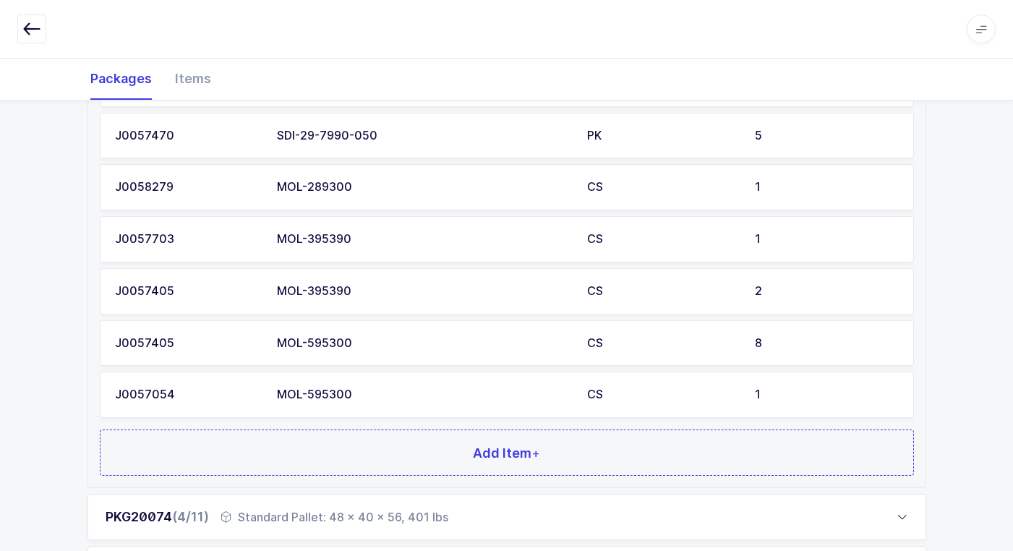
scroll to position [868, 0]
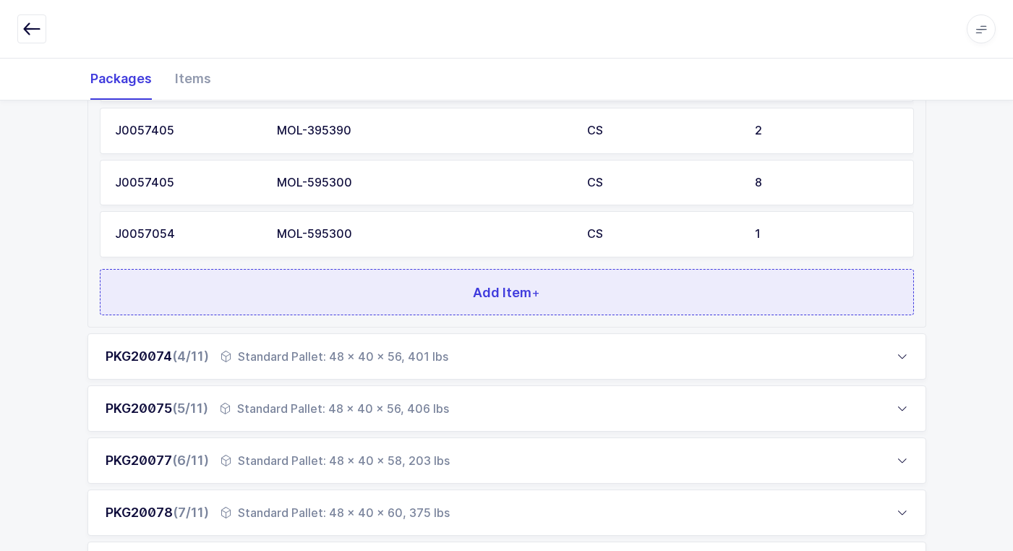
drag, startPoint x: 344, startPoint y: 281, endPoint x: 349, endPoint y: 286, distance: 7.7
click at [349, 286] on button "Add Item +" at bounding box center [507, 292] width 814 height 46
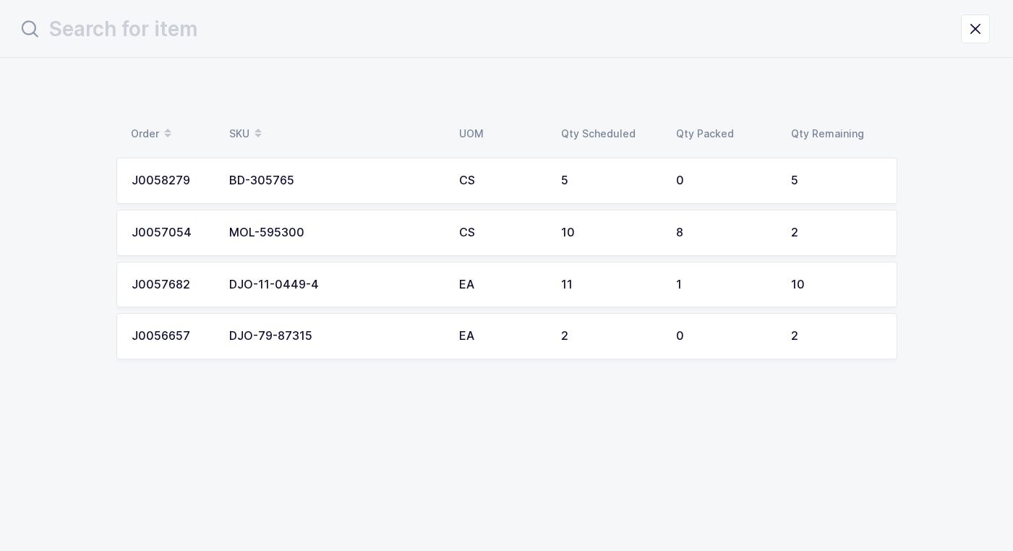
scroll to position [0, 0]
click at [360, 231] on div "MOL-595300" at bounding box center [340, 232] width 213 height 13
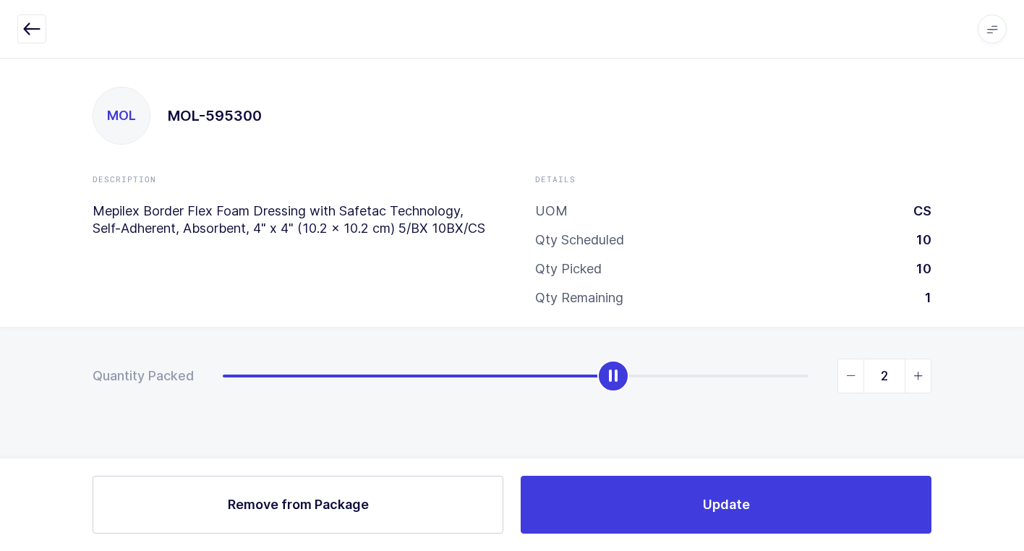
type input "3"
drag, startPoint x: 410, startPoint y: 379, endPoint x: 1032, endPoint y: 392, distance: 622.1
click at [1013, 392] on html "Apps Core [GEOGRAPHIC_DATA] Admin Mission Control Purchasing [PERSON_NAME] Logo…" at bounding box center [512, 275] width 1024 height 551
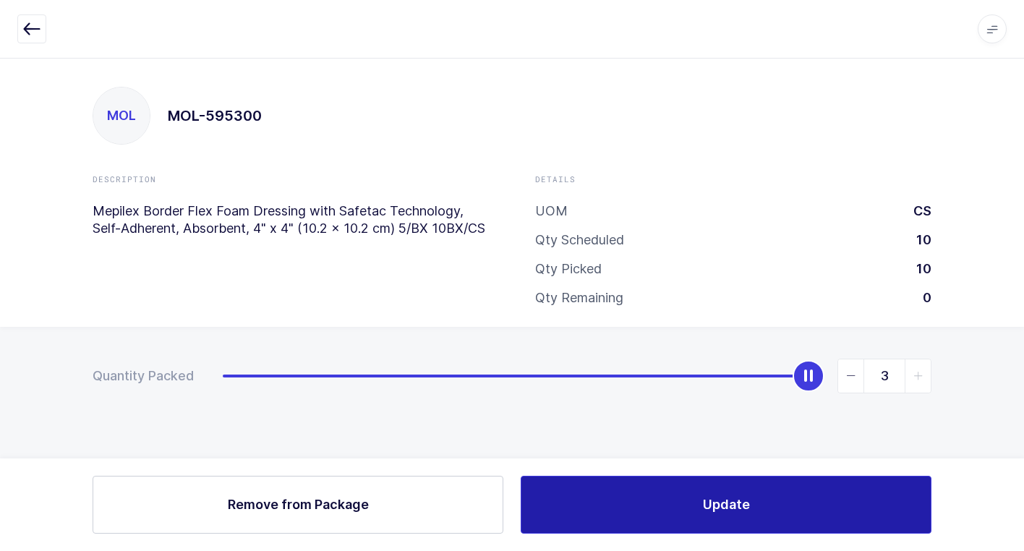
drag, startPoint x: 666, startPoint y: 497, endPoint x: 644, endPoint y: 498, distance: 21.7
click at [665, 497] on button "Update" at bounding box center [726, 505] width 411 height 58
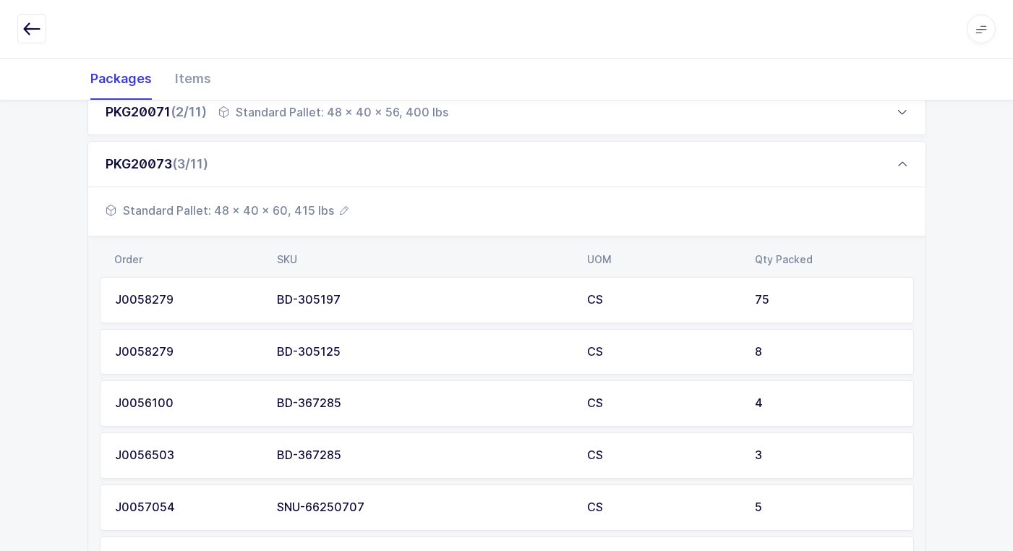
scroll to position [723, 0]
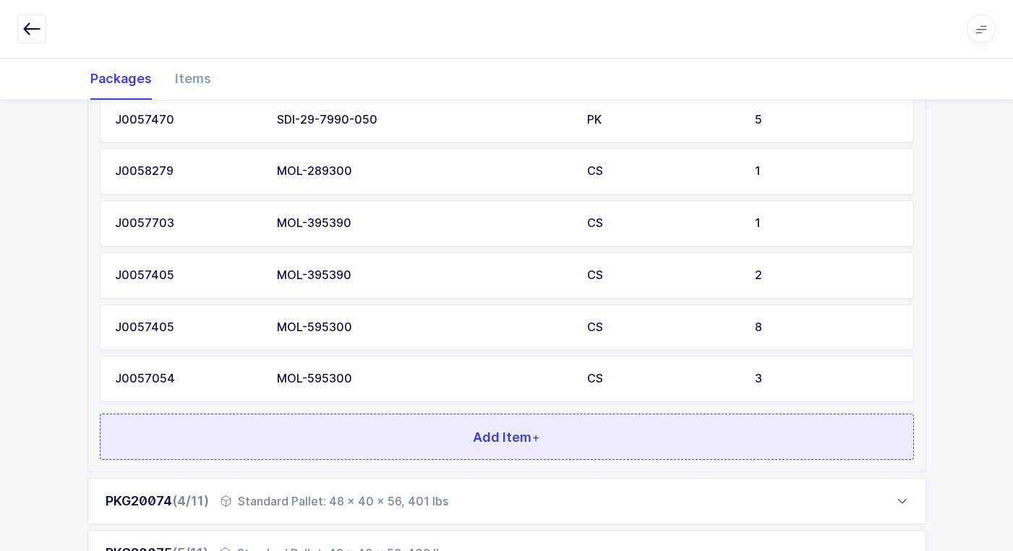
click at [528, 448] on button "Add Item +" at bounding box center [507, 437] width 814 height 46
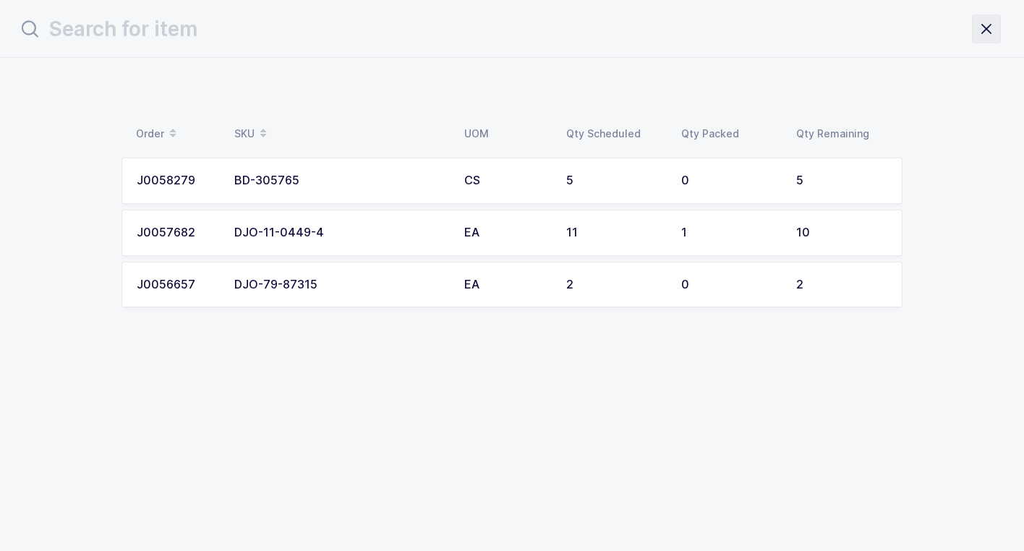
click at [992, 29] on icon "close drawer" at bounding box center [986, 29] width 20 height 20
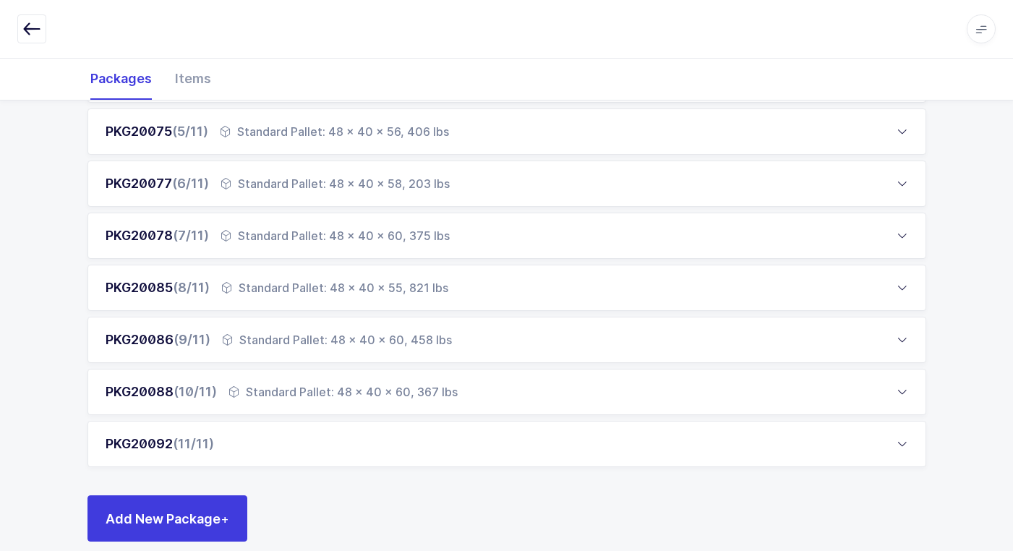
scroll to position [1164, 0]
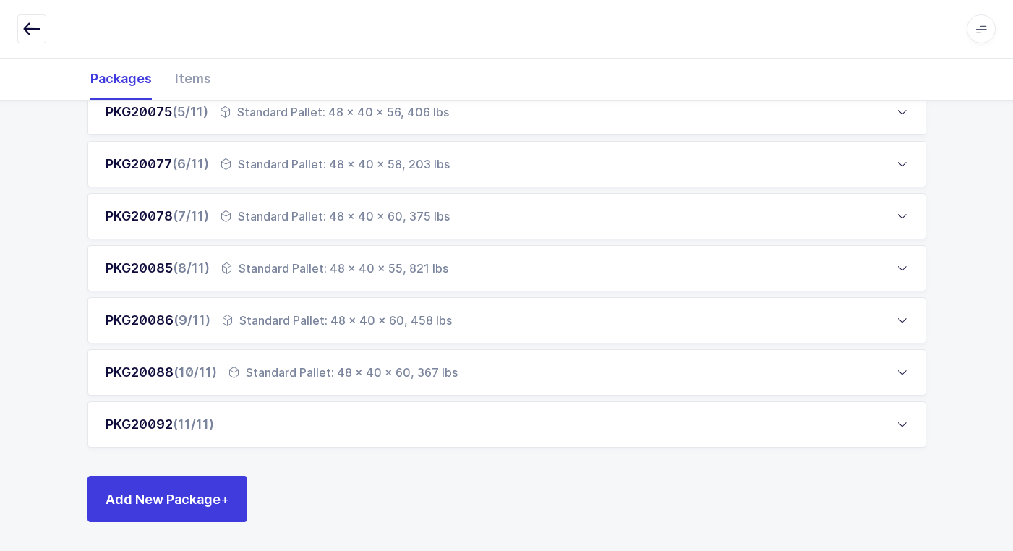
drag, startPoint x: 242, startPoint y: 419, endPoint x: 255, endPoint y: 418, distance: 13.0
click at [251, 416] on div "PKG20092 (11/11)" at bounding box center [507, 424] width 839 height 46
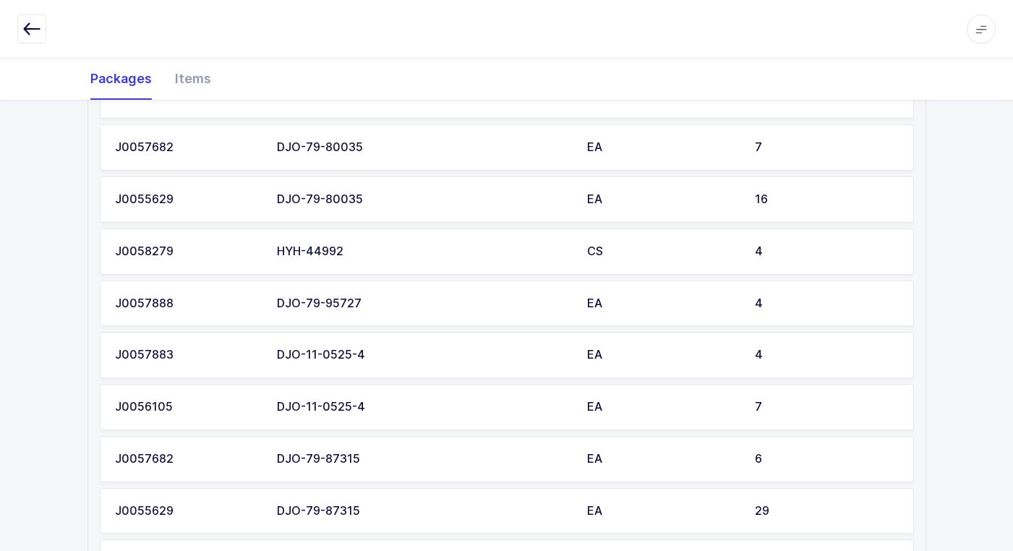
scroll to position [1372, 0]
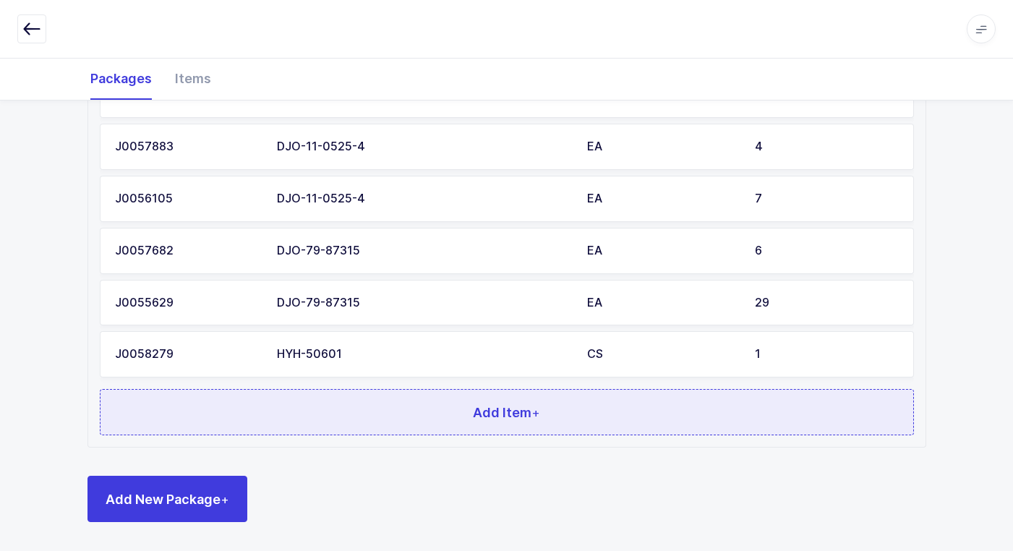
click at [328, 397] on button "Add Item +" at bounding box center [507, 412] width 814 height 46
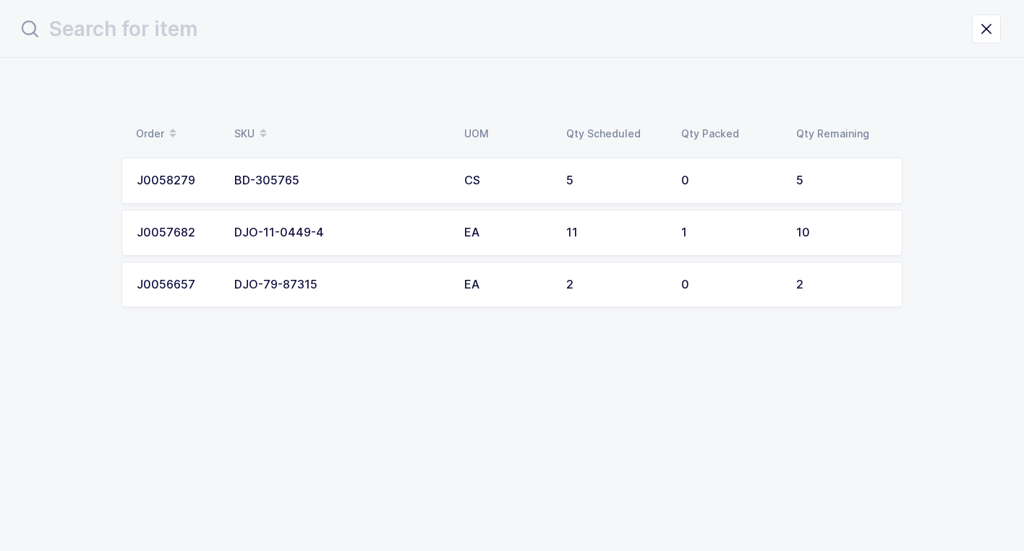
click at [371, 286] on div "DJO-79-87315" at bounding box center [340, 284] width 213 height 13
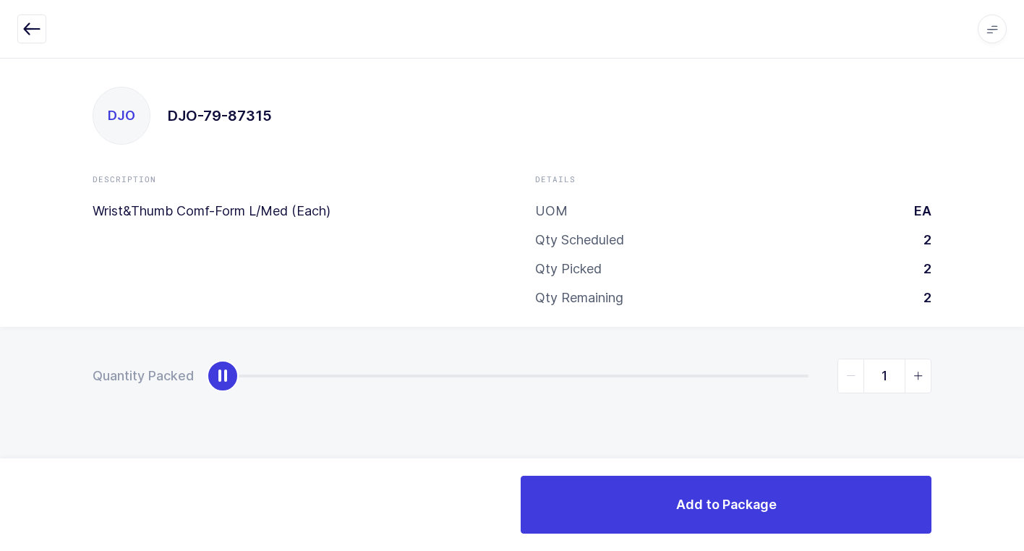
type input "2"
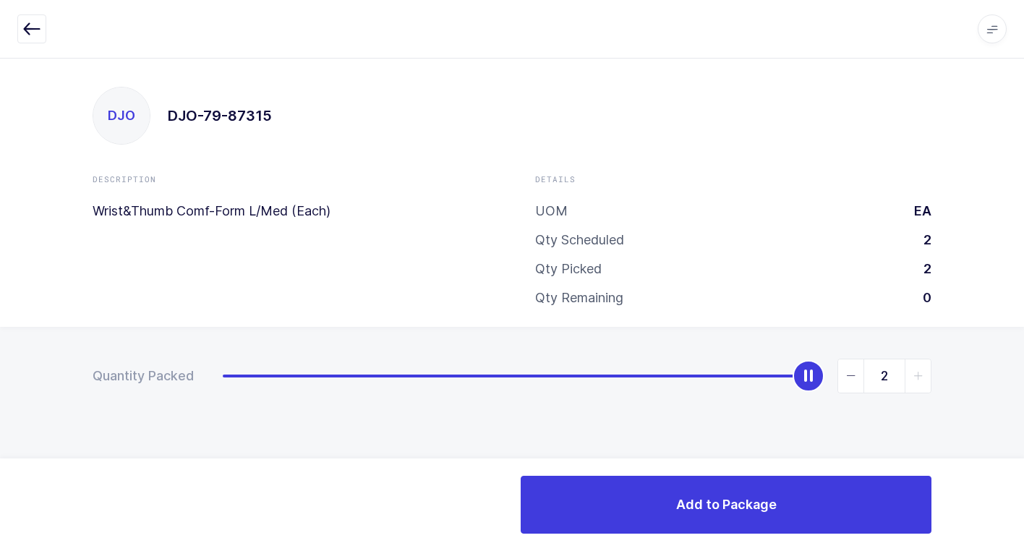
drag, startPoint x: 222, startPoint y: 383, endPoint x: 986, endPoint y: 480, distance: 769.9
click at [1013, 446] on html "Apps Core [GEOGRAPHIC_DATA] Admin Mission Control Purchasing [PERSON_NAME] Logo…" at bounding box center [512, 275] width 1024 height 551
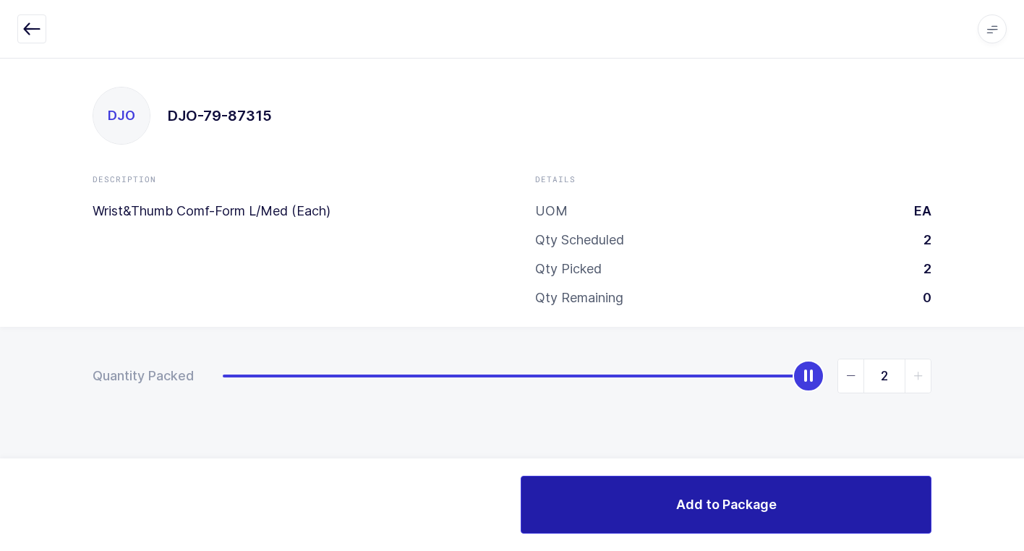
drag, startPoint x: 749, startPoint y: 516, endPoint x: 713, endPoint y: 493, distance: 42.3
click at [741, 508] on button "Add to Package" at bounding box center [726, 505] width 411 height 58
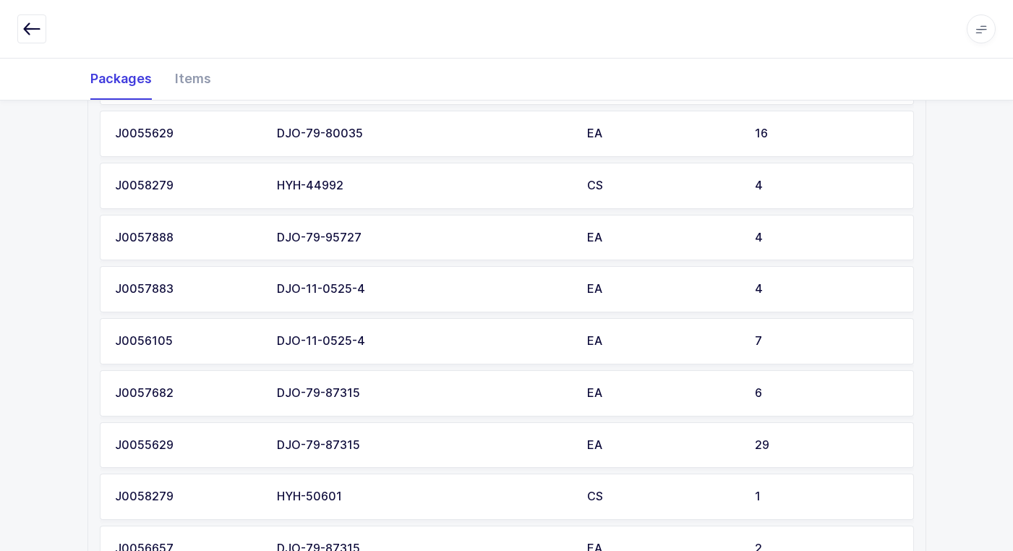
scroll to position [1424, 0]
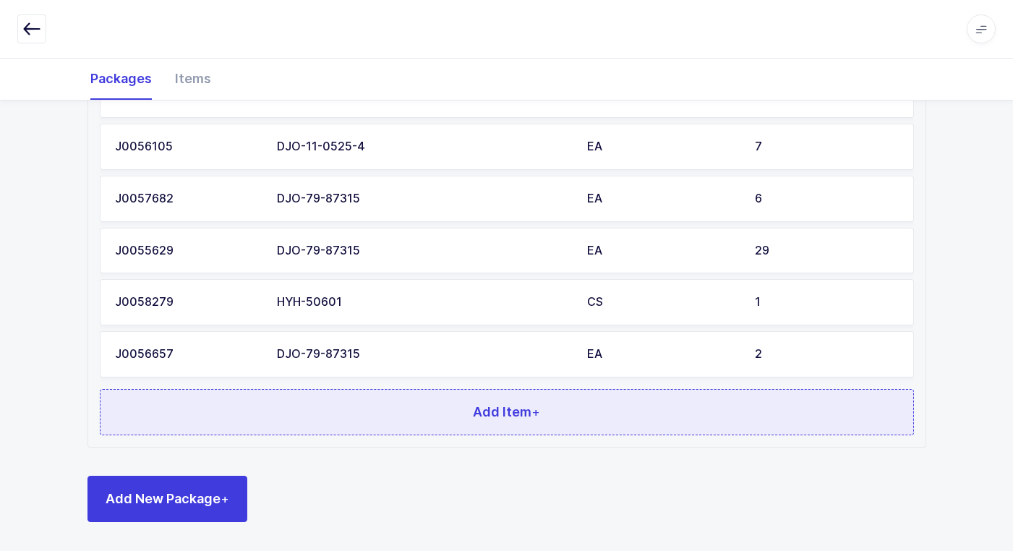
click at [366, 416] on button "Add Item +" at bounding box center [507, 412] width 814 height 46
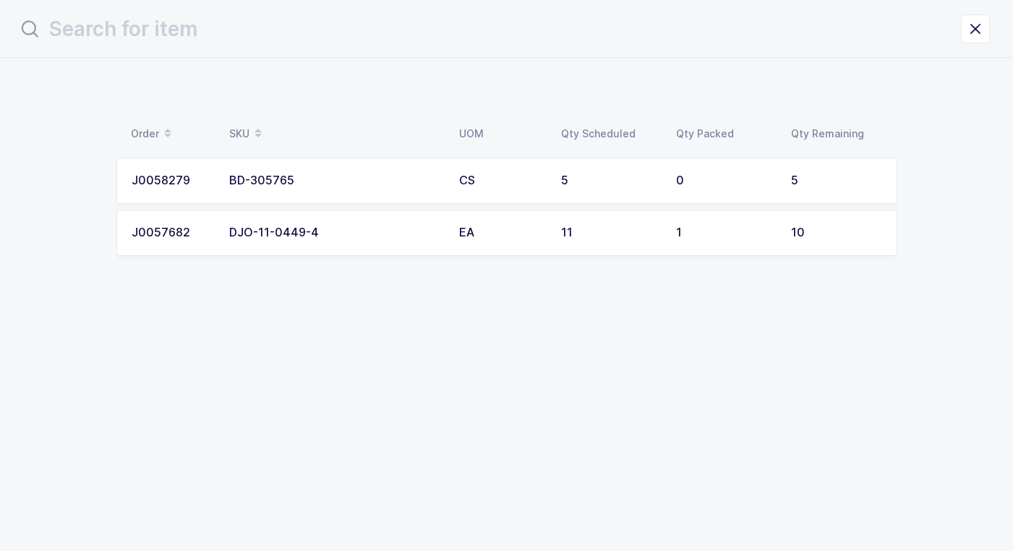
scroll to position [0, 0]
click at [980, 19] on icon "close drawer" at bounding box center [986, 29] width 20 height 20
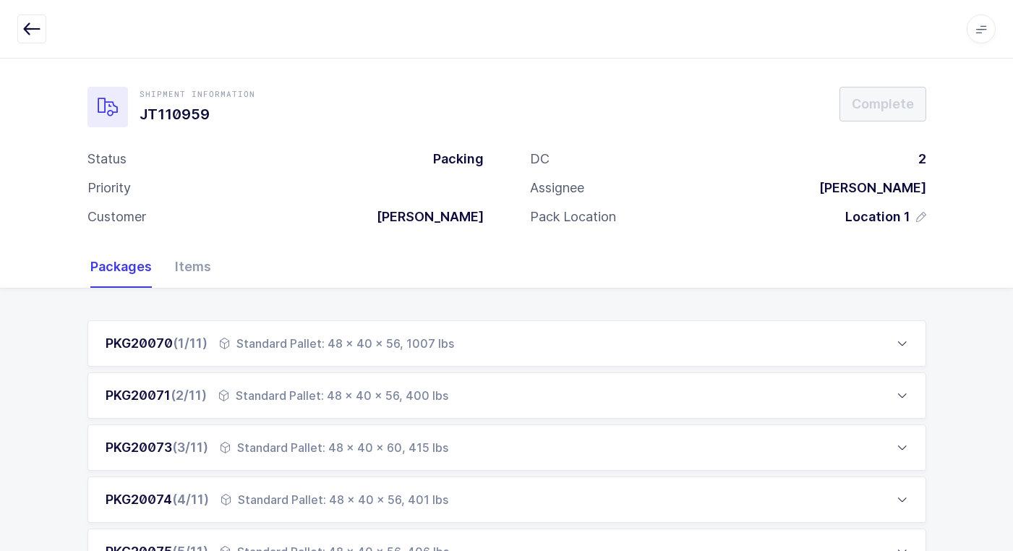
drag, startPoint x: 223, startPoint y: 451, endPoint x: 255, endPoint y: 448, distance: 32.7
click at [224, 451] on div "PKG20073 (3/11) Standard Pallet: 48 x 40 x 60, 415 lbs" at bounding box center [507, 448] width 839 height 46
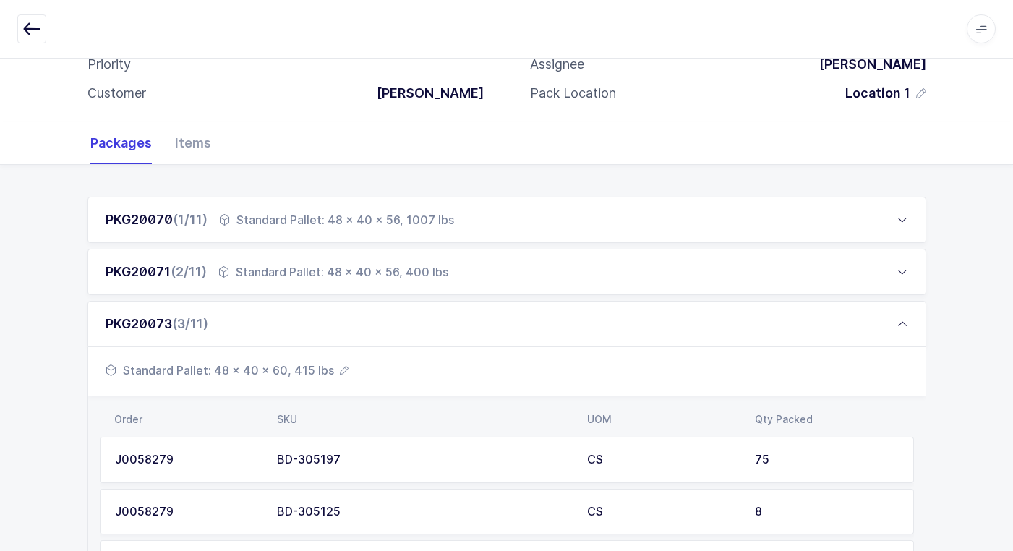
scroll to position [145, 0]
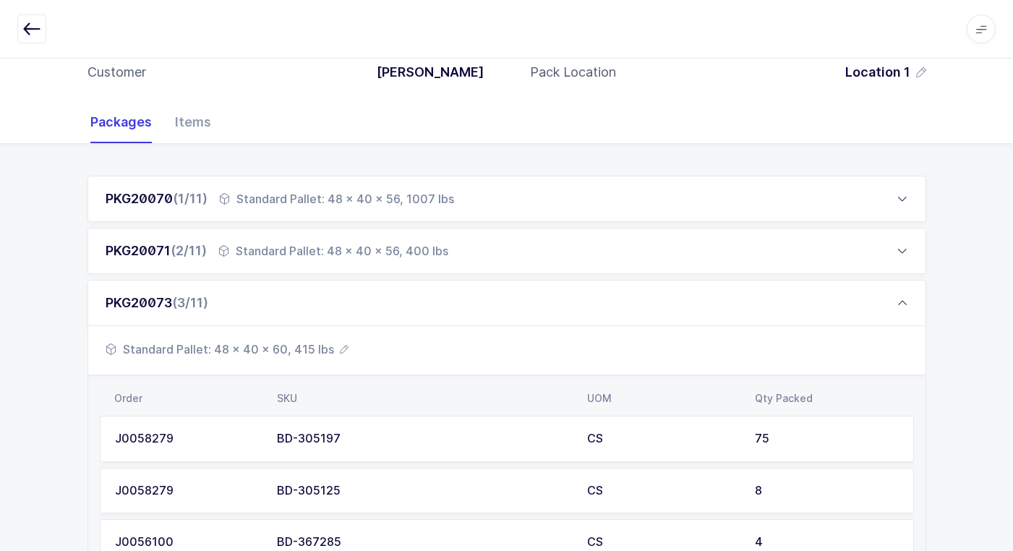
click at [325, 349] on span "Standard Pallet: 48 x 40 x 60, 415 lbs" at bounding box center [227, 349] width 243 height 17
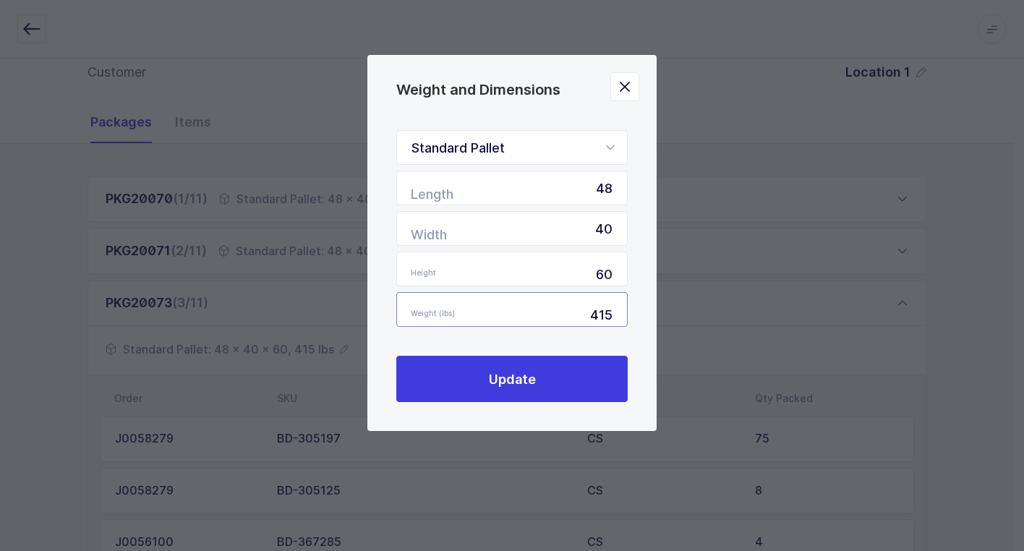
click at [617, 312] on input "415" at bounding box center [511, 309] width 231 height 35
type input "4"
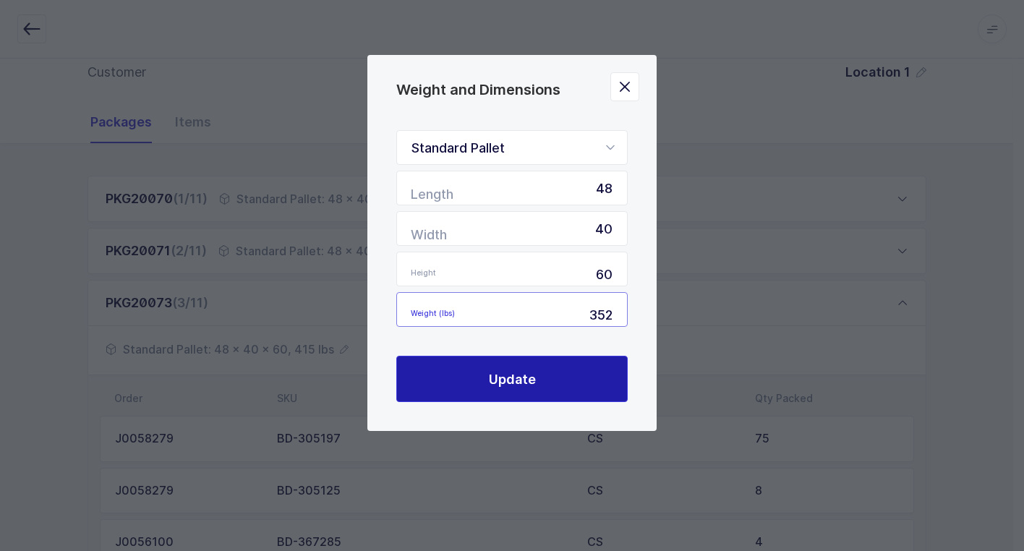
type input "352"
click at [557, 370] on button "Update" at bounding box center [511, 379] width 231 height 46
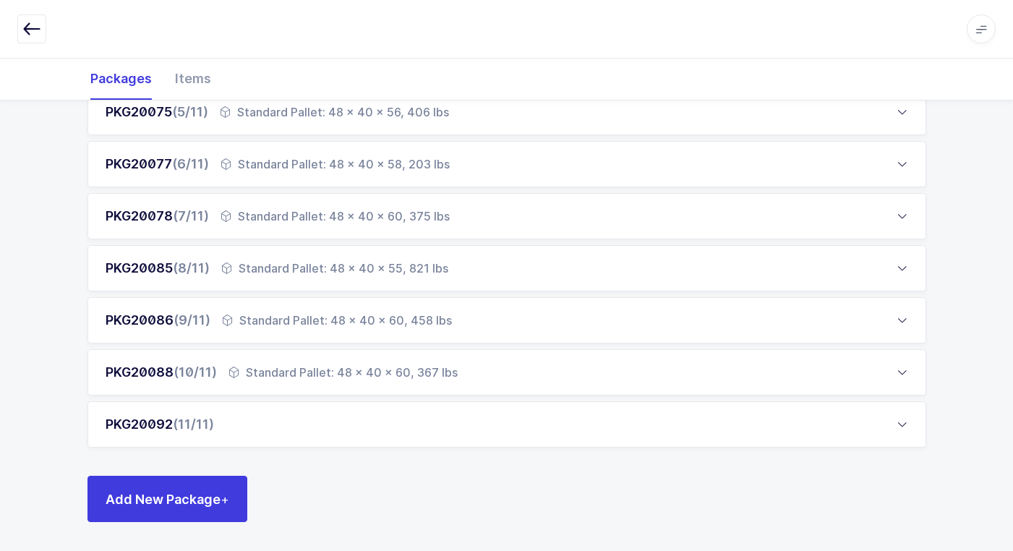
click at [322, 421] on div "PKG20092 (11/11)" at bounding box center [507, 424] width 839 height 46
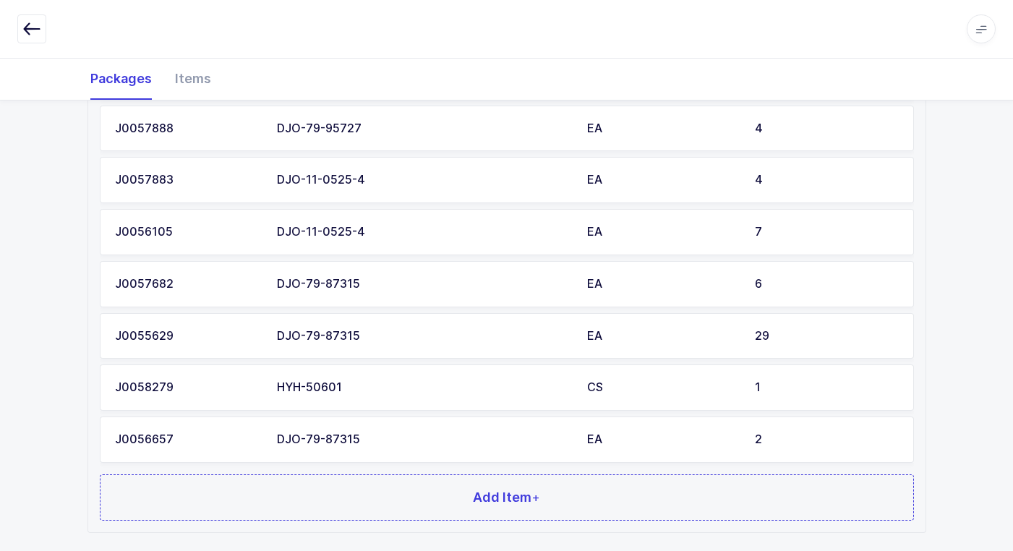
scroll to position [1424, 0]
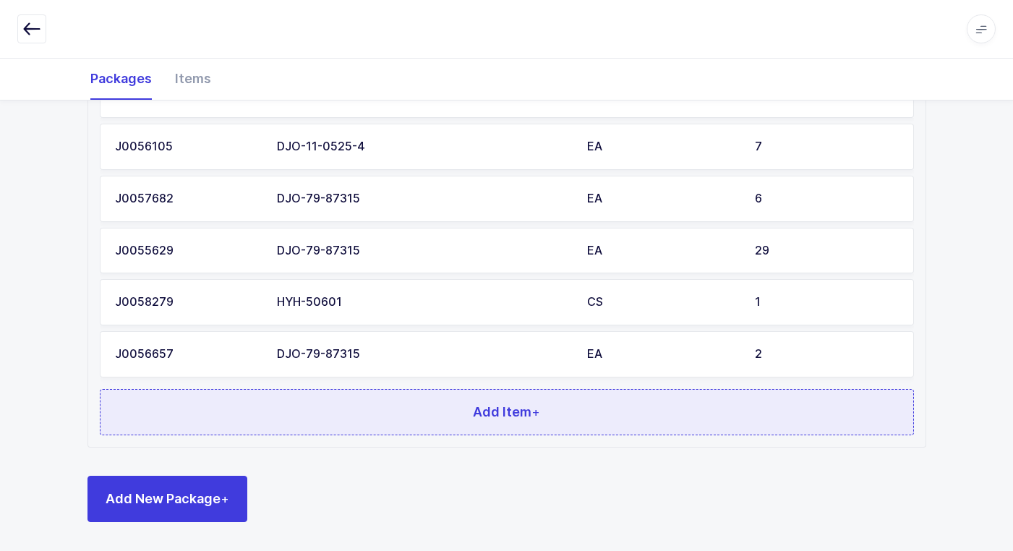
click at [345, 410] on button "Add Item +" at bounding box center [507, 412] width 814 height 46
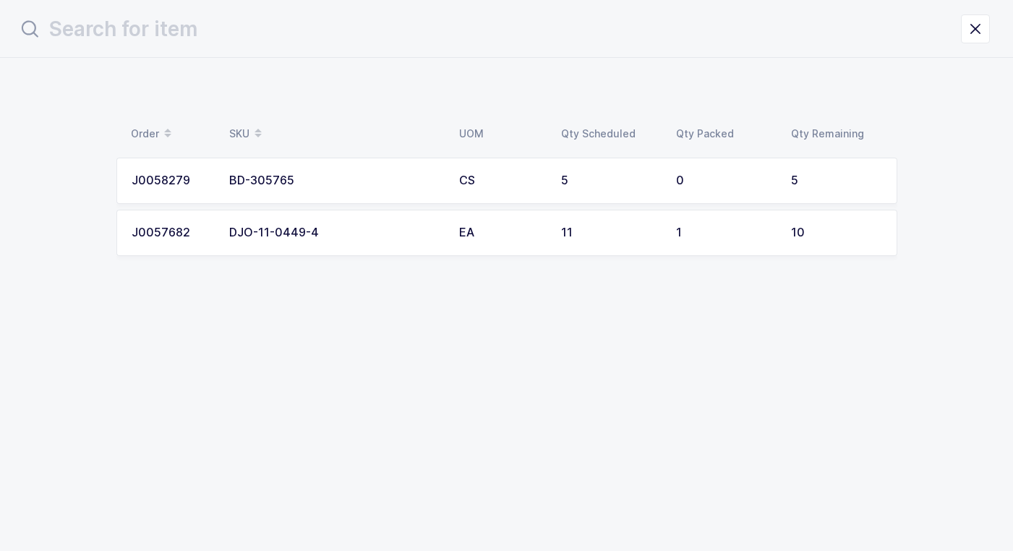
scroll to position [0, 0]
click at [996, 35] on icon "close drawer" at bounding box center [986, 29] width 20 height 20
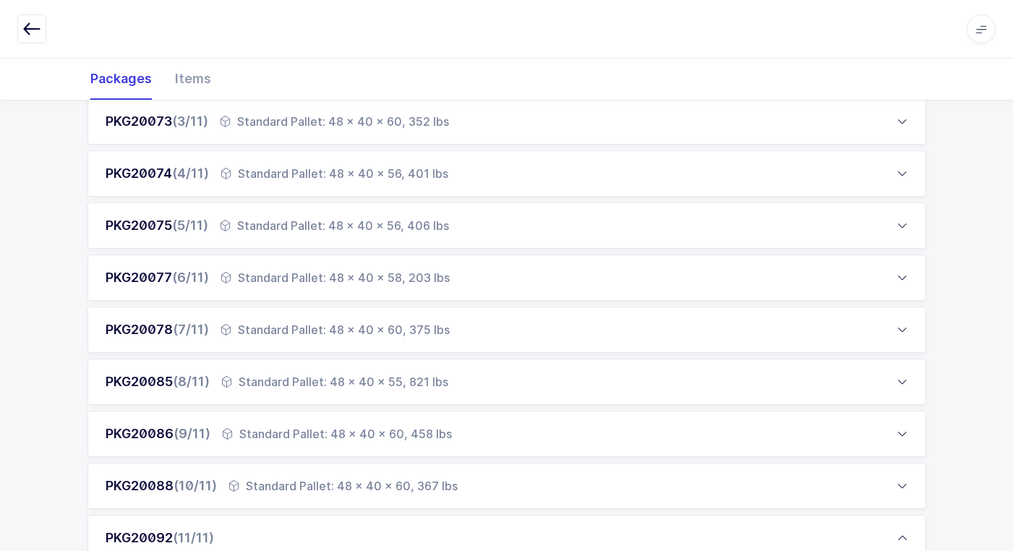
scroll to position [362, 0]
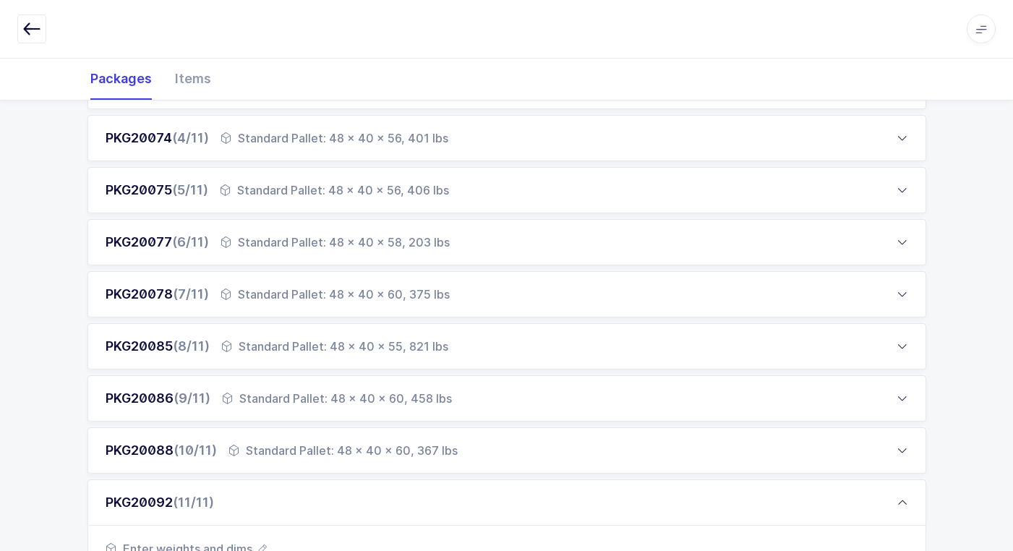
click at [272, 240] on div "Standard Pallet: 48 x 40 x 58, 203 lbs" at bounding box center [335, 242] width 229 height 17
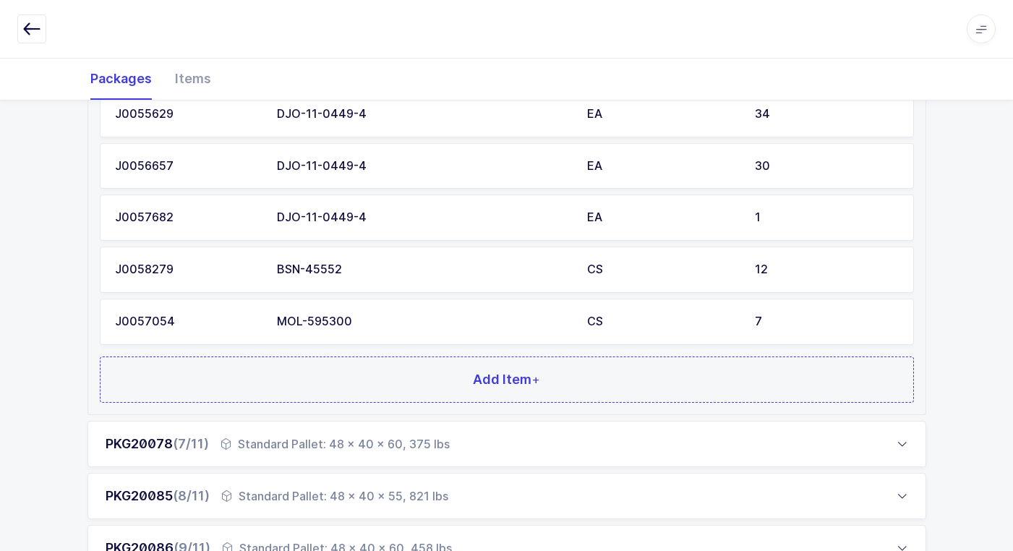
scroll to position [723, 0]
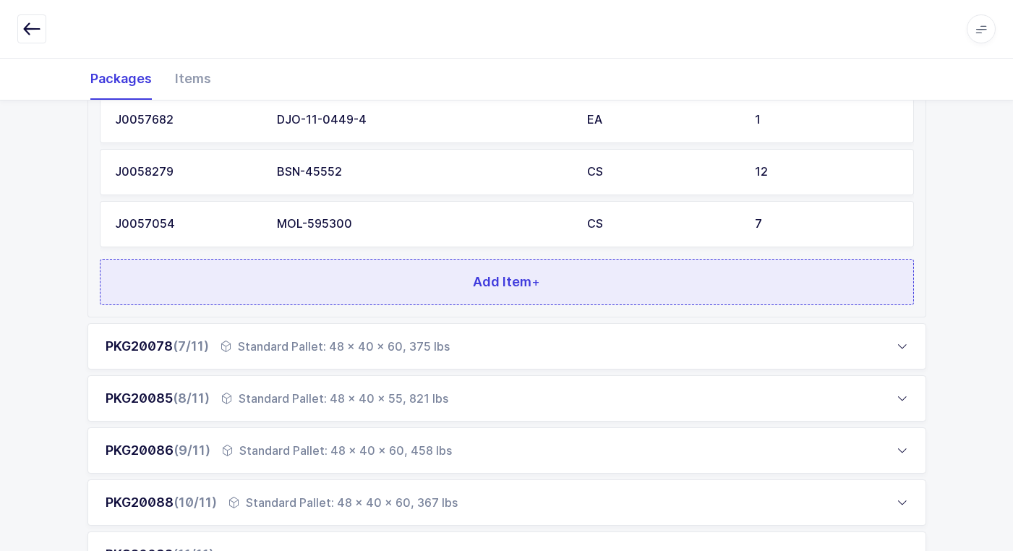
click at [355, 274] on button "Add Item +" at bounding box center [507, 282] width 814 height 46
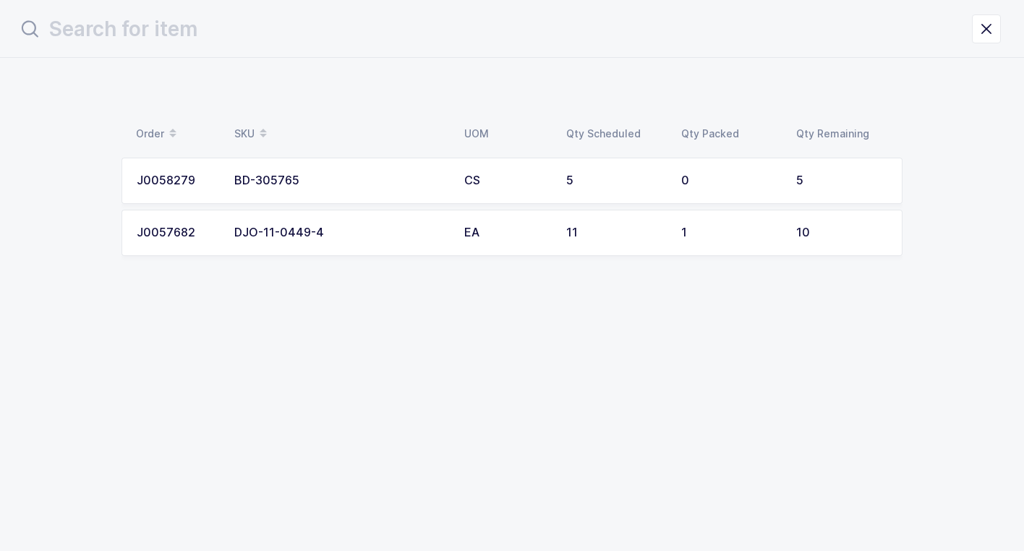
click at [401, 233] on div "DJO-11-0449-4" at bounding box center [340, 232] width 213 height 13
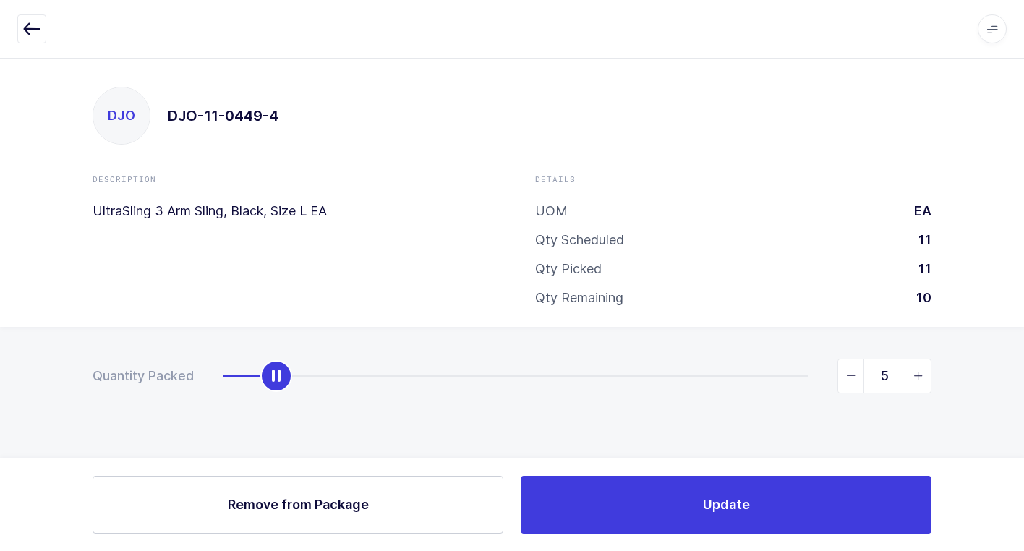
type input "11"
drag, startPoint x: 281, startPoint y: 384, endPoint x: 1032, endPoint y: 385, distance: 751.4
click at [1013, 385] on html "Apps Core [GEOGRAPHIC_DATA] Admin Mission Control Purchasing [PERSON_NAME] Logo…" at bounding box center [512, 275] width 1024 height 551
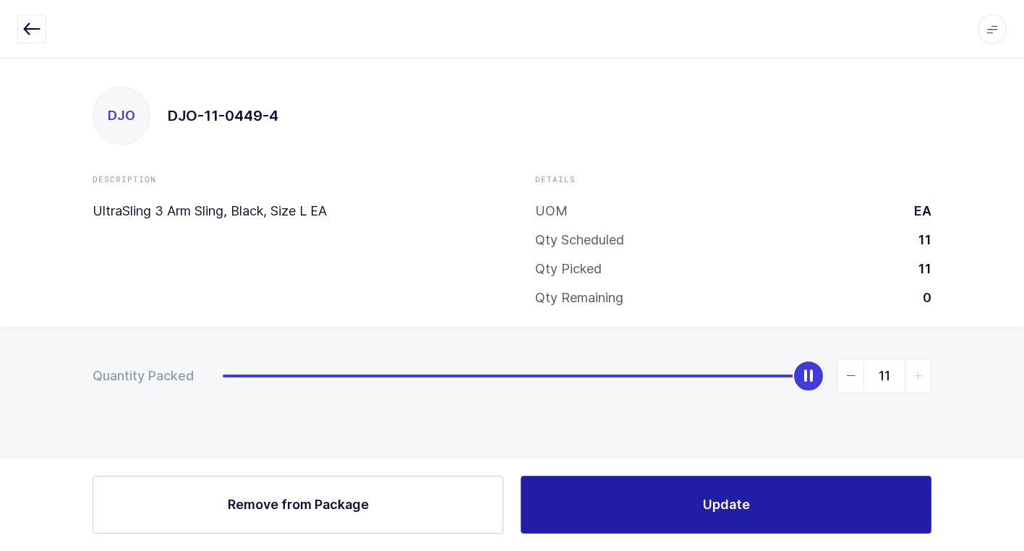
click at [650, 486] on button "Update" at bounding box center [726, 505] width 411 height 58
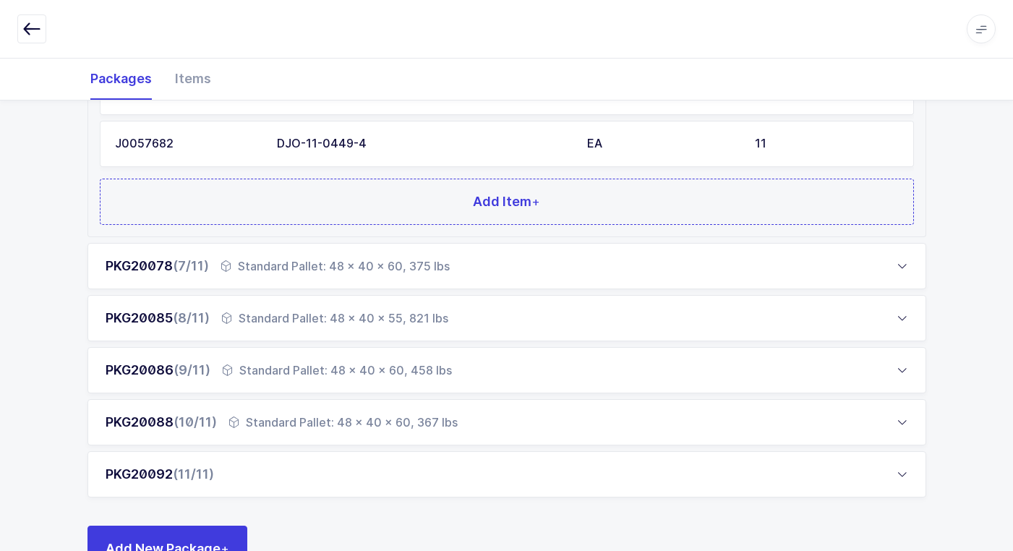
scroll to position [853, 0]
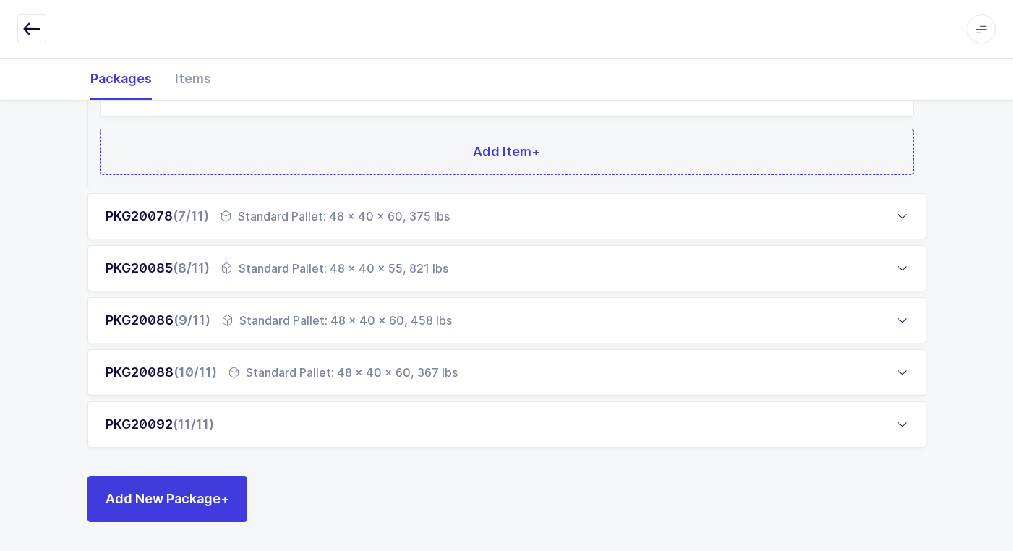
click at [386, 421] on div "PKG20092 (11/11)" at bounding box center [507, 424] width 839 height 46
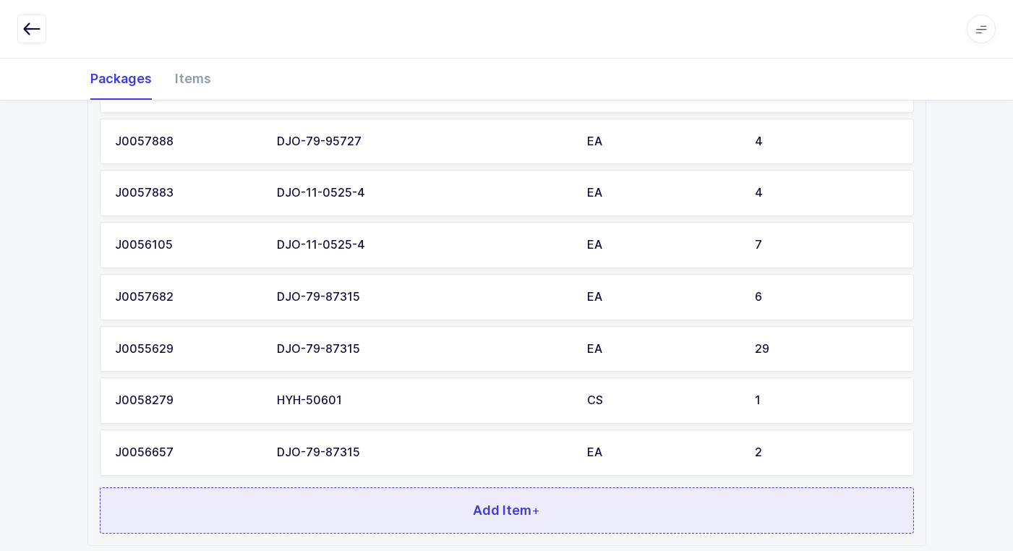
scroll to position [1424, 0]
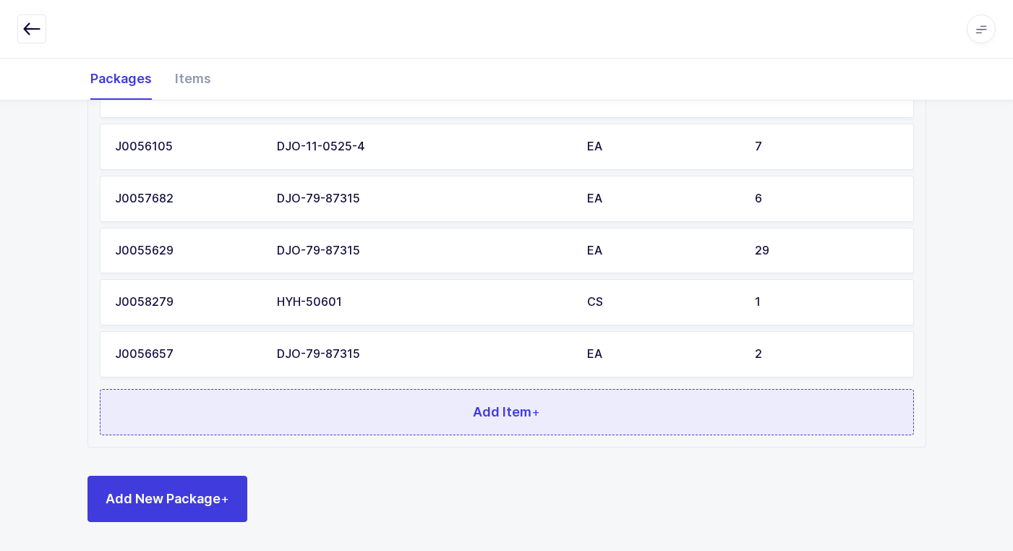
click at [409, 407] on button "Add Item +" at bounding box center [507, 412] width 814 height 46
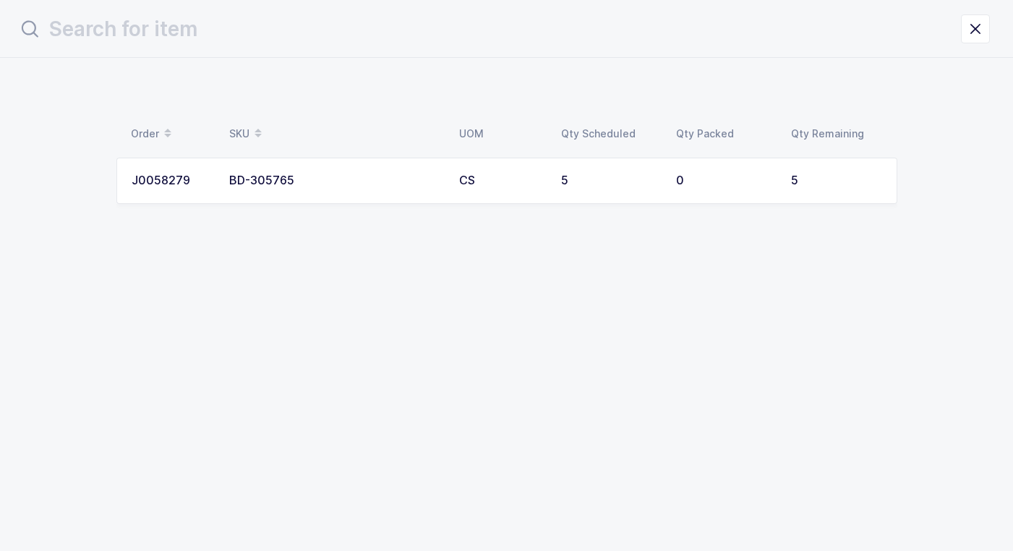
scroll to position [0, 0]
click at [983, 26] on icon "close drawer" at bounding box center [986, 29] width 20 height 20
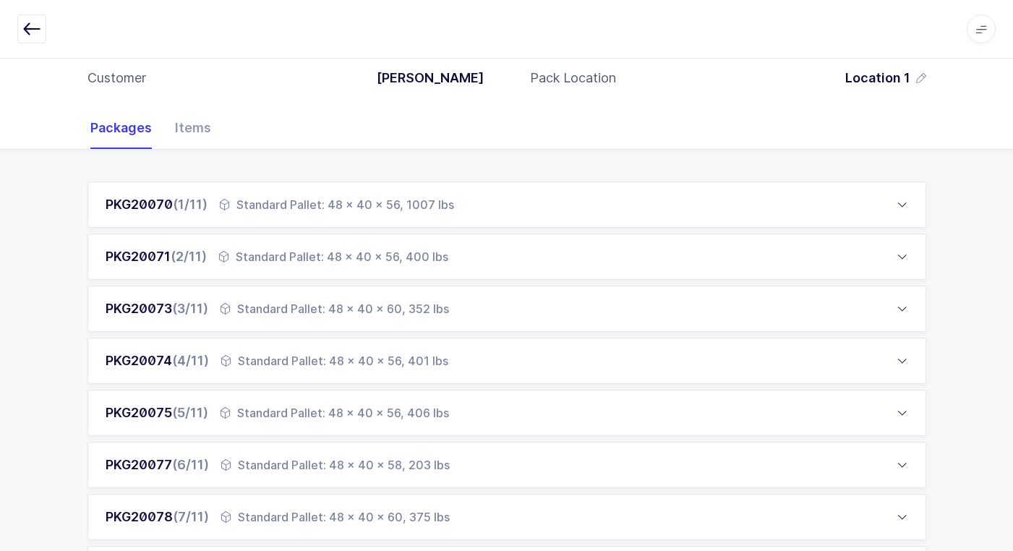
scroll to position [145, 0]
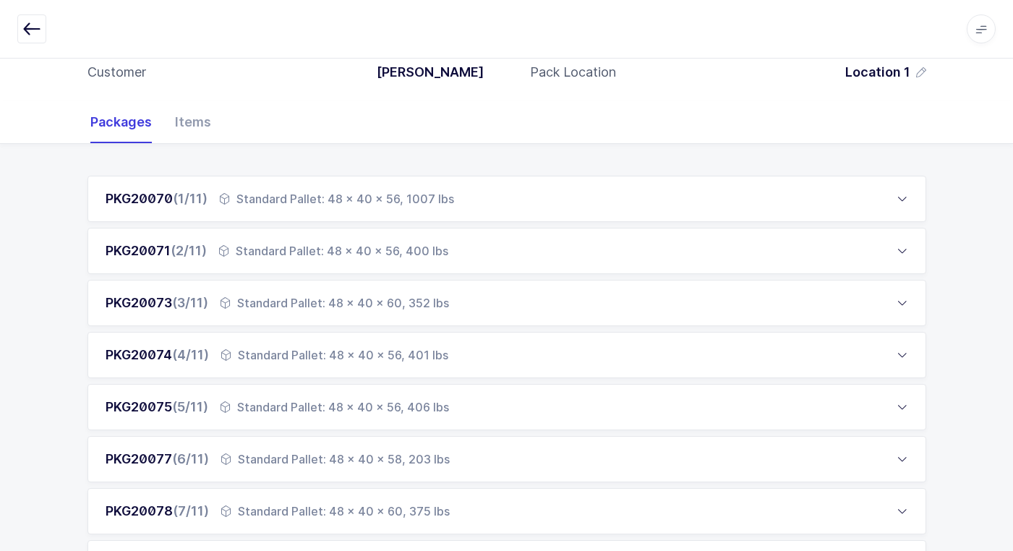
click at [364, 255] on div "Standard Pallet: 48 x 40 x 56, 400 lbs" at bounding box center [333, 250] width 230 height 17
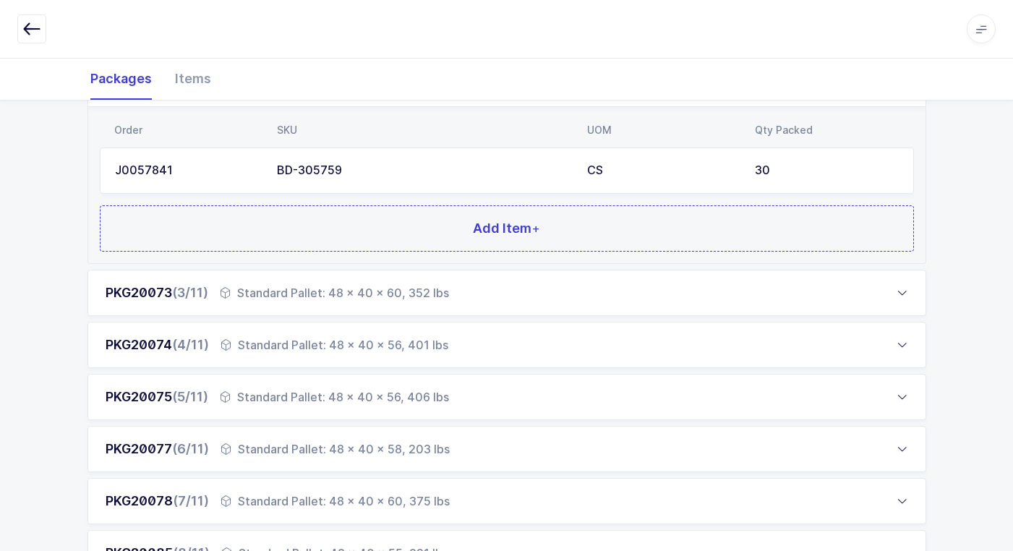
scroll to position [362, 0]
click at [351, 289] on div "Standard Pallet: 48 x 40 x 60, 352 lbs" at bounding box center [334, 292] width 229 height 17
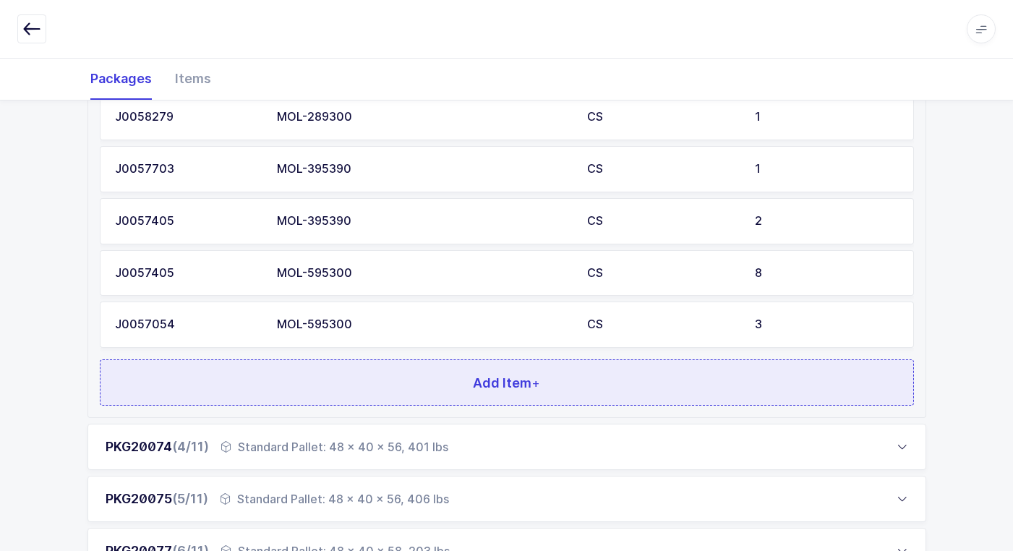
scroll to position [796, 0]
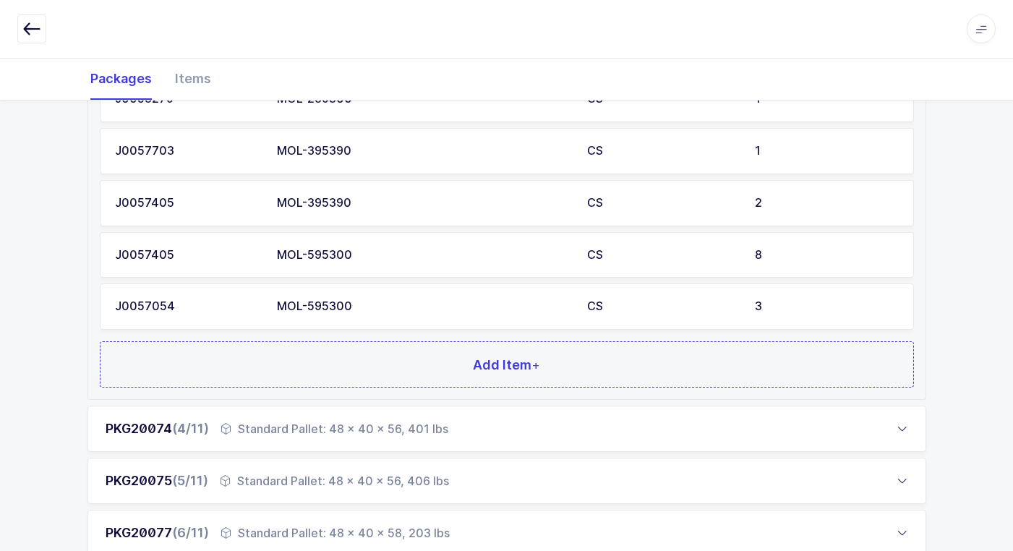
click at [369, 432] on div "Standard Pallet: 48 x 40 x 56, 401 lbs" at bounding box center [335, 428] width 228 height 17
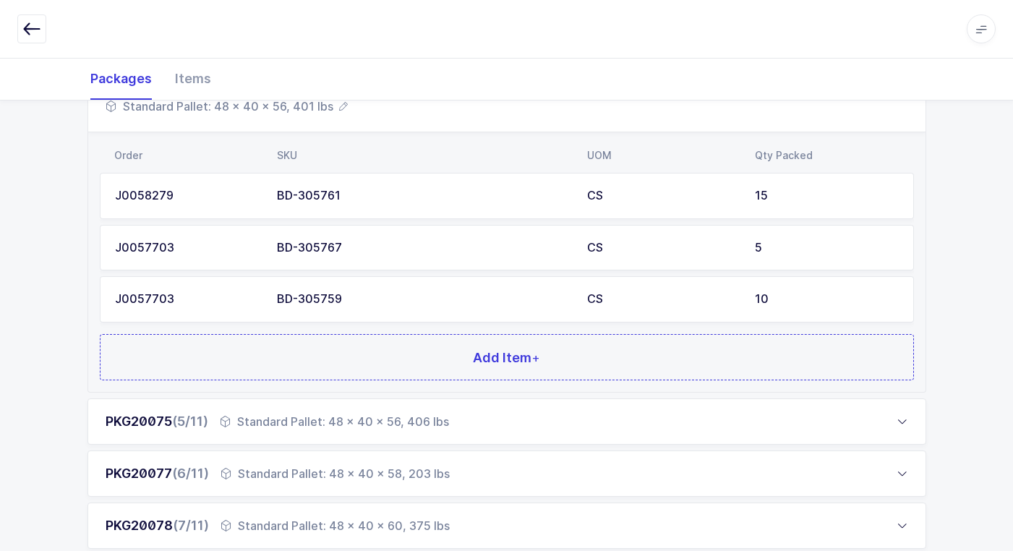
scroll to position [460, 0]
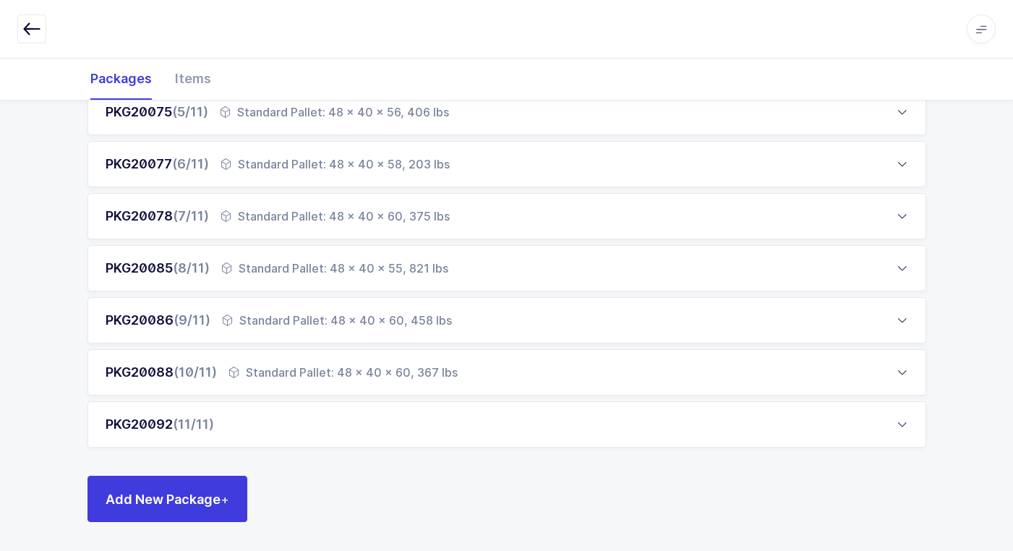
drag, startPoint x: 248, startPoint y: 422, endPoint x: 235, endPoint y: 425, distance: 13.3
click at [246, 422] on div "PKG20092 (11/11)" at bounding box center [507, 424] width 839 height 46
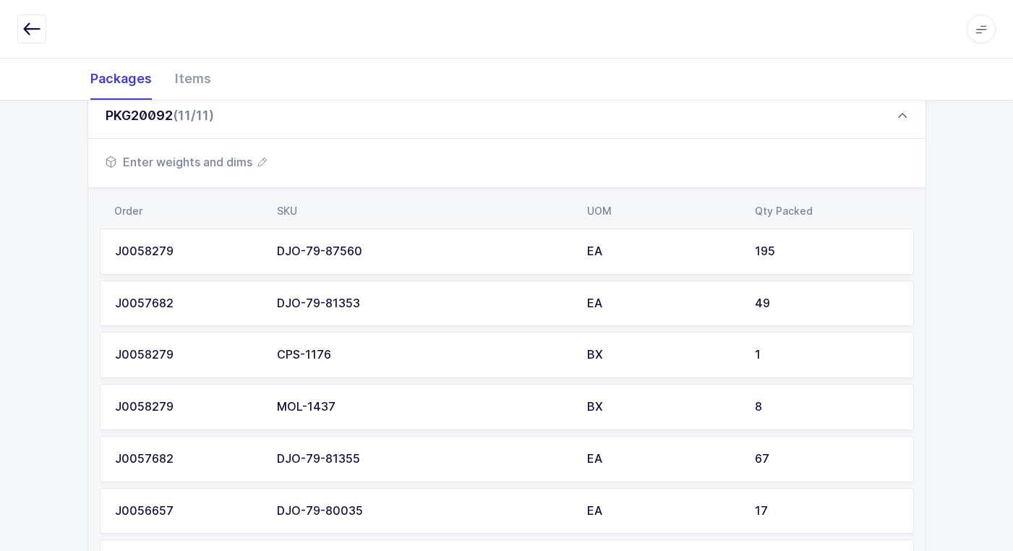
scroll to position [748, 0]
click at [240, 156] on span "Enter weights and dims" at bounding box center [186, 162] width 161 height 17
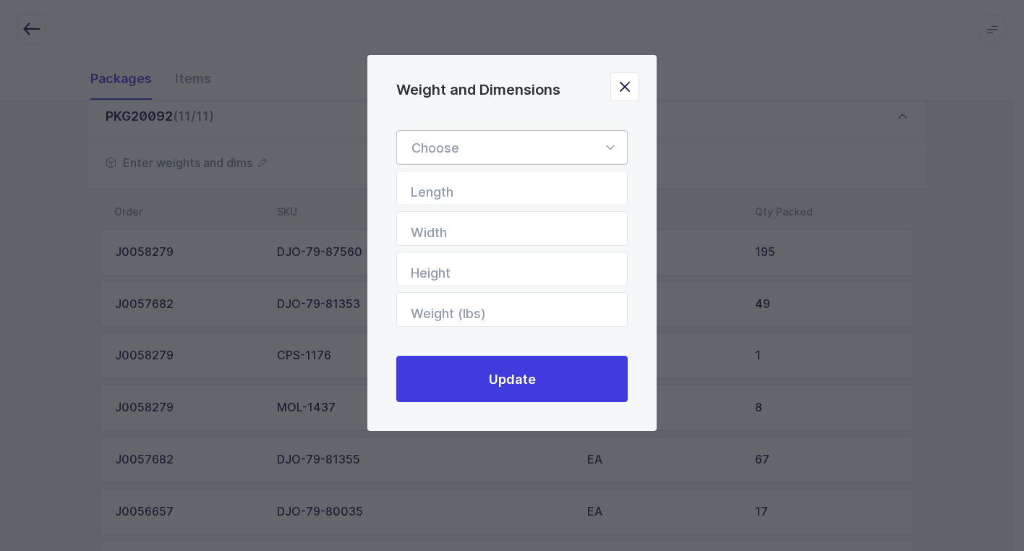
click at [609, 146] on icon "Weight and Dimensions" at bounding box center [610, 147] width 18 height 35
click at [529, 182] on li "Standard Pallet" at bounding box center [517, 189] width 229 height 27
type input "Standard Pallet"
type input "48"
type input "40"
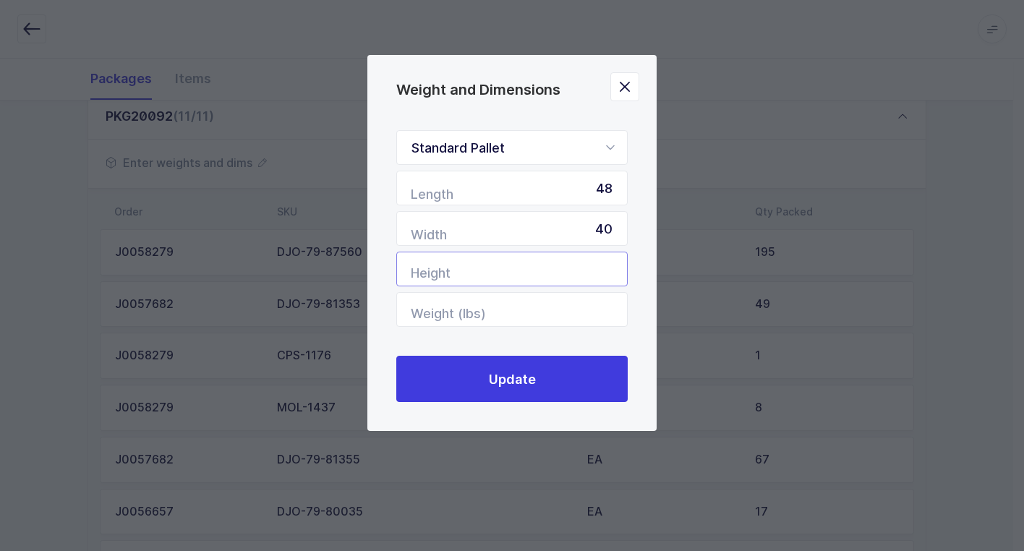
click at [581, 286] on input "Height" at bounding box center [511, 269] width 231 height 35
type input "60"
click at [553, 313] on input "Weight (lbs)" at bounding box center [511, 309] width 231 height 35
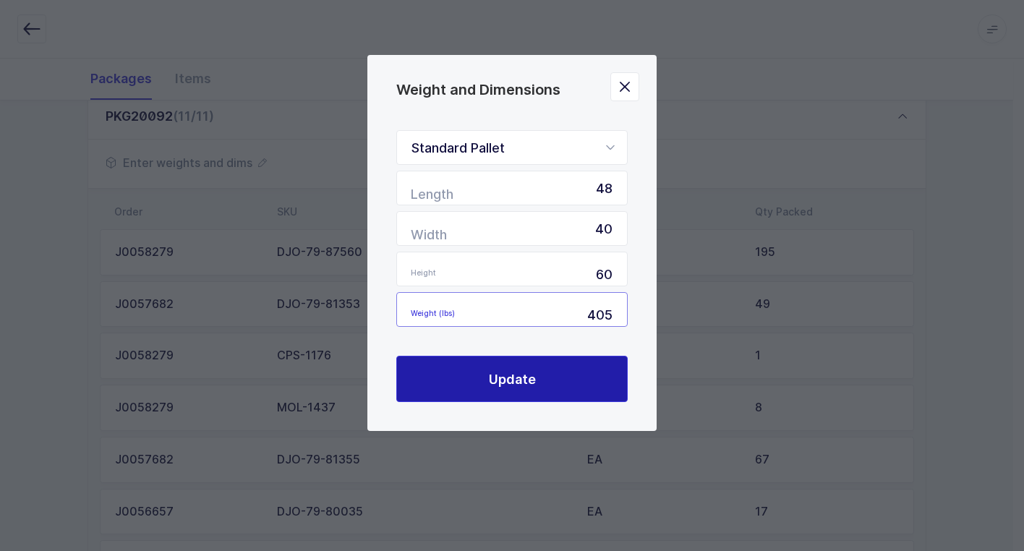
type input "405"
click at [554, 364] on button "Update" at bounding box center [511, 379] width 231 height 46
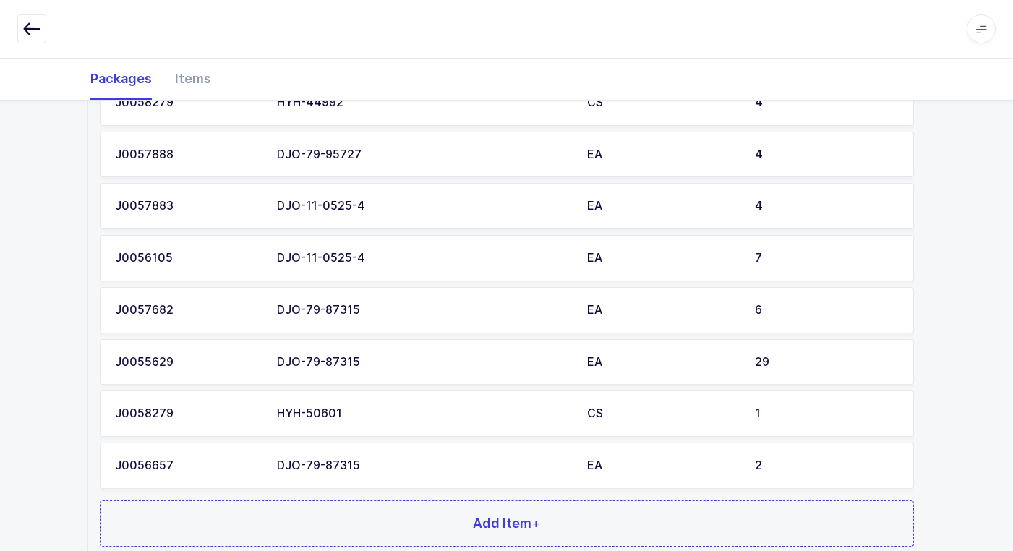
scroll to position [1424, 0]
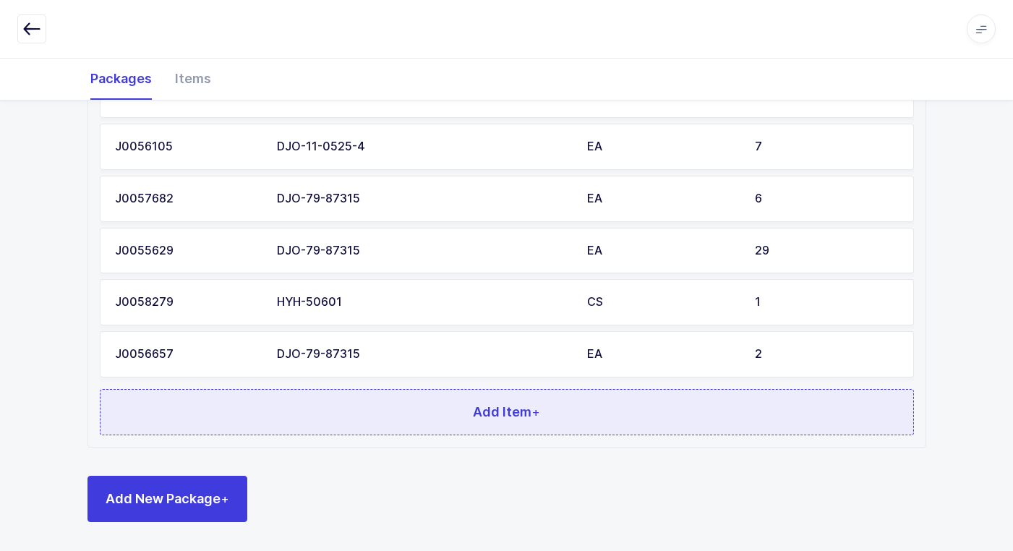
click at [398, 418] on button "Add Item +" at bounding box center [507, 412] width 814 height 46
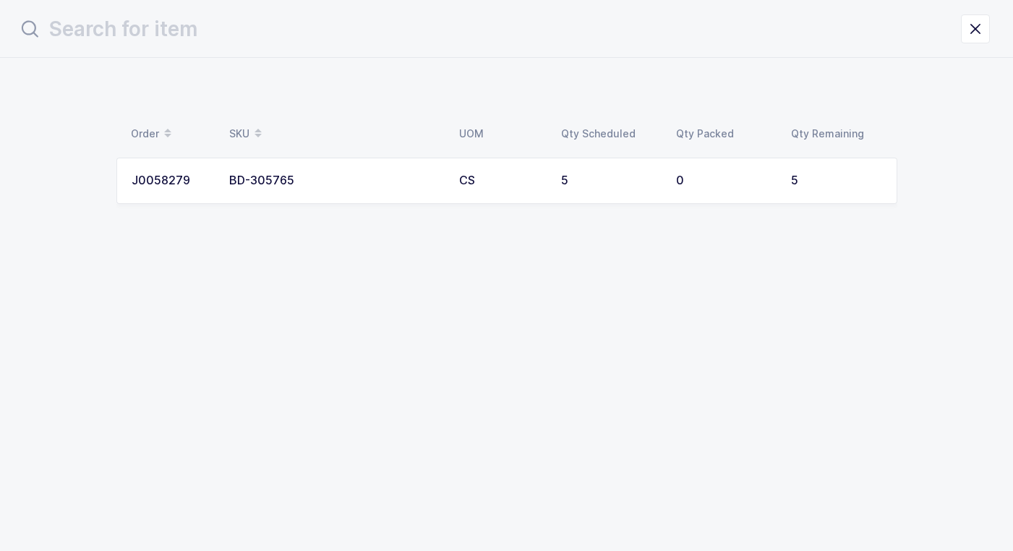
scroll to position [0, 0]
click at [396, 157] on div "Order SKU UOM Qty Scheduled Qty Packed Qty Remaining J0058279 BD-305765 CS 5 0 5" at bounding box center [512, 163] width 781 height 94
drag, startPoint x: 396, startPoint y: 157, endPoint x: 375, endPoint y: 194, distance: 42.8
click at [375, 194] on td "BD-305765" at bounding box center [341, 181] width 230 height 46
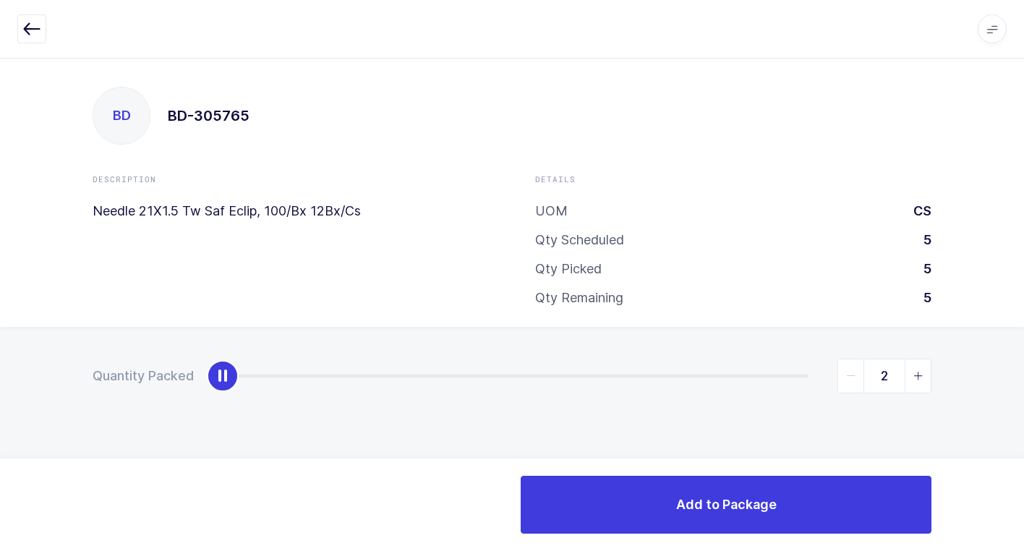
type input "5"
drag, startPoint x: 220, startPoint y: 379, endPoint x: 1032, endPoint y: 376, distance: 812.2
click at [1013, 376] on html "Apps Core [GEOGRAPHIC_DATA] Admin Mission Control Purchasing [PERSON_NAME] Logo…" at bounding box center [512, 275] width 1024 height 551
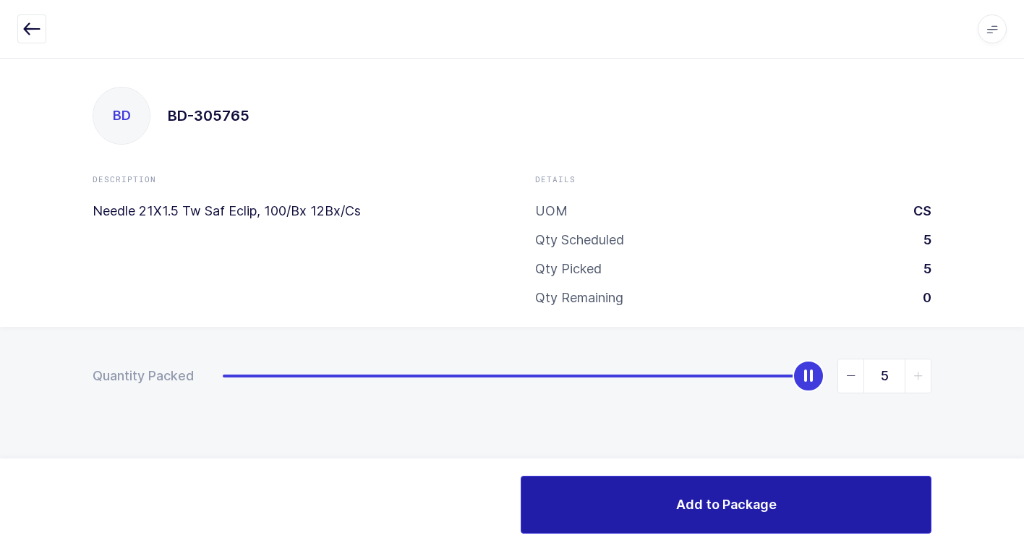
click at [594, 507] on button "Add to Package" at bounding box center [726, 505] width 411 height 58
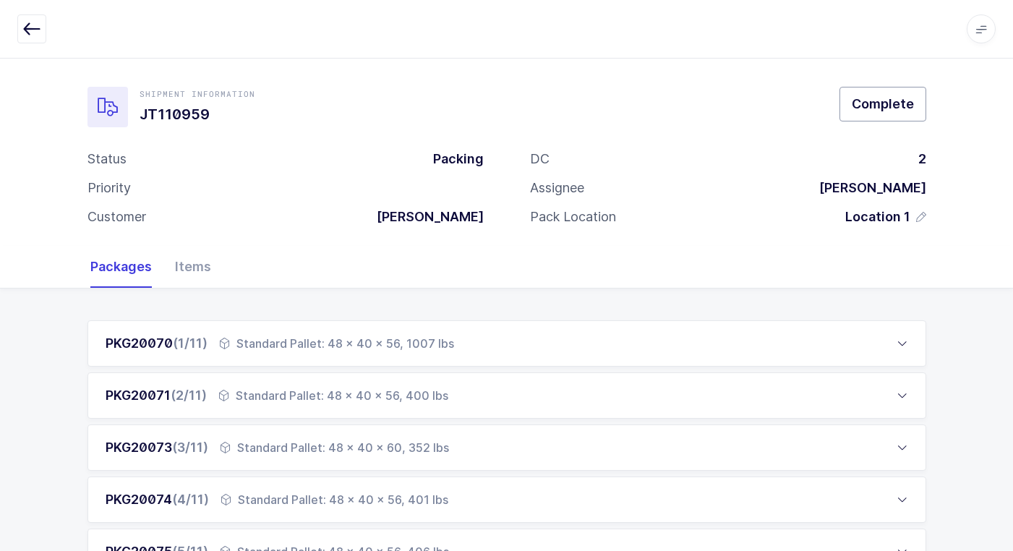
click at [894, 109] on span "Complete" at bounding box center [883, 104] width 62 height 18
